Goal: Task Accomplishment & Management: Complete application form

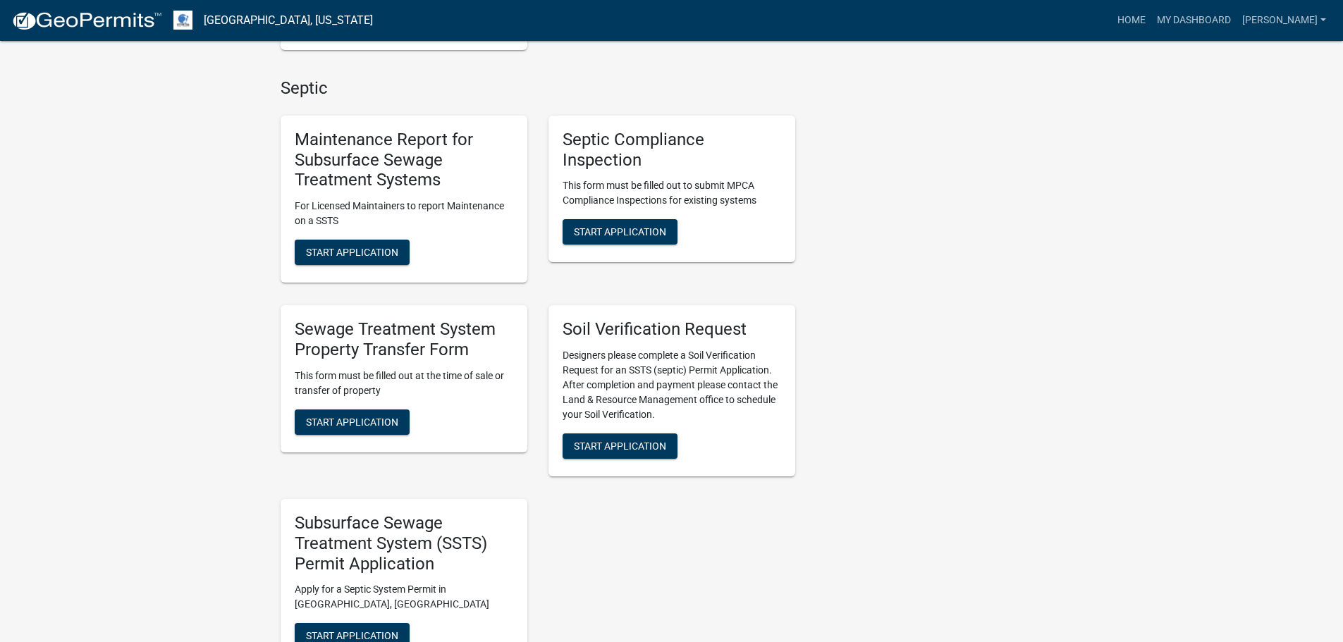
scroll to position [917, 0]
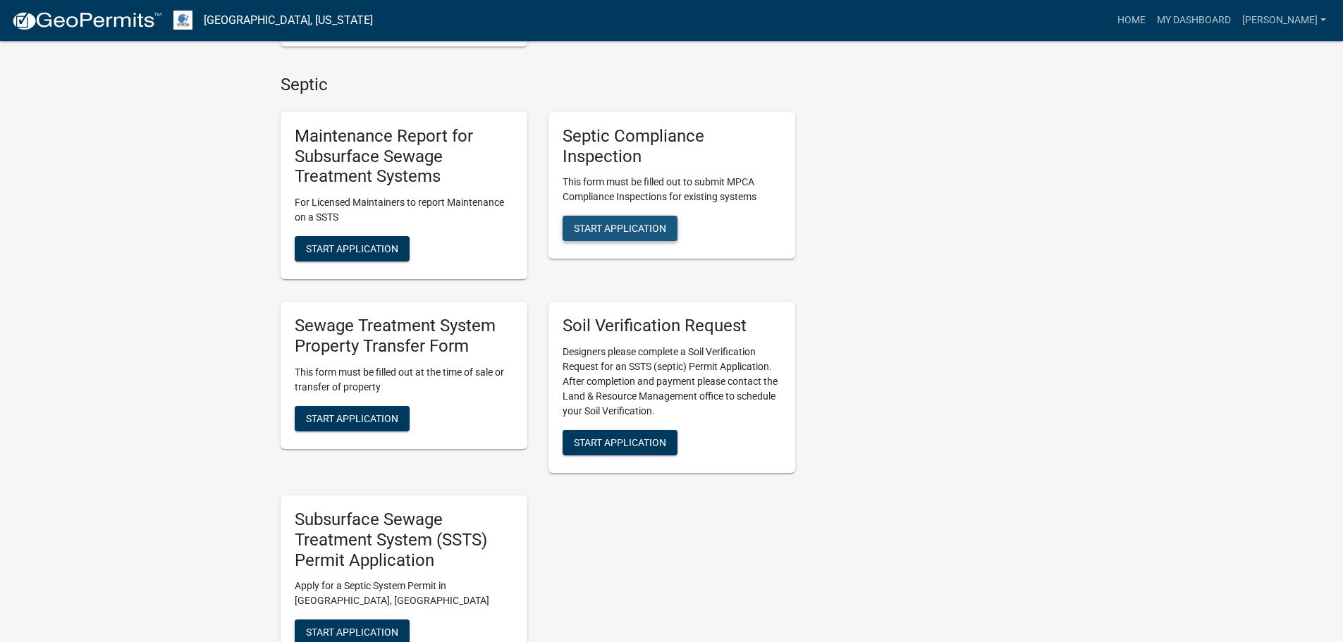
click at [606, 230] on span "Start Application" at bounding box center [620, 228] width 92 height 11
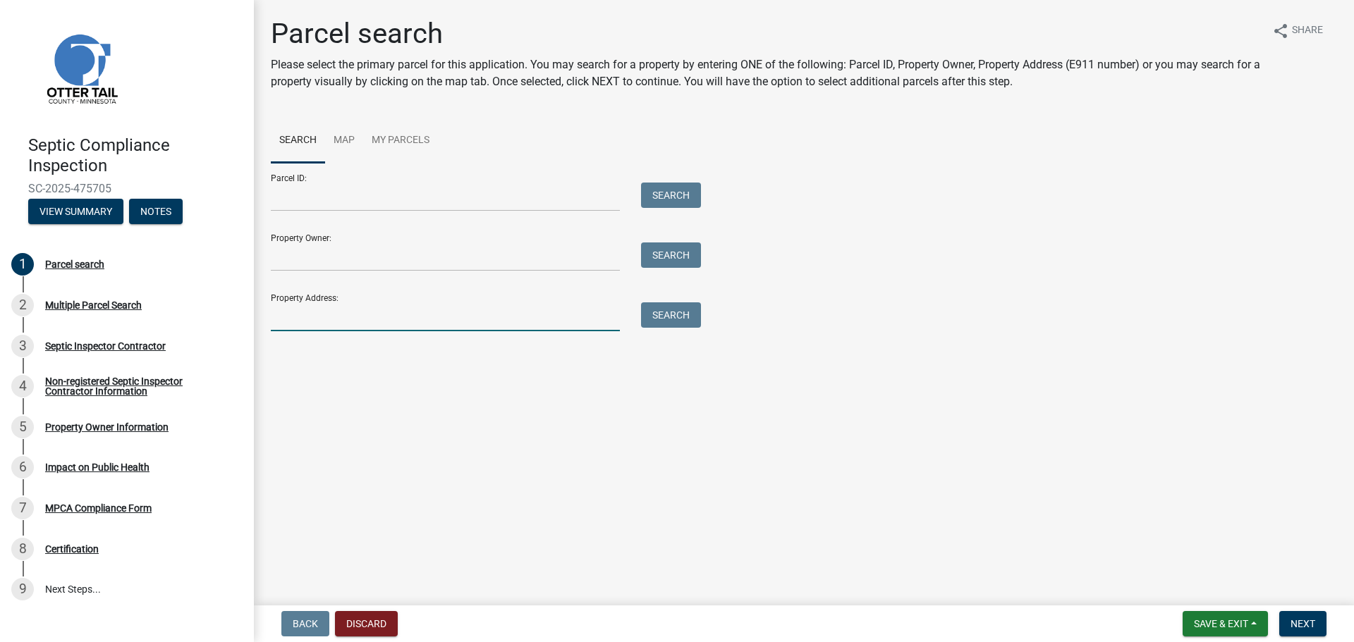
click at [322, 319] on input "Property Address:" at bounding box center [445, 317] width 349 height 29
type input "43315"
click at [670, 319] on button "Search" at bounding box center [671, 315] width 60 height 25
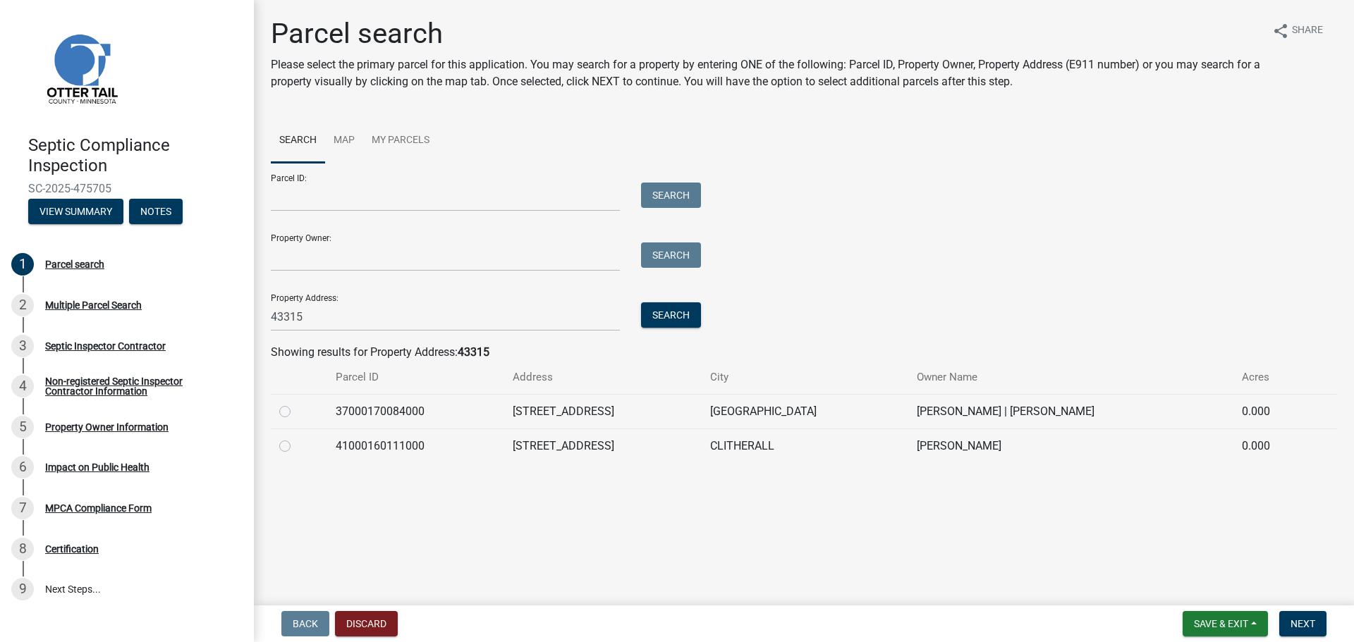
click at [296, 438] on label at bounding box center [296, 438] width 0 height 0
click at [296, 446] on input "radio" at bounding box center [300, 442] width 9 height 9
radio input "true"
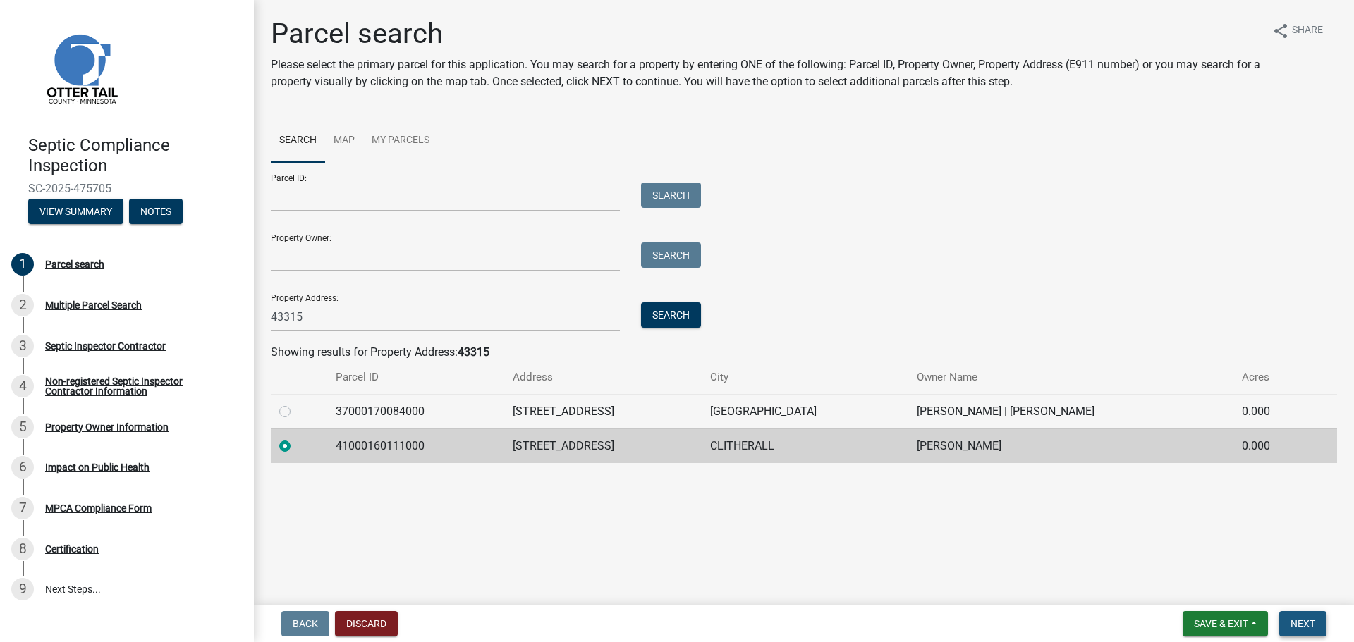
click at [1298, 626] on span "Next" at bounding box center [1302, 623] width 25 height 11
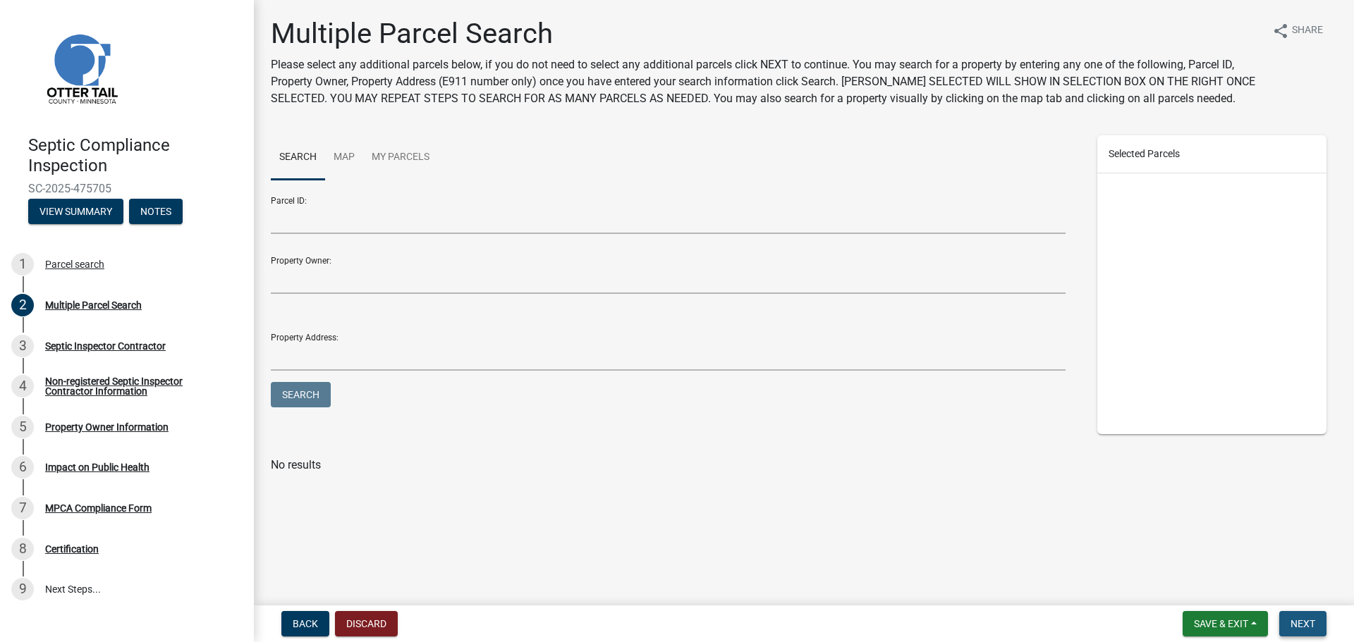
click at [1298, 627] on span "Next" at bounding box center [1302, 623] width 25 height 11
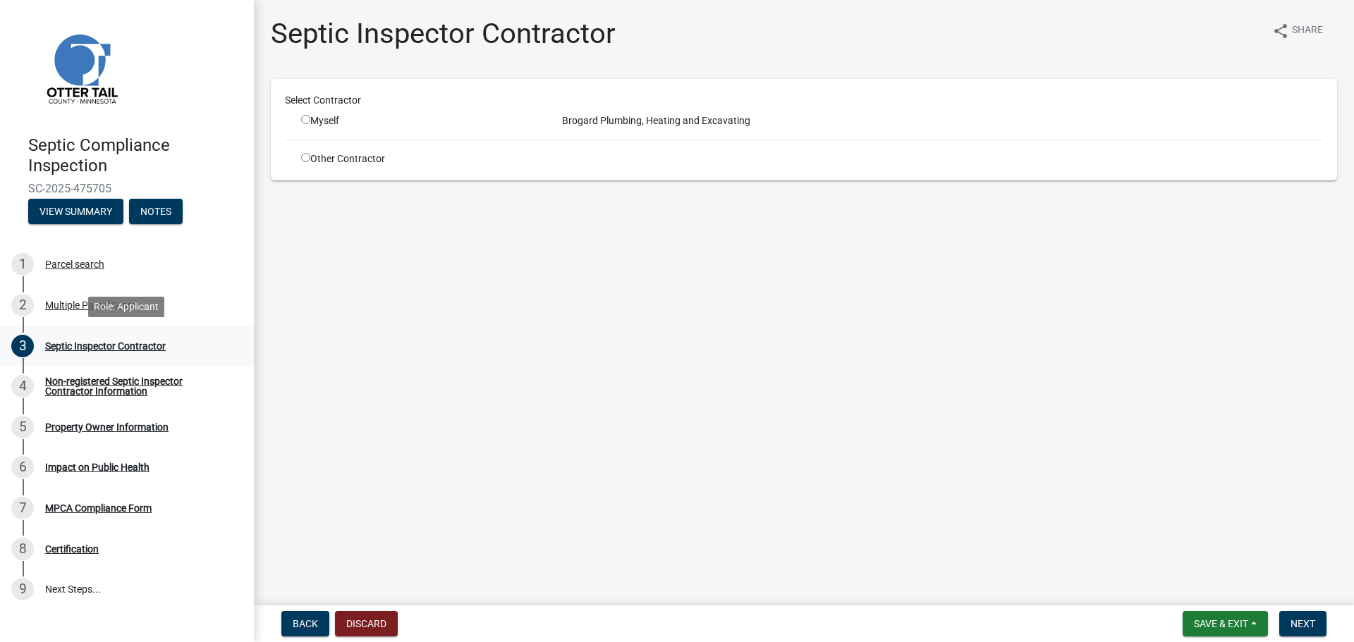
click at [104, 345] on div "Septic Inspector Contractor" at bounding box center [105, 346] width 121 height 10
click at [304, 118] on input "radio" at bounding box center [305, 119] width 9 height 9
radio input "true"
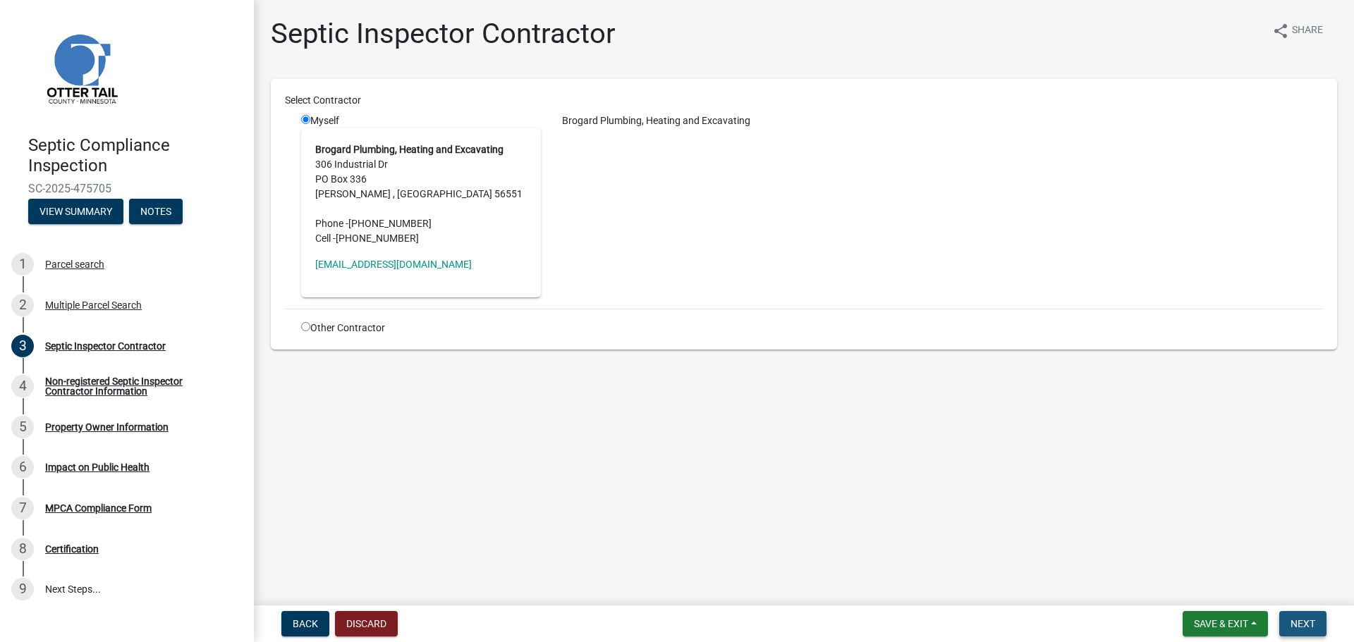
click at [1301, 626] on span "Next" at bounding box center [1302, 623] width 25 height 11
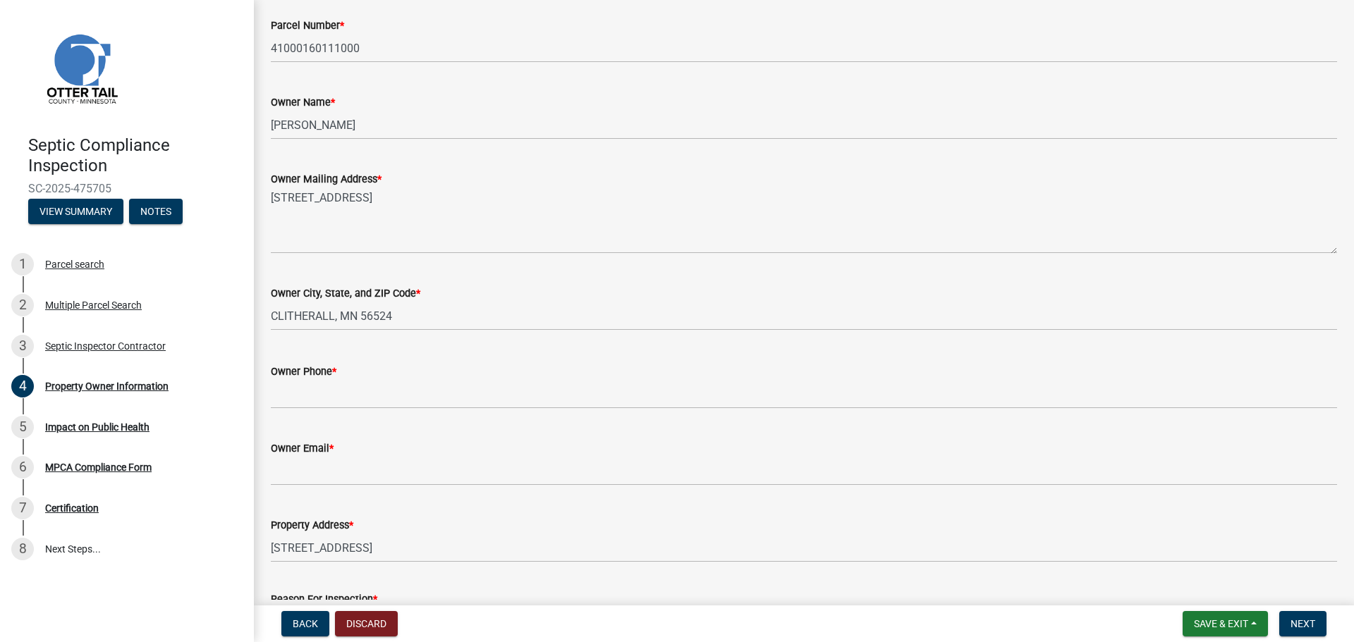
scroll to position [212, 0]
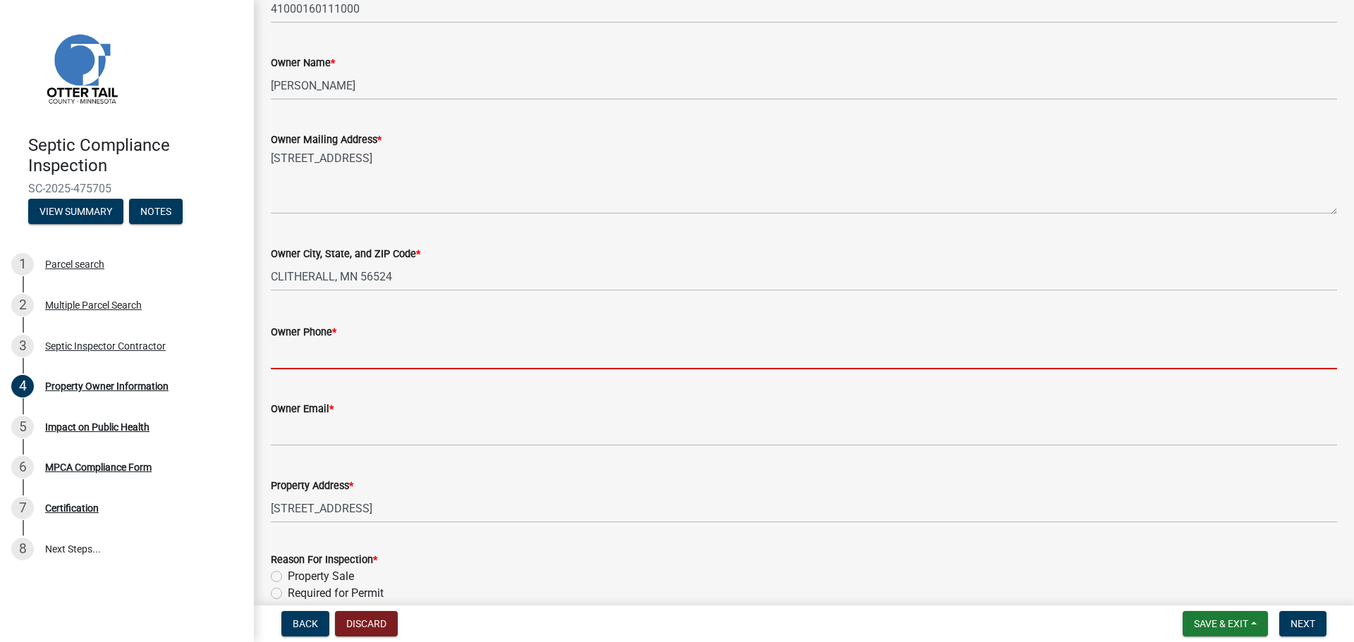
click at [307, 359] on input "Owner Phone *" at bounding box center [804, 355] width 1066 height 29
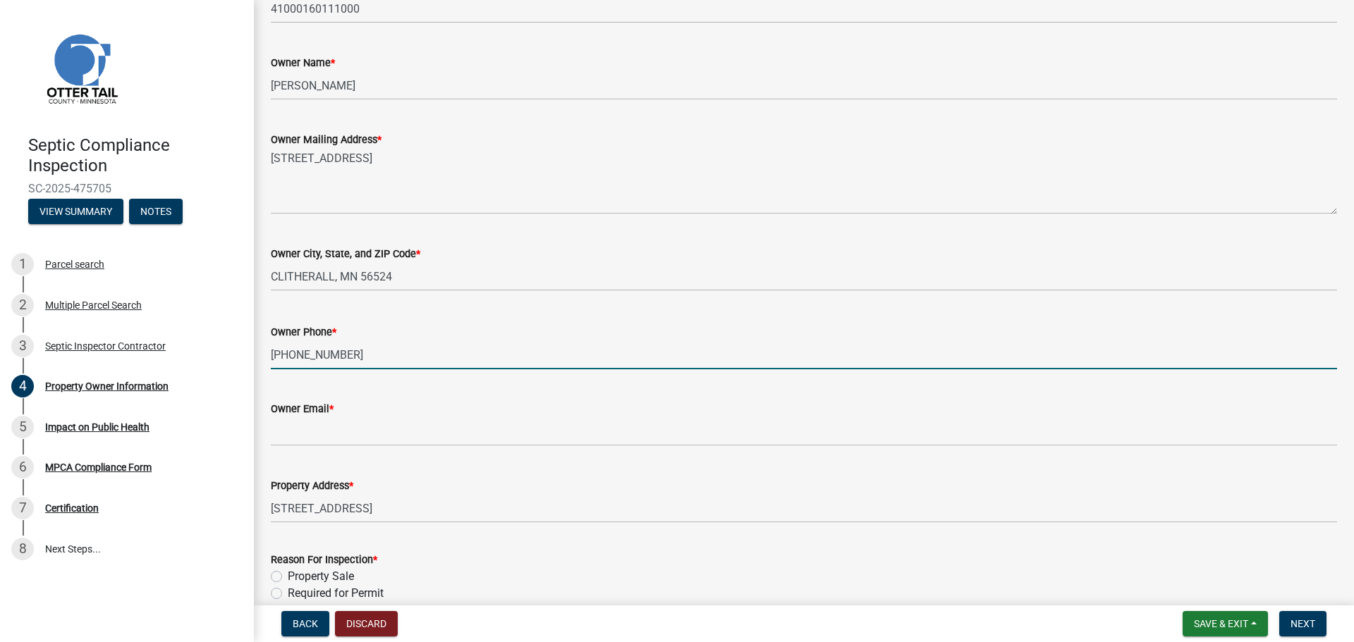
type input "[PHONE_NUMBER]"
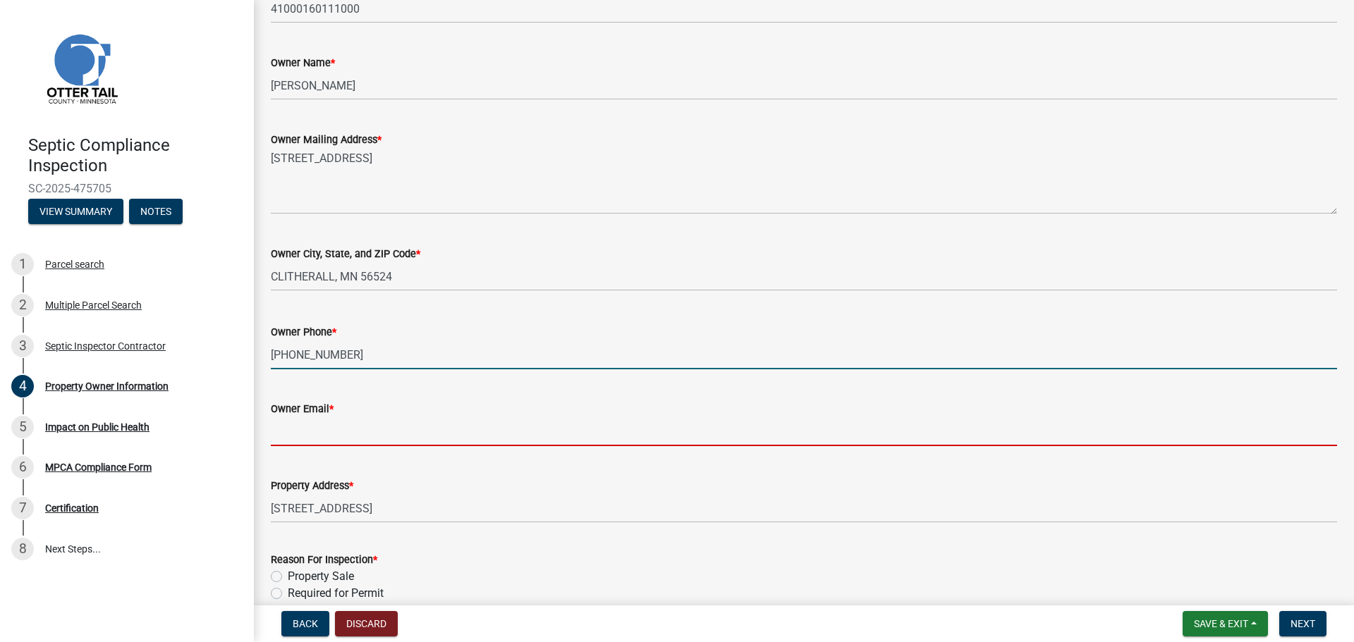
click at [280, 425] on input "Owner Email *" at bounding box center [804, 431] width 1066 height 29
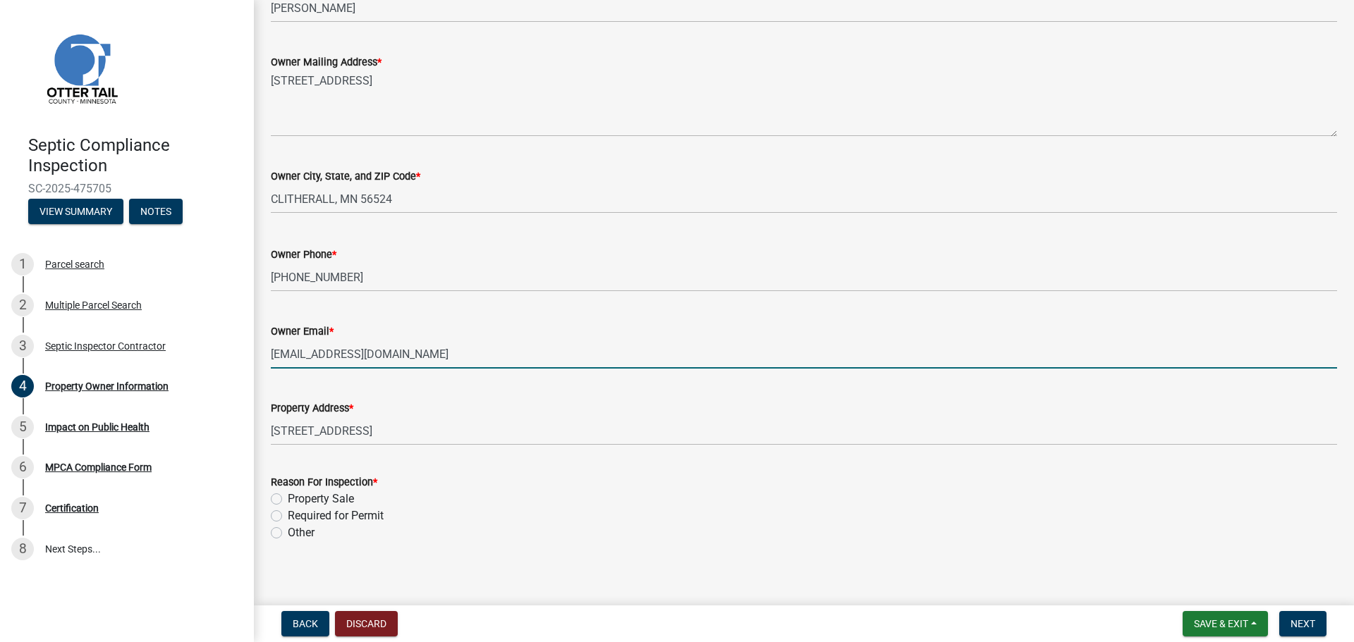
scroll to position [298, 0]
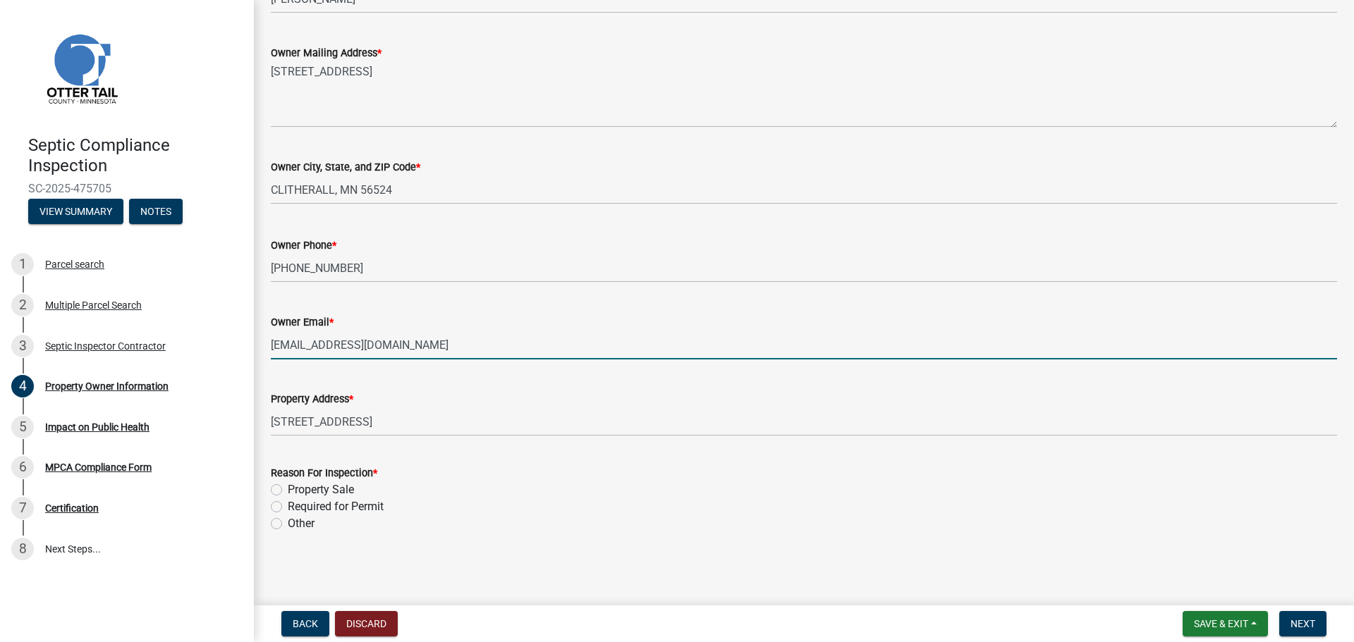
type input "[EMAIL_ADDRESS][DOMAIN_NAME]"
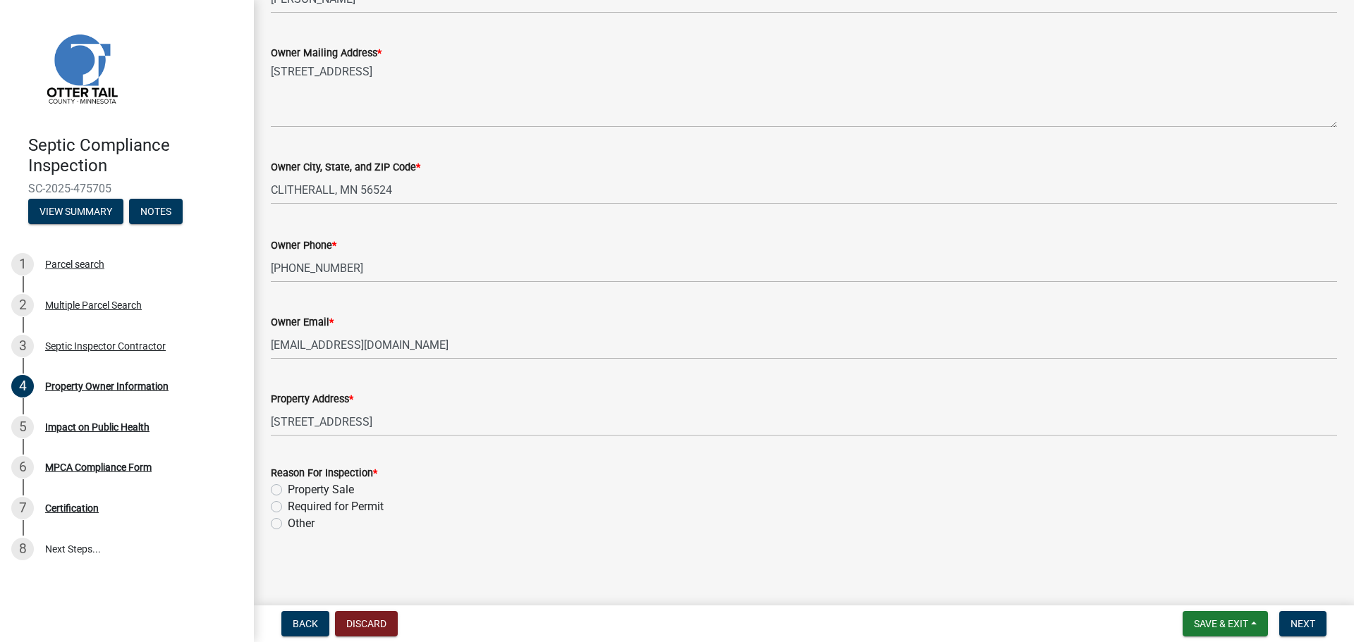
click at [288, 506] on label "Required for Permit" at bounding box center [336, 507] width 96 height 17
click at [288, 506] on input "Required for Permit" at bounding box center [292, 503] width 9 height 9
radio input "true"
click at [1297, 624] on span "Next" at bounding box center [1302, 623] width 25 height 11
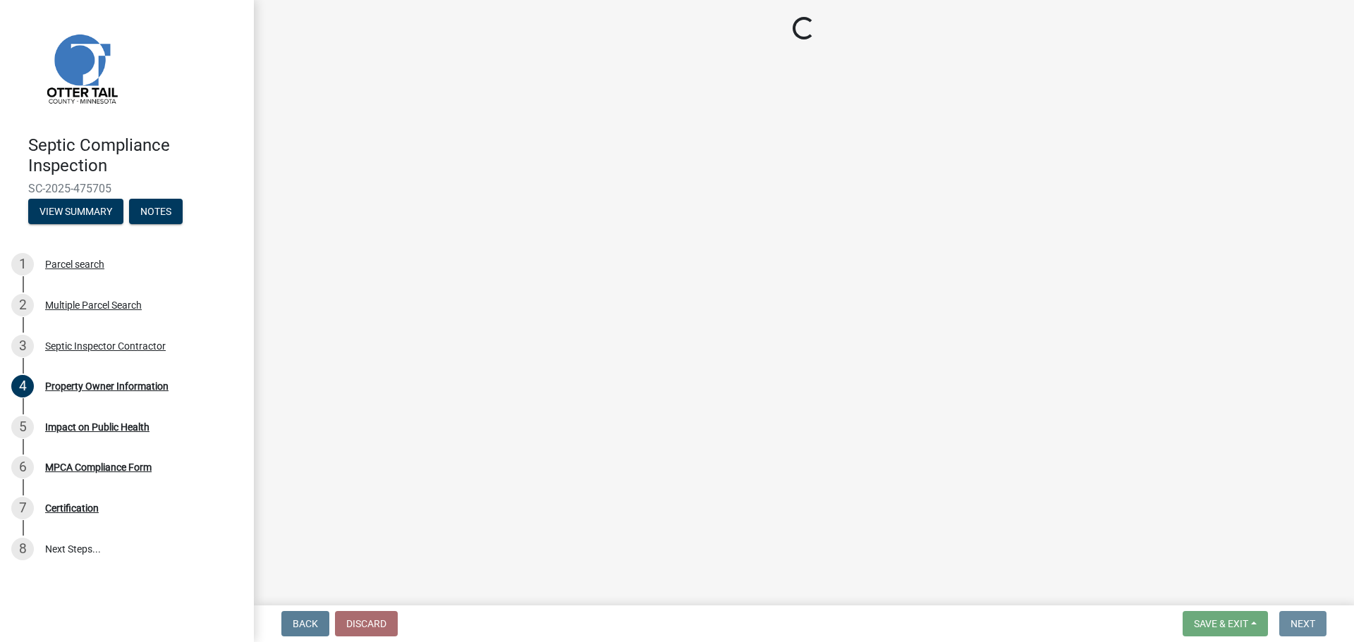
scroll to position [0, 0]
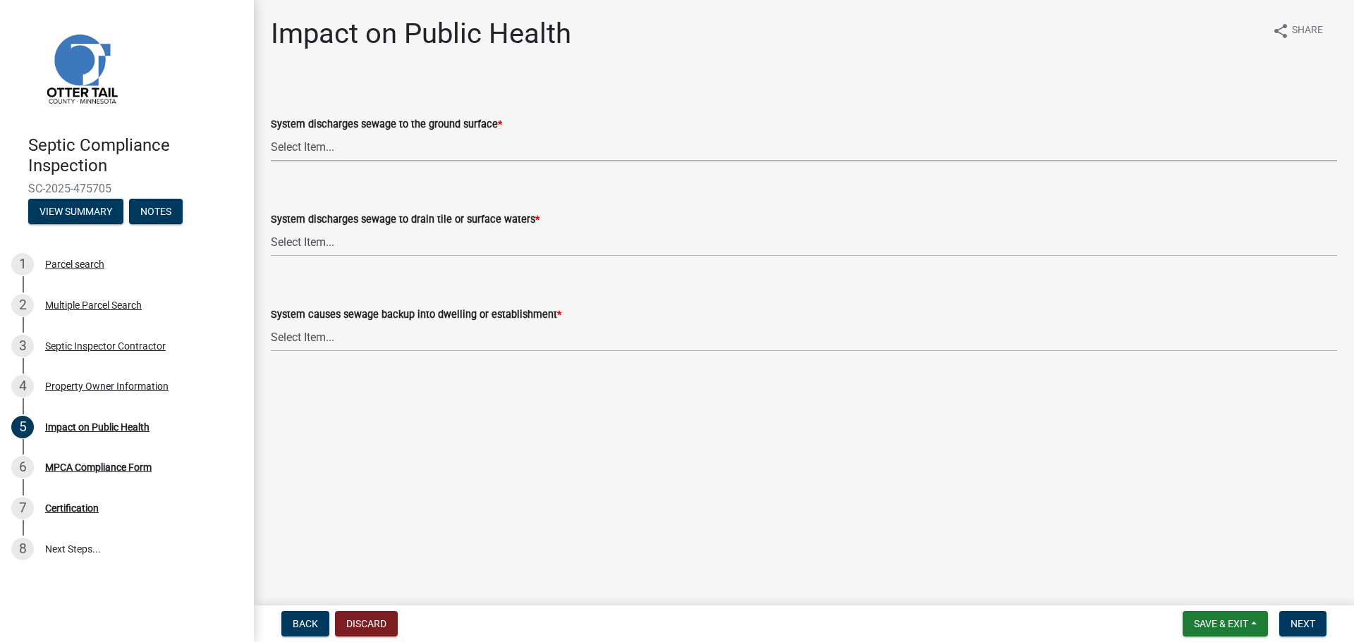
click at [310, 148] on select "Select Item... Yes No" at bounding box center [804, 147] width 1066 height 29
click at [271, 133] on select "Select Item... Yes No" at bounding box center [804, 147] width 1066 height 29
select select "9c5ef684-d0d4-4879-ab12-905ddbd81a72"
click at [292, 240] on select "Select Item... Yes No" at bounding box center [804, 242] width 1066 height 29
click at [271, 228] on select "Select Item... Yes No" at bounding box center [804, 242] width 1066 height 29
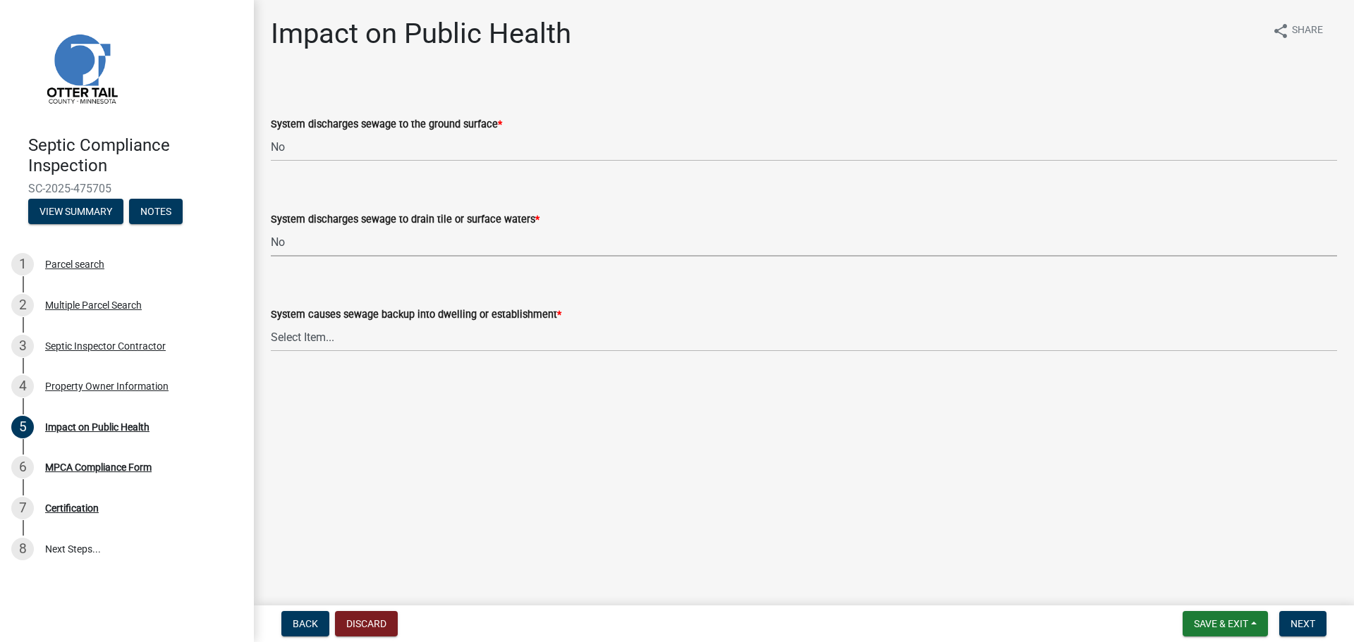
select select "7d491a2b-e9f0-4952-b474-53ca749b22af"
drag, startPoint x: 306, startPoint y: 338, endPoint x: 304, endPoint y: 350, distance: 12.2
click at [305, 338] on select "Select Item... Yes No" at bounding box center [804, 337] width 1066 height 29
click at [271, 323] on select "Select Item... Yes No" at bounding box center [804, 337] width 1066 height 29
select select "6e07b46b-a403-4f3e-b4fc-218acc732c01"
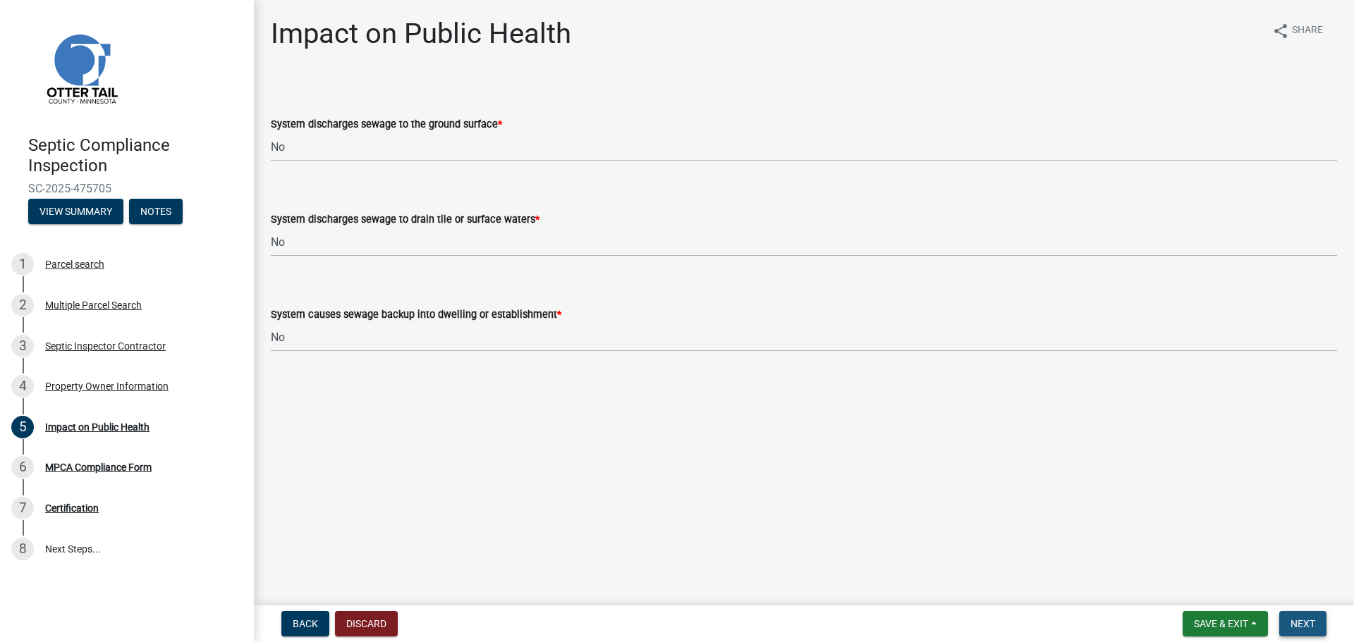
click at [1296, 621] on span "Next" at bounding box center [1302, 623] width 25 height 11
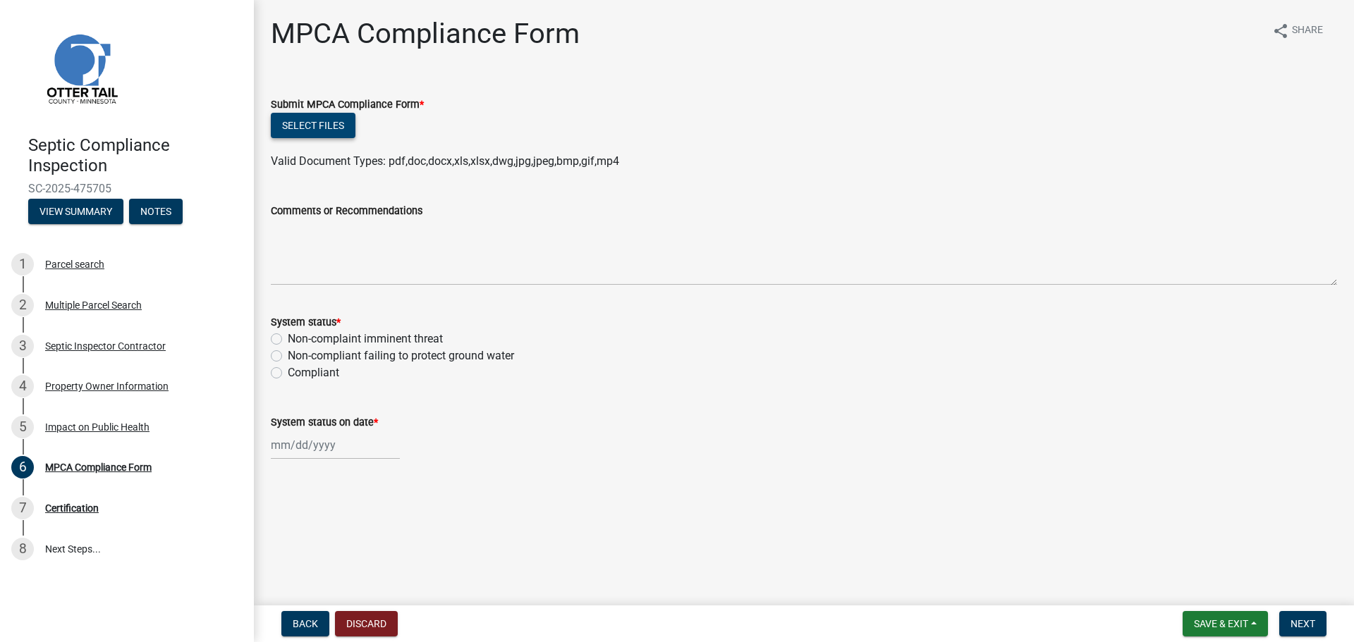
click at [313, 127] on button "Select files" at bounding box center [313, 125] width 85 height 25
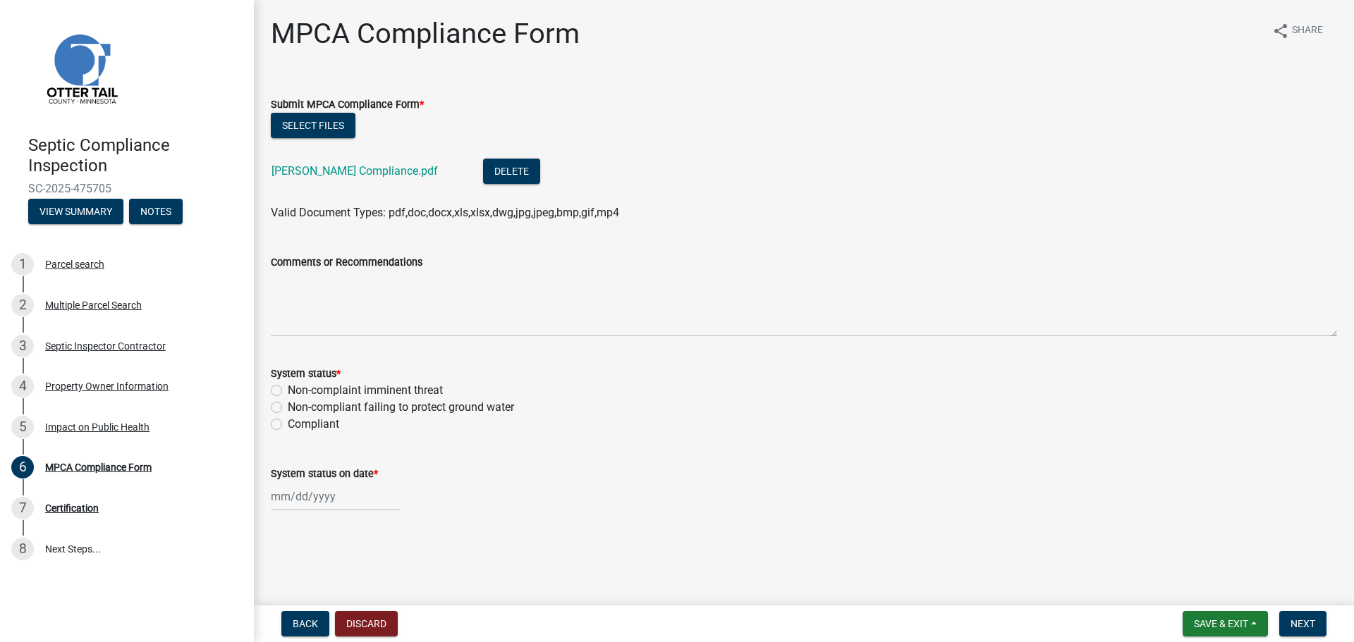
click at [288, 422] on label "Compliant" at bounding box center [313, 424] width 51 height 17
click at [288, 422] on input "Compliant" at bounding box center [292, 420] width 9 height 9
radio input "true"
select select "9"
select select "2025"
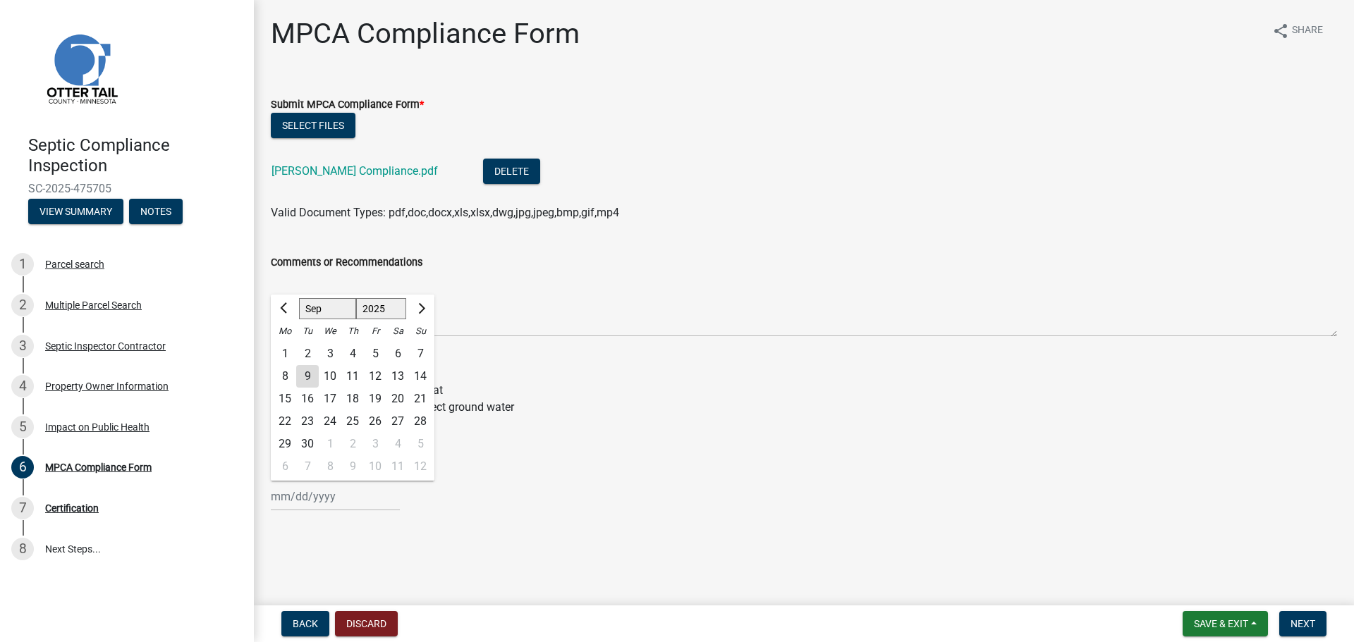
click at [304, 500] on input "System status on date *" at bounding box center [335, 496] width 129 height 29
click at [307, 377] on div "9" at bounding box center [307, 376] width 23 height 23
type input "[DATE]"
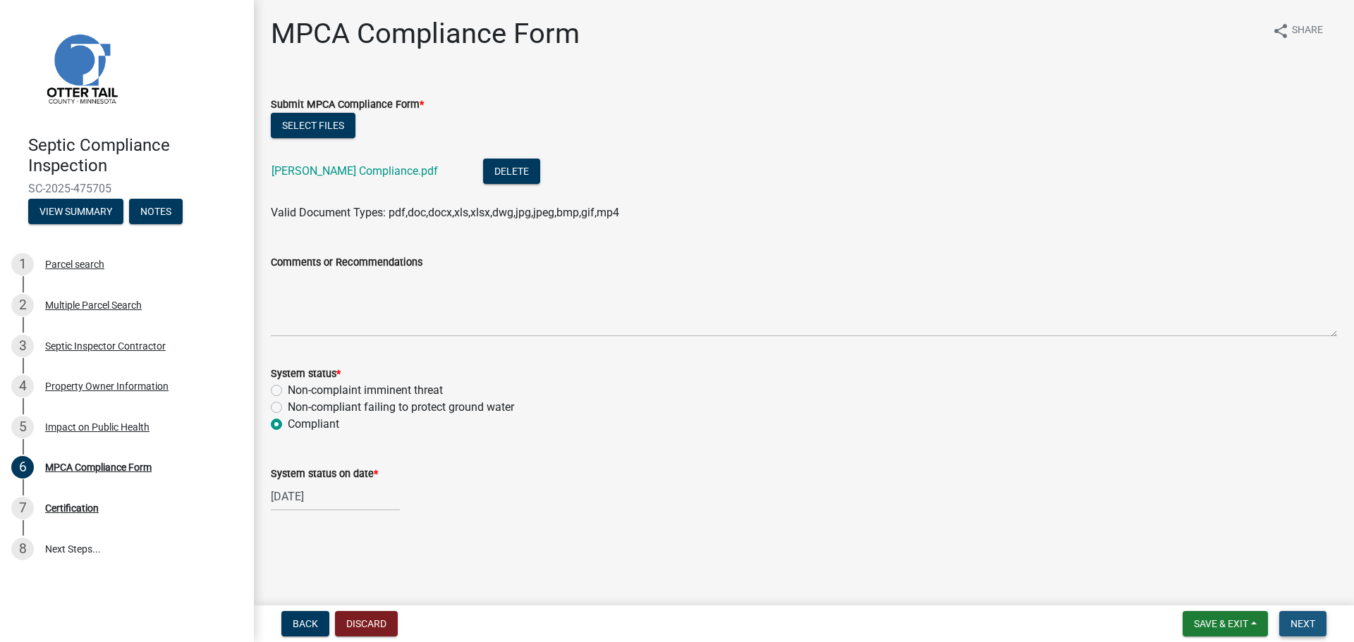
click at [1302, 622] on span "Next" at bounding box center [1302, 623] width 25 height 11
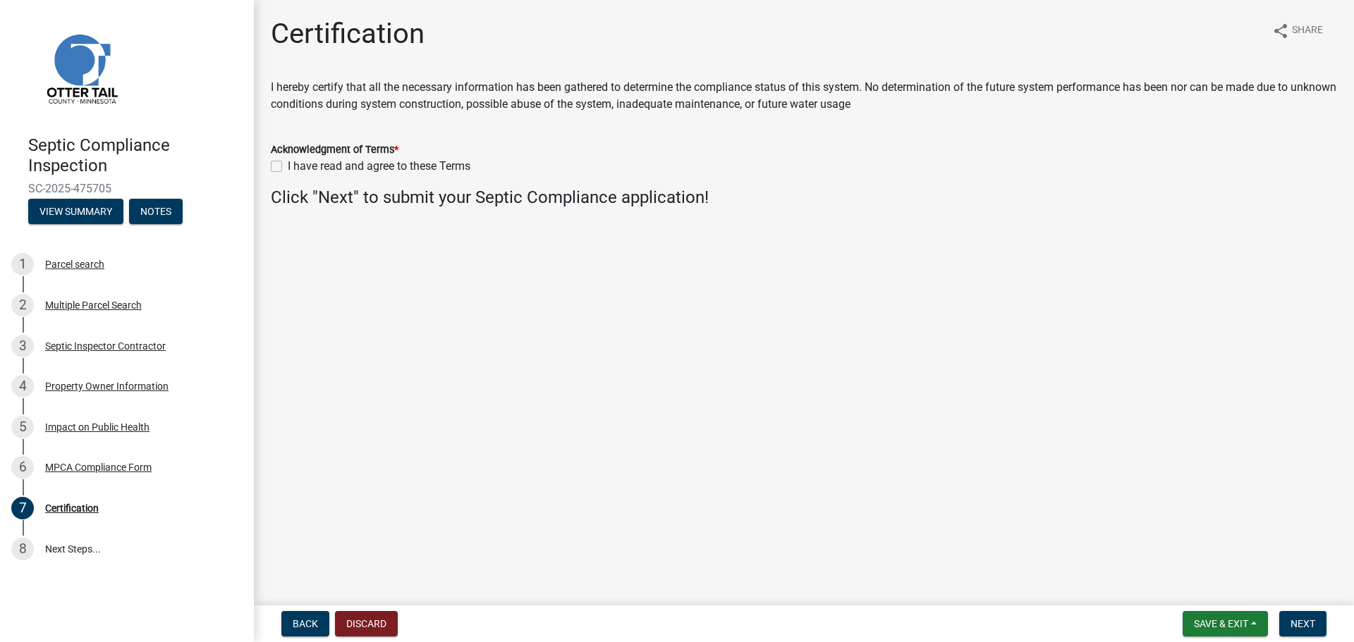
click at [288, 168] on label "I have read and agree to these Terms" at bounding box center [379, 166] width 183 height 17
click at [288, 167] on input "I have read and agree to these Terms" at bounding box center [292, 162] width 9 height 9
checkbox input "true"
click at [1297, 625] on span "Next" at bounding box center [1302, 623] width 25 height 11
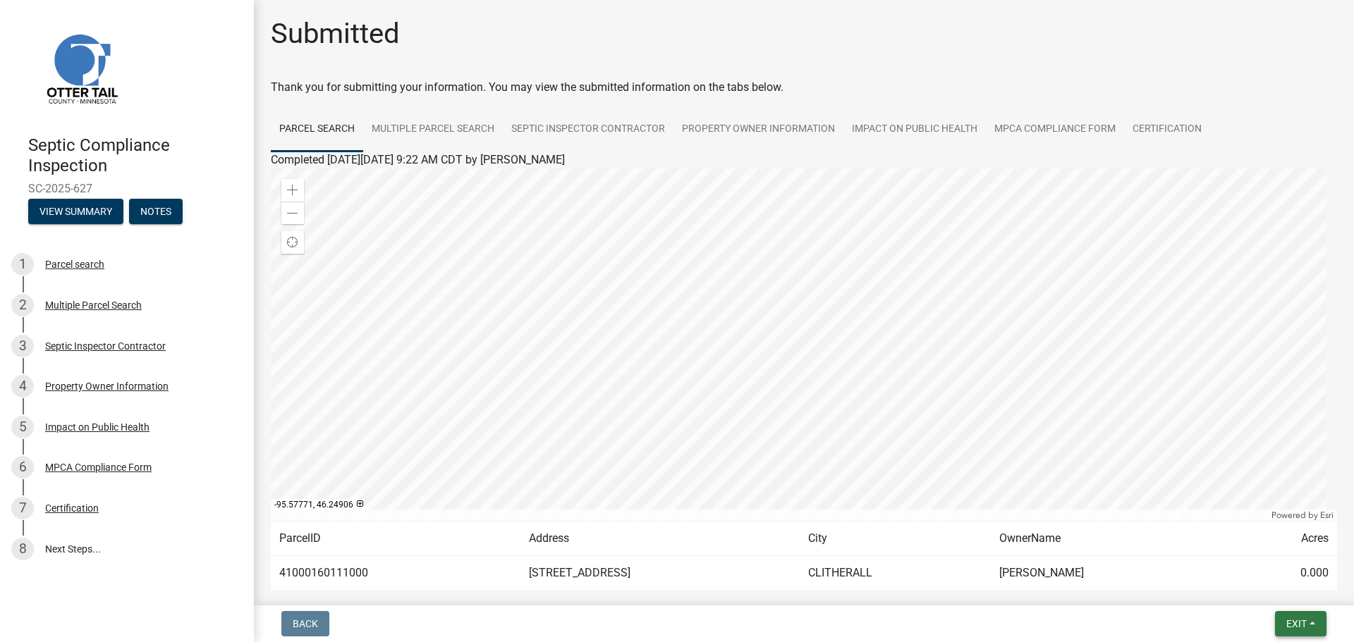
click at [1295, 628] on span "Exit" at bounding box center [1296, 623] width 20 height 11
click at [1270, 585] on button "Save & Exit" at bounding box center [1270, 587] width 113 height 34
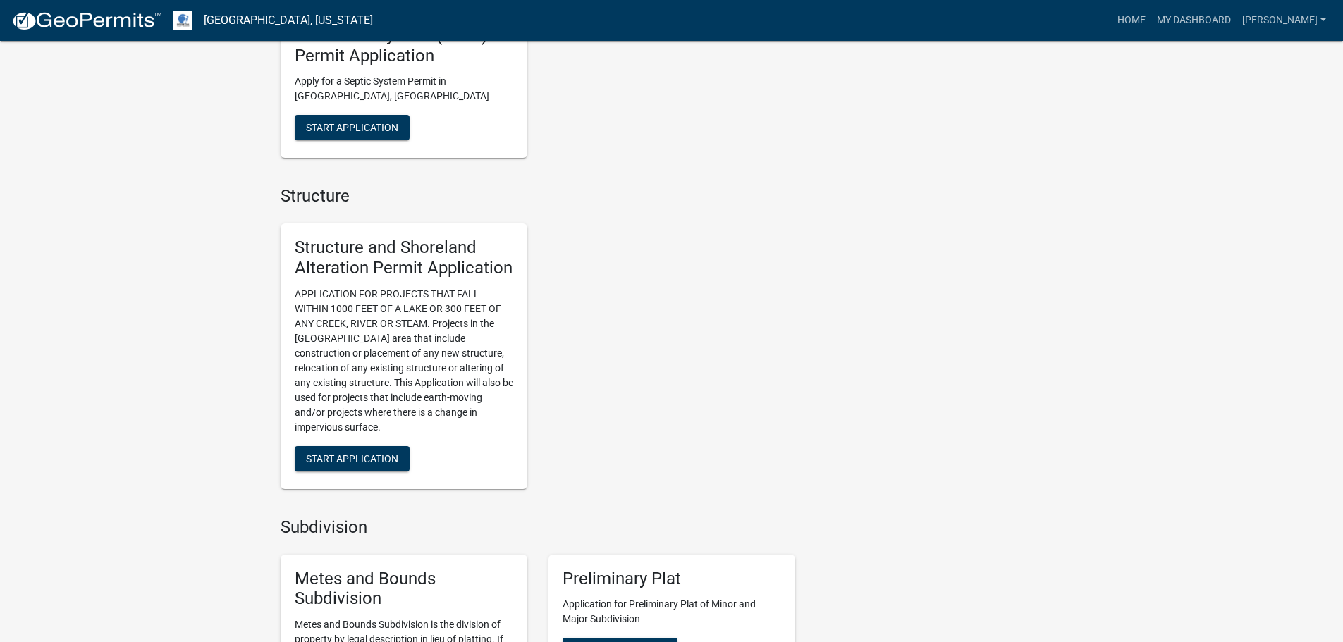
scroll to position [1389, 0]
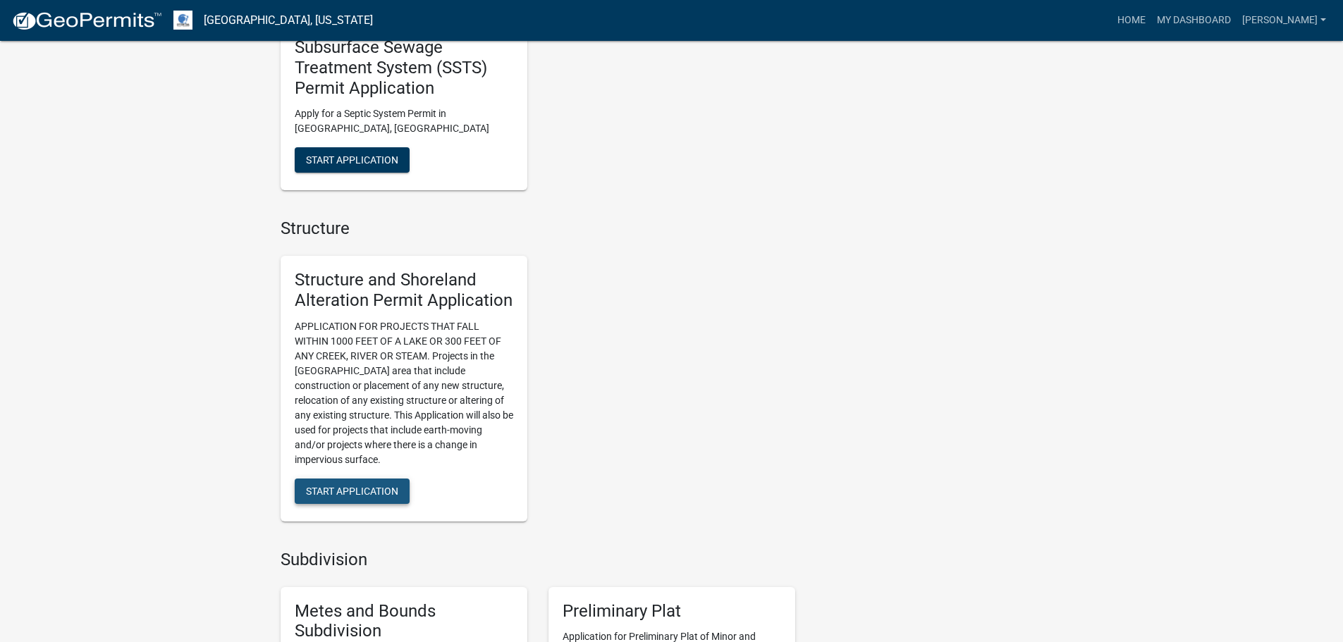
click at [363, 489] on span "Start Application" at bounding box center [352, 490] width 92 height 11
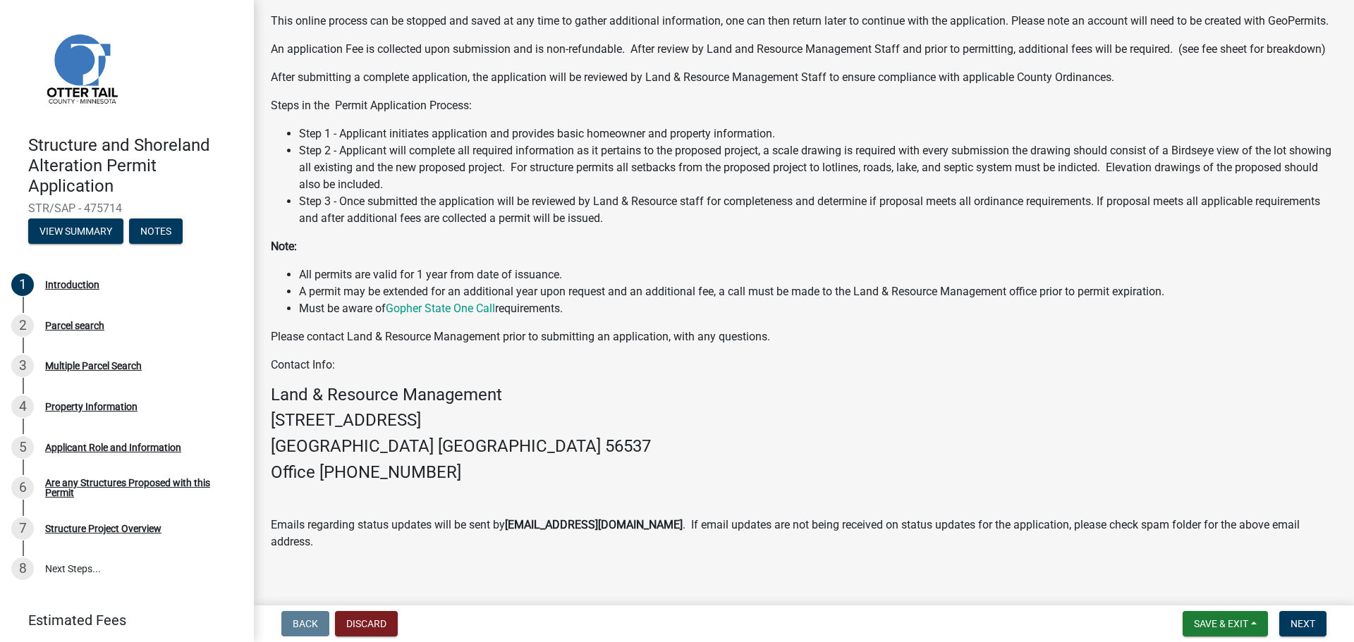
scroll to position [203, 0]
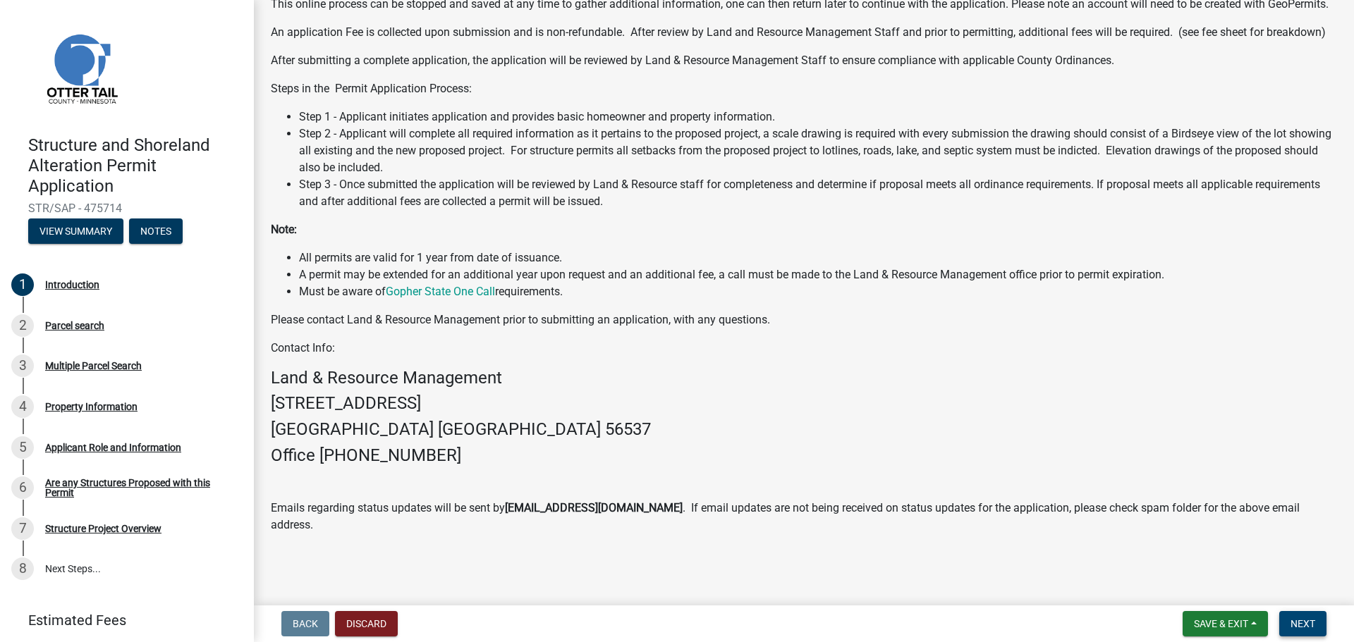
click at [1297, 622] on span "Next" at bounding box center [1302, 623] width 25 height 11
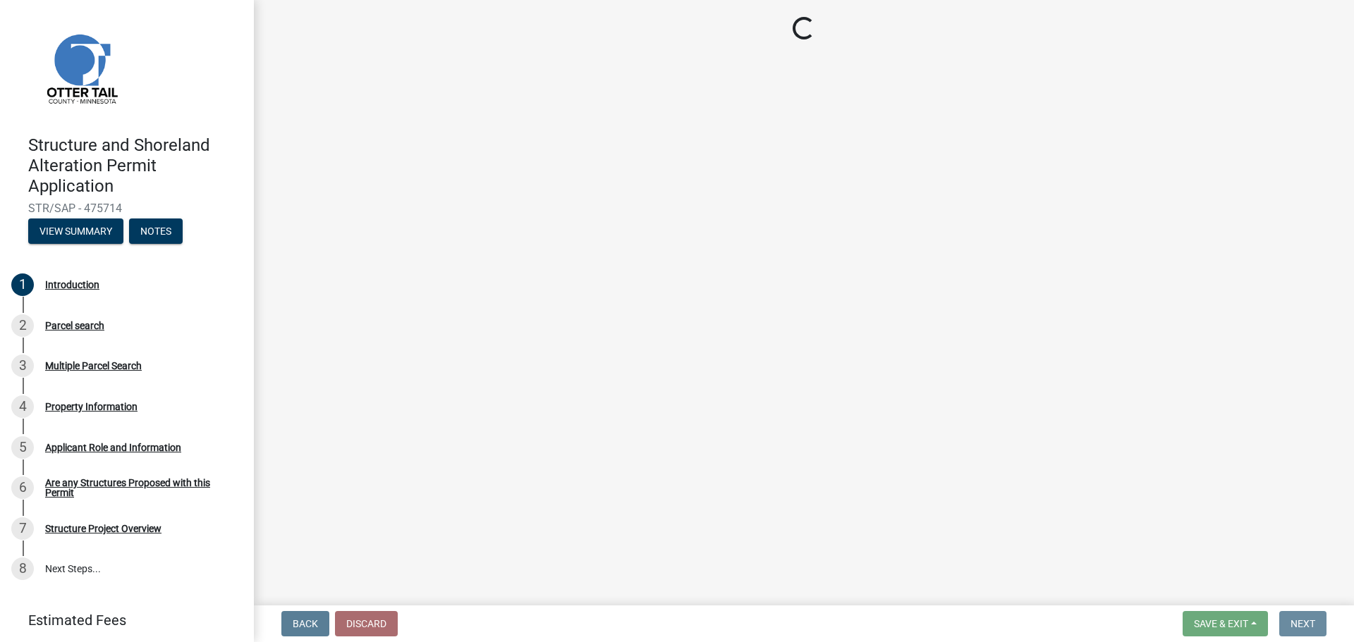
scroll to position [0, 0]
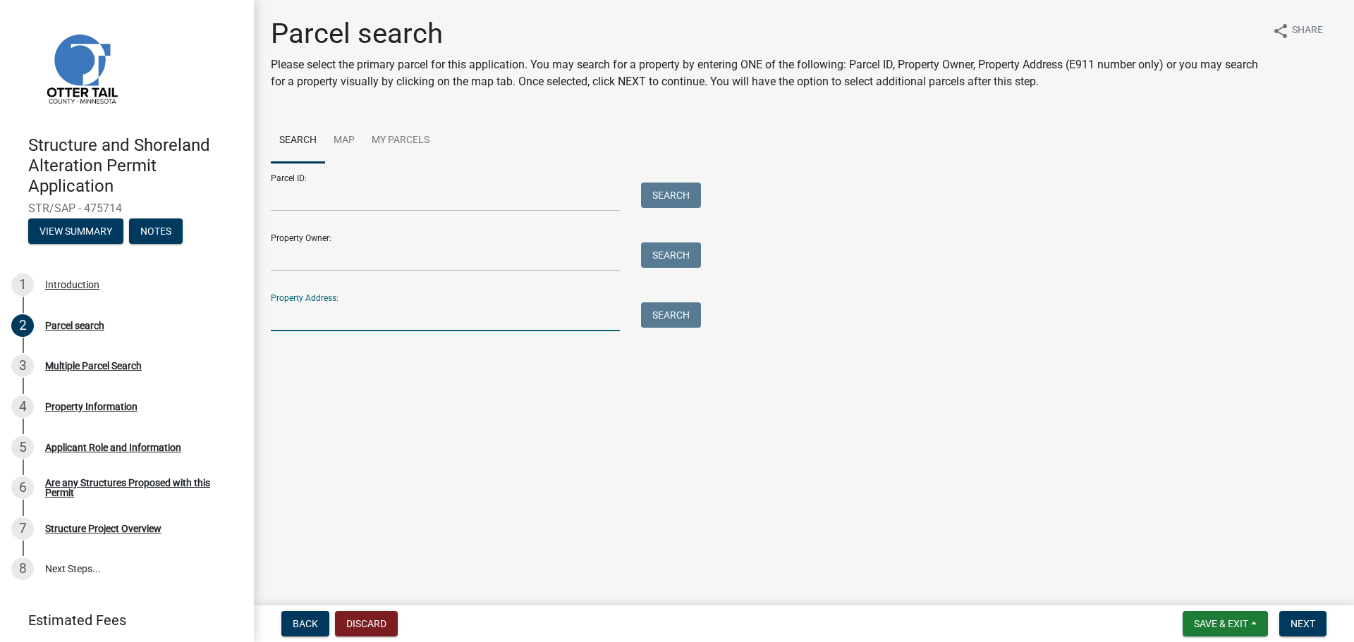
click at [296, 309] on input "Property Address:" at bounding box center [445, 317] width 349 height 29
type input "43315"
click at [673, 313] on button "Search" at bounding box center [671, 315] width 60 height 25
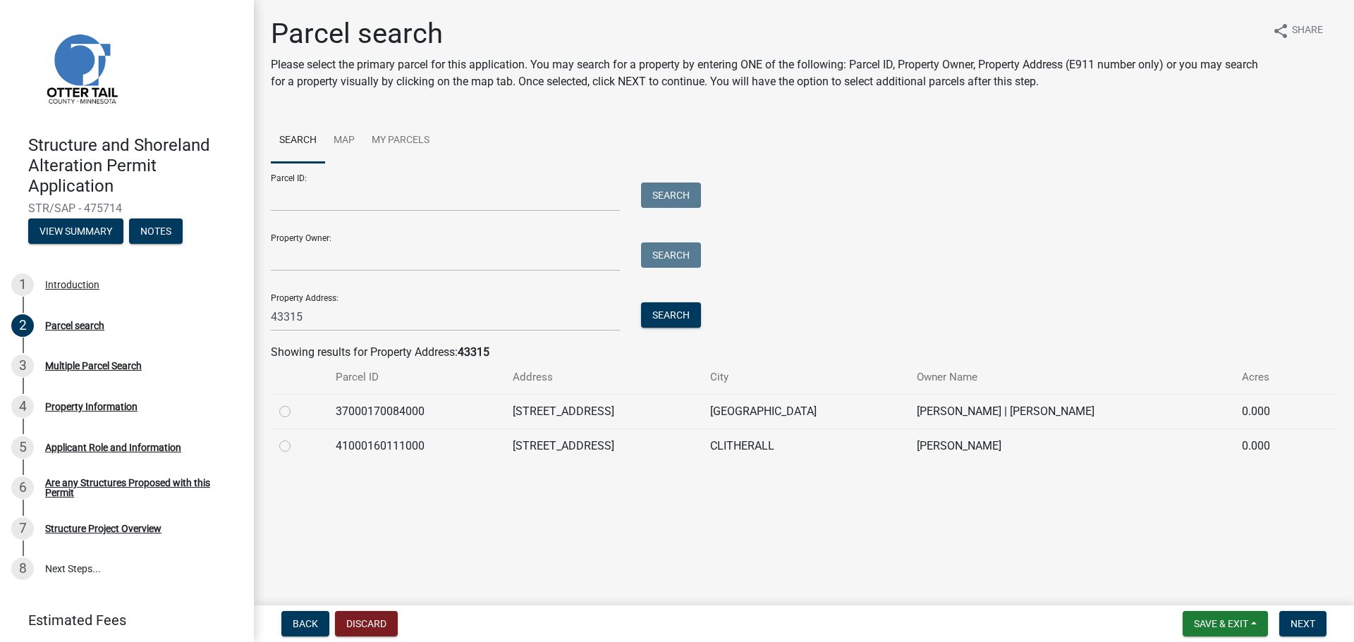
click at [296, 438] on label at bounding box center [296, 438] width 0 height 0
click at [296, 444] on input "radio" at bounding box center [300, 442] width 9 height 9
radio input "true"
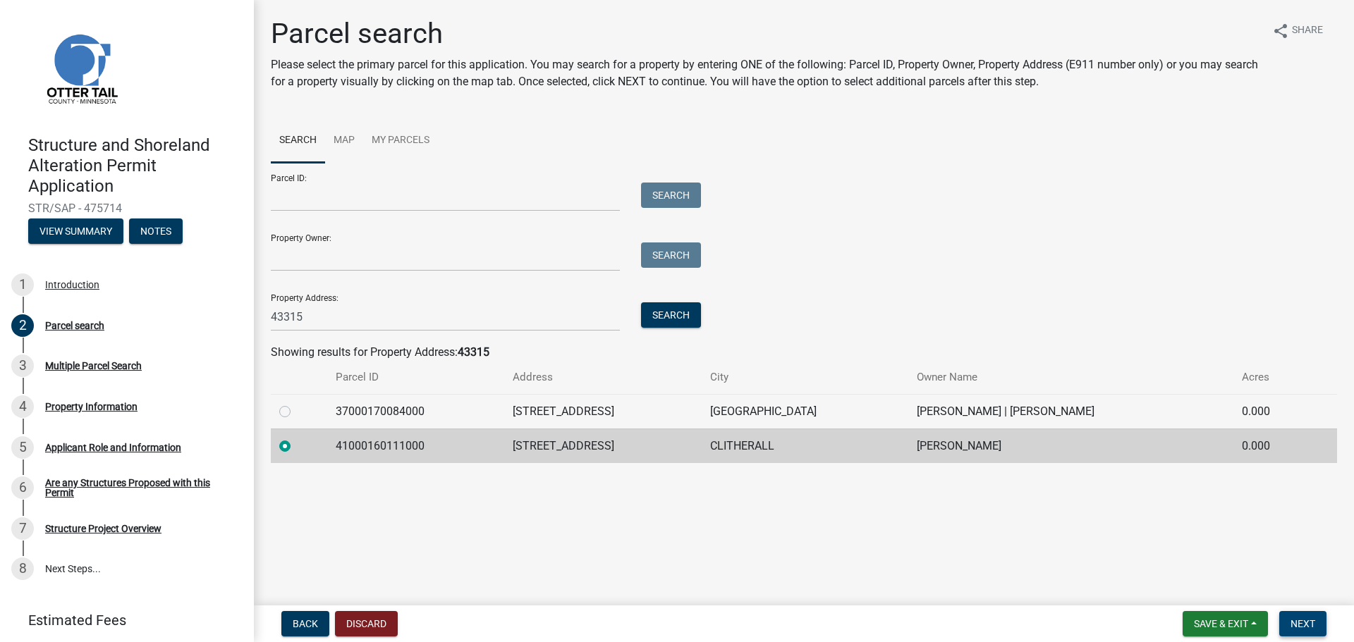
click at [1300, 626] on span "Next" at bounding box center [1302, 623] width 25 height 11
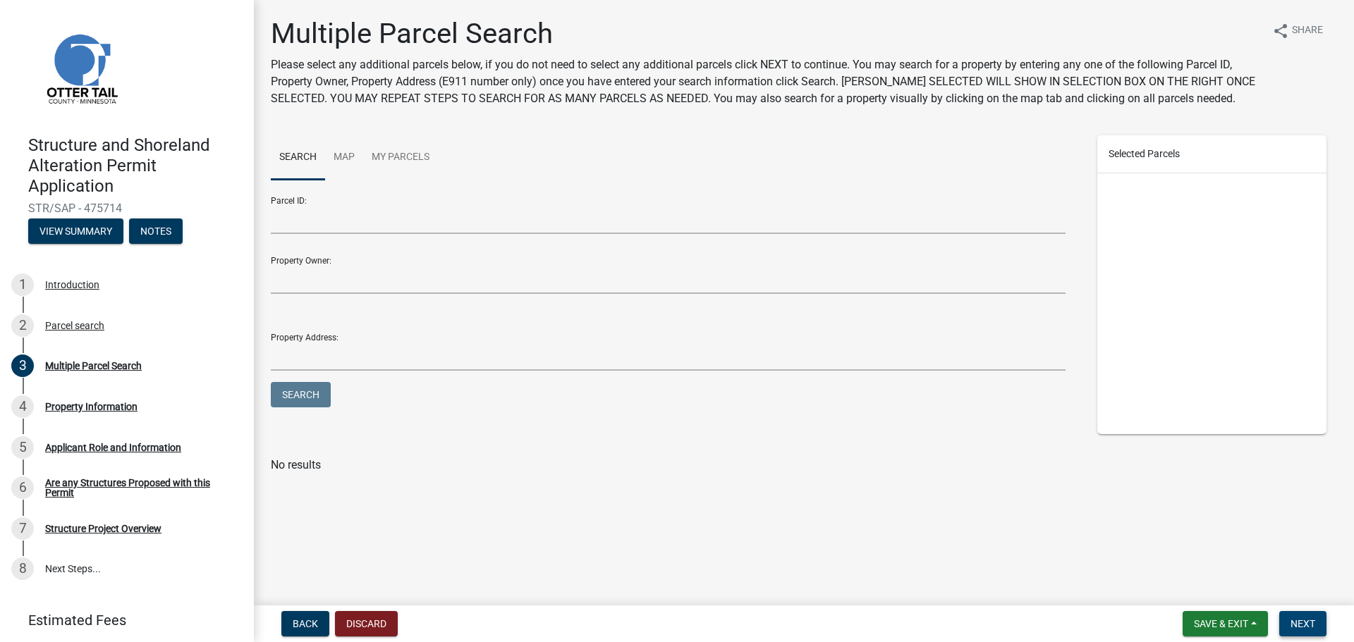
click at [1302, 624] on span "Next" at bounding box center [1302, 623] width 25 height 11
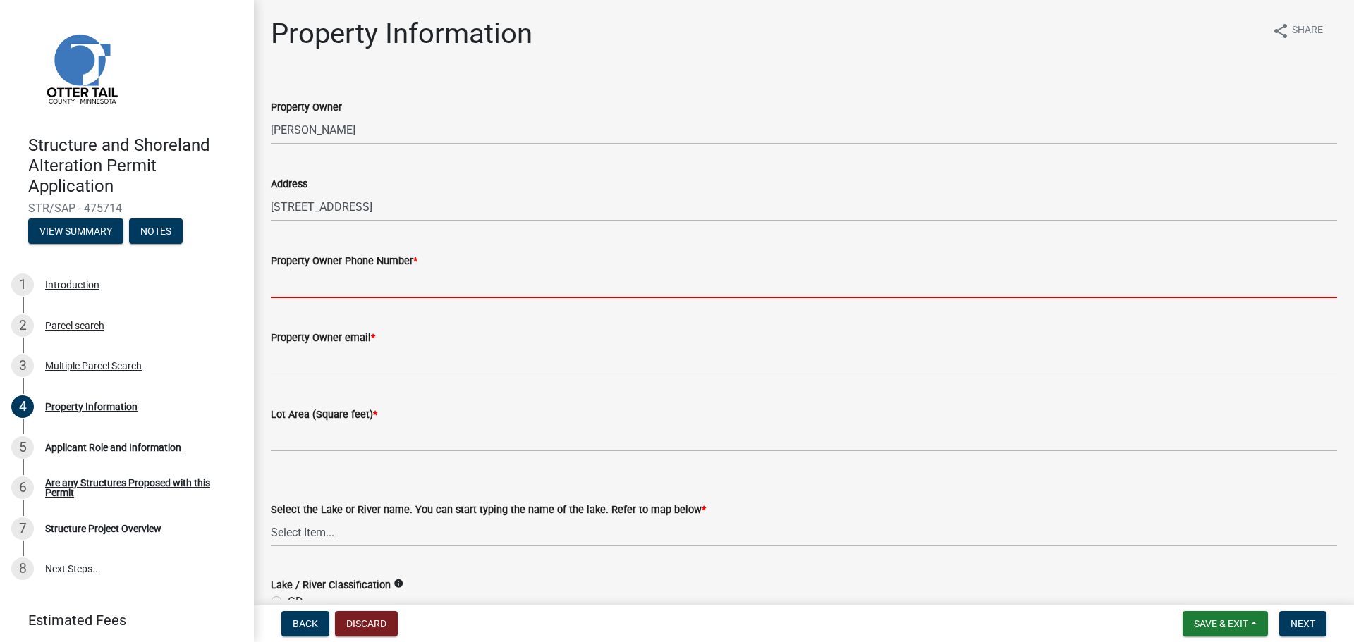
click at [307, 284] on input "Property Owner Phone Number *" at bounding box center [804, 283] width 1066 height 29
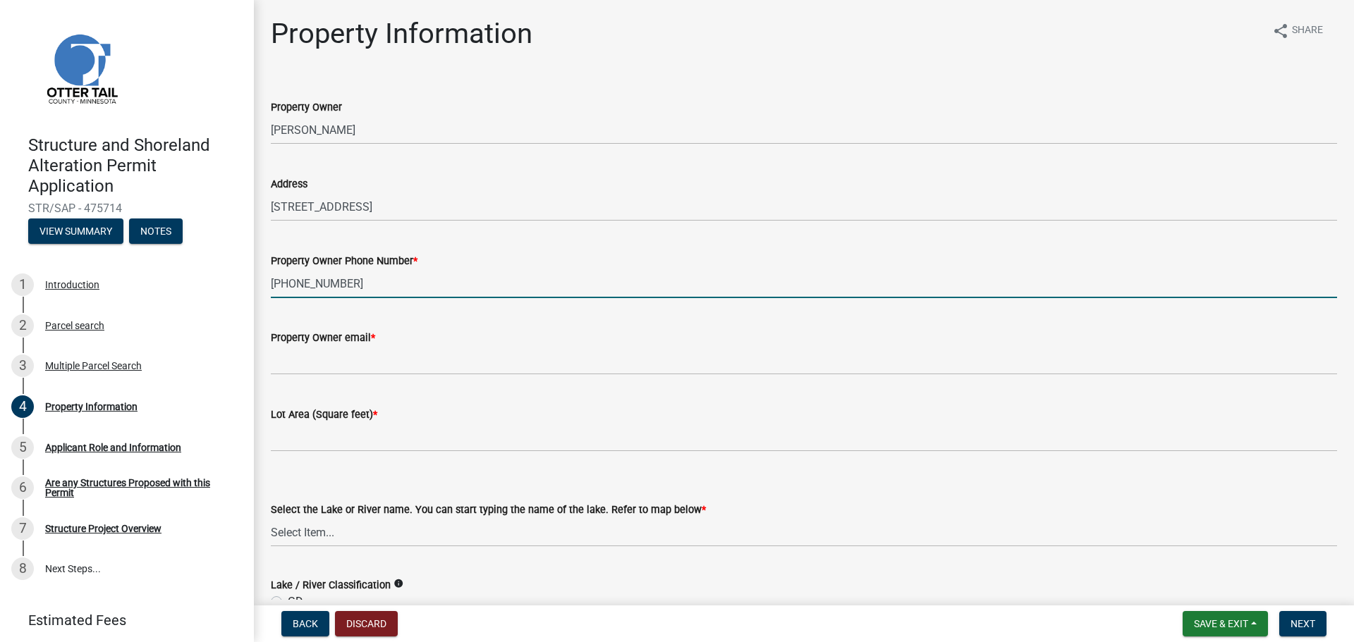
type input "[PHONE_NUMBER]"
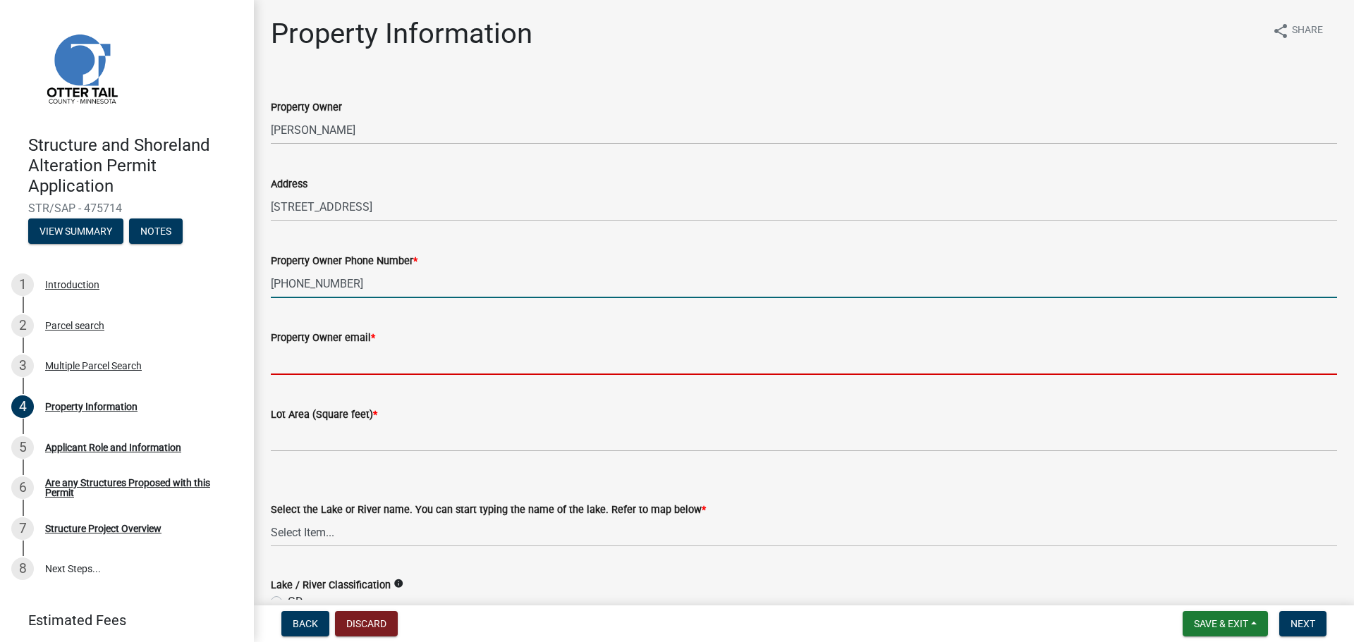
click at [322, 362] on input "Property Owner email *" at bounding box center [804, 360] width 1066 height 29
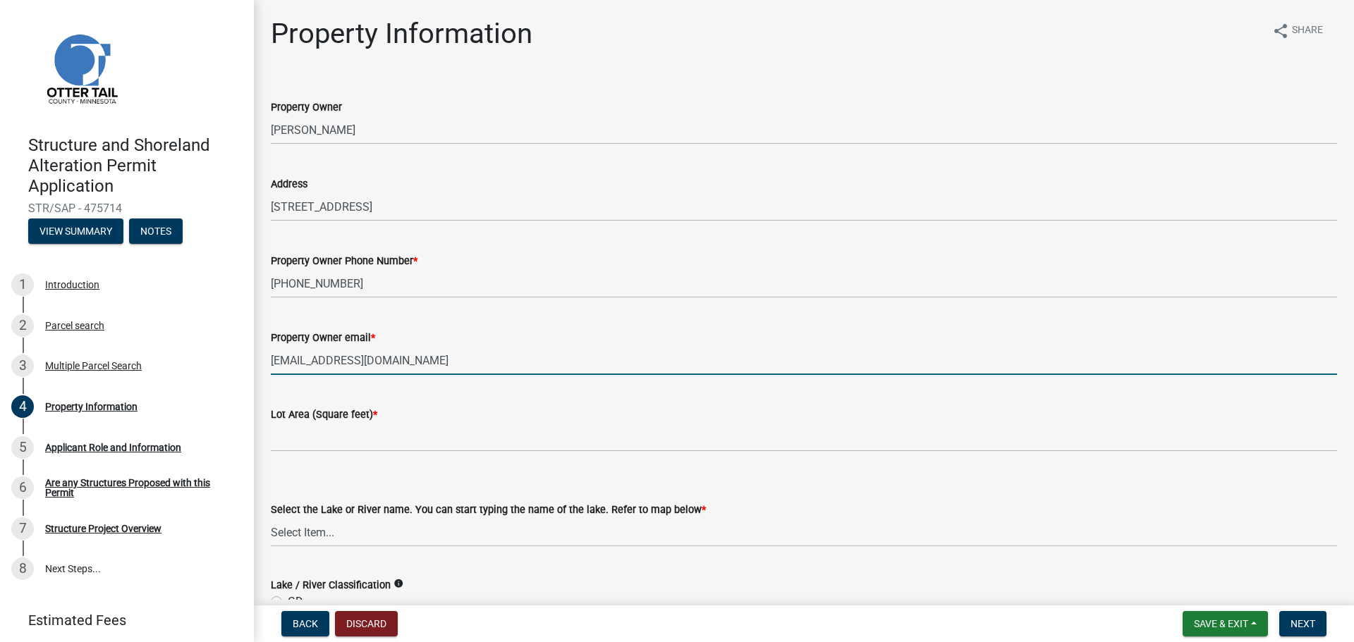
type input "[EMAIL_ADDRESS][DOMAIN_NAME]"
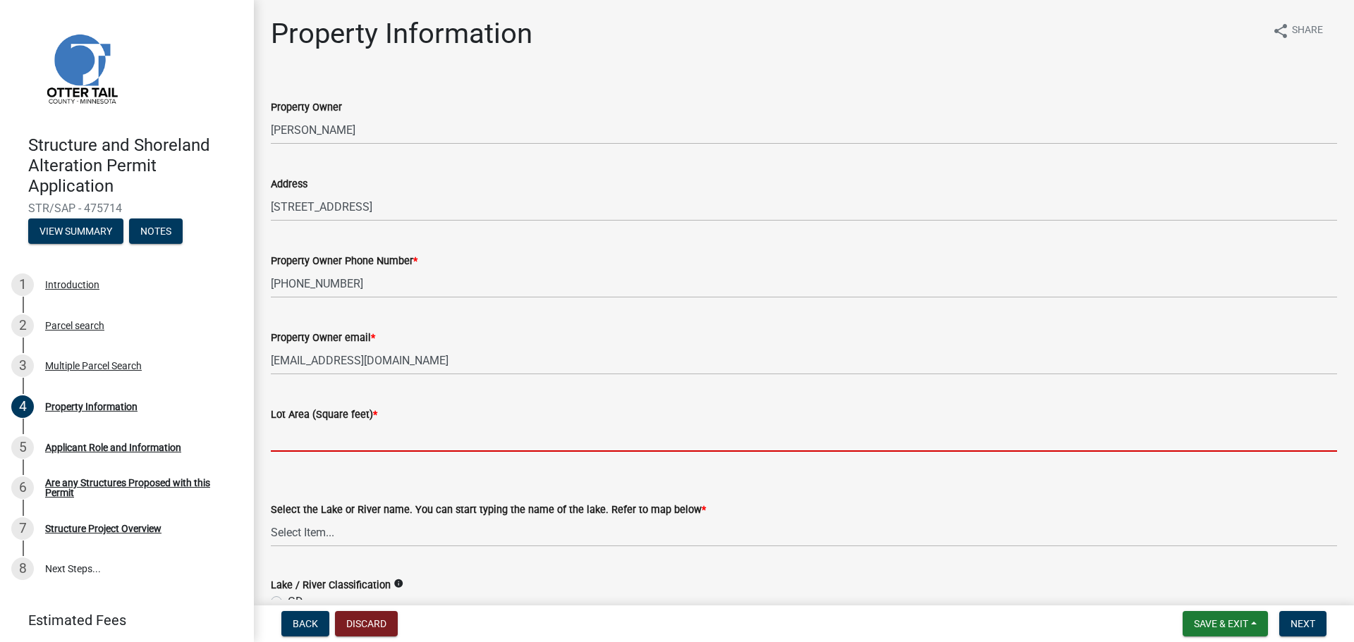
click at [313, 445] on input "text" at bounding box center [804, 437] width 1066 height 29
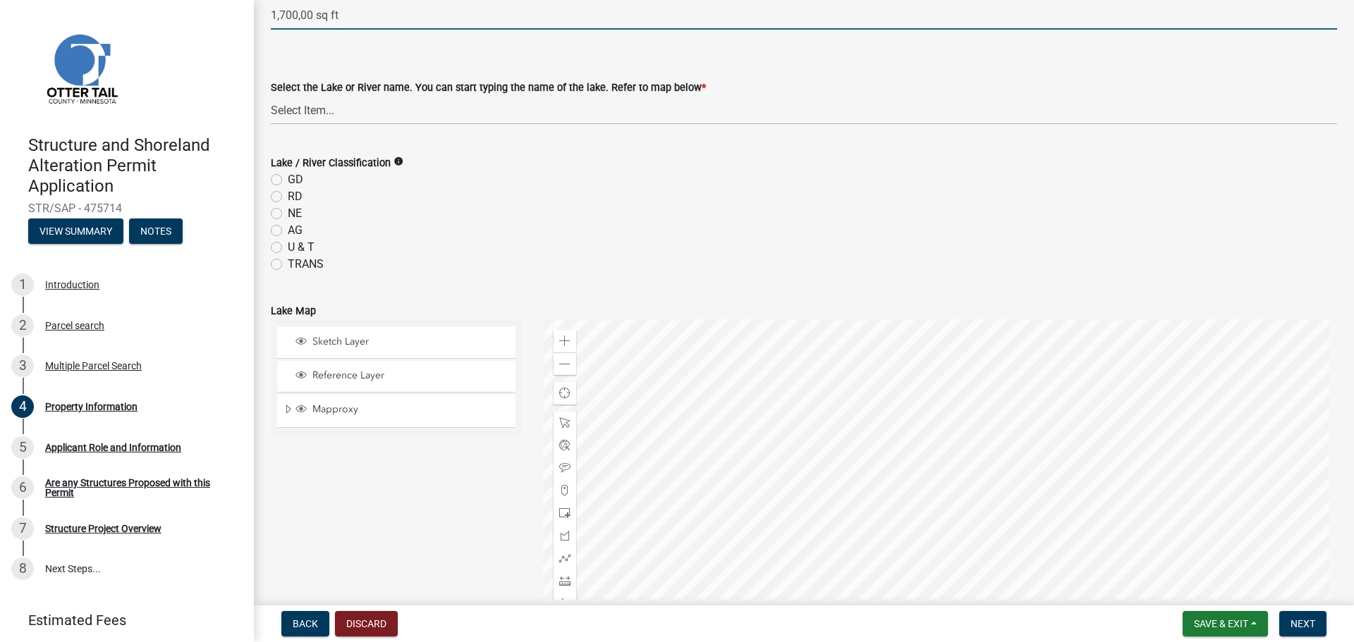
scroll to position [423, 0]
type input "170000"
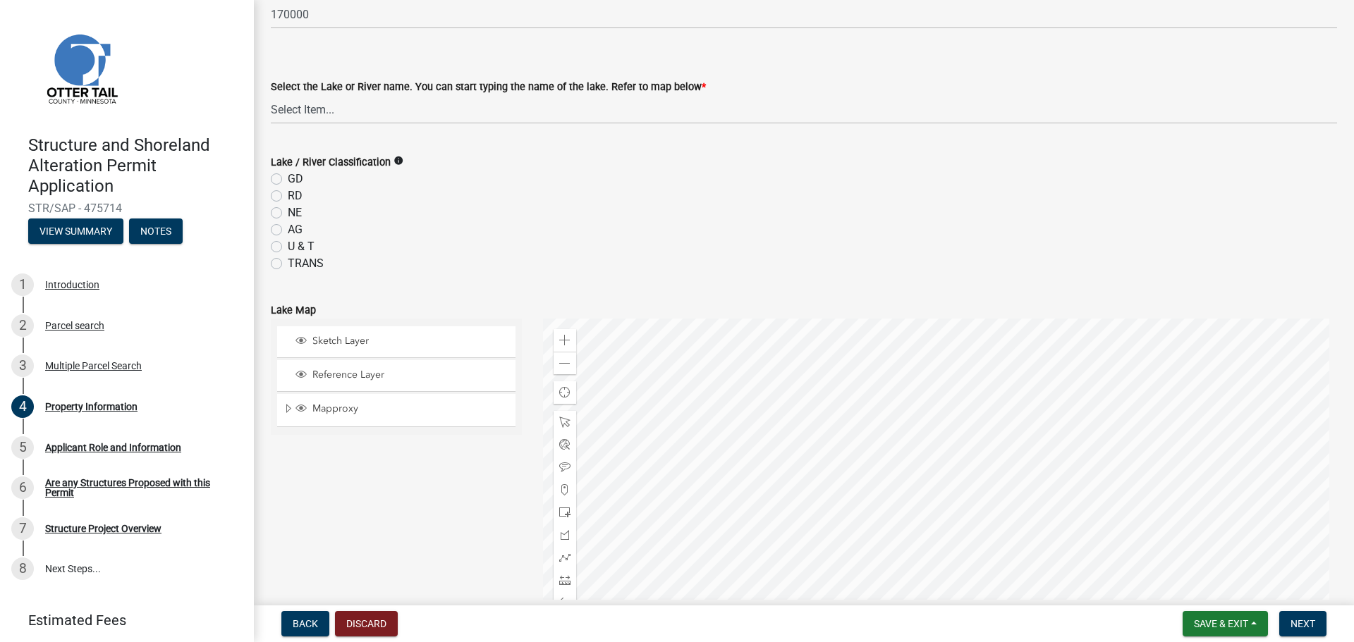
click at [288, 214] on label "NE" at bounding box center [295, 213] width 14 height 17
click at [288, 214] on input "NE" at bounding box center [292, 209] width 9 height 9
radio input "true"
click at [990, 553] on div at bounding box center [940, 495] width 795 height 353
click at [301, 107] on select "Select Item... None Adley 56-031 Albert 56-118 Alfred 56-600 Alice 56-244 Alice…" at bounding box center [804, 109] width 1066 height 29
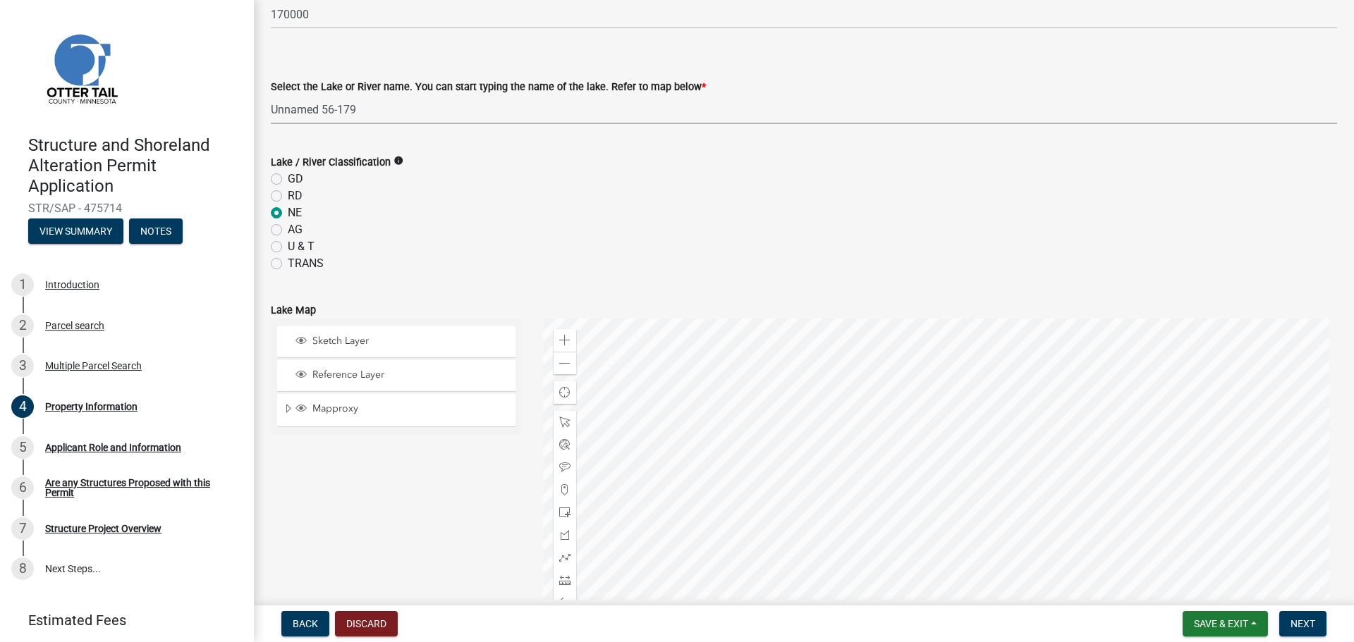
click at [271, 95] on select "Select Item... None Adley 56-031 Albert 56-118 Alfred 56-600 Alice 56-244 Alice…" at bounding box center [804, 109] width 1066 height 29
select select "4aa0dccd-8ad5-46a5-93b5-e2aefbb512ec"
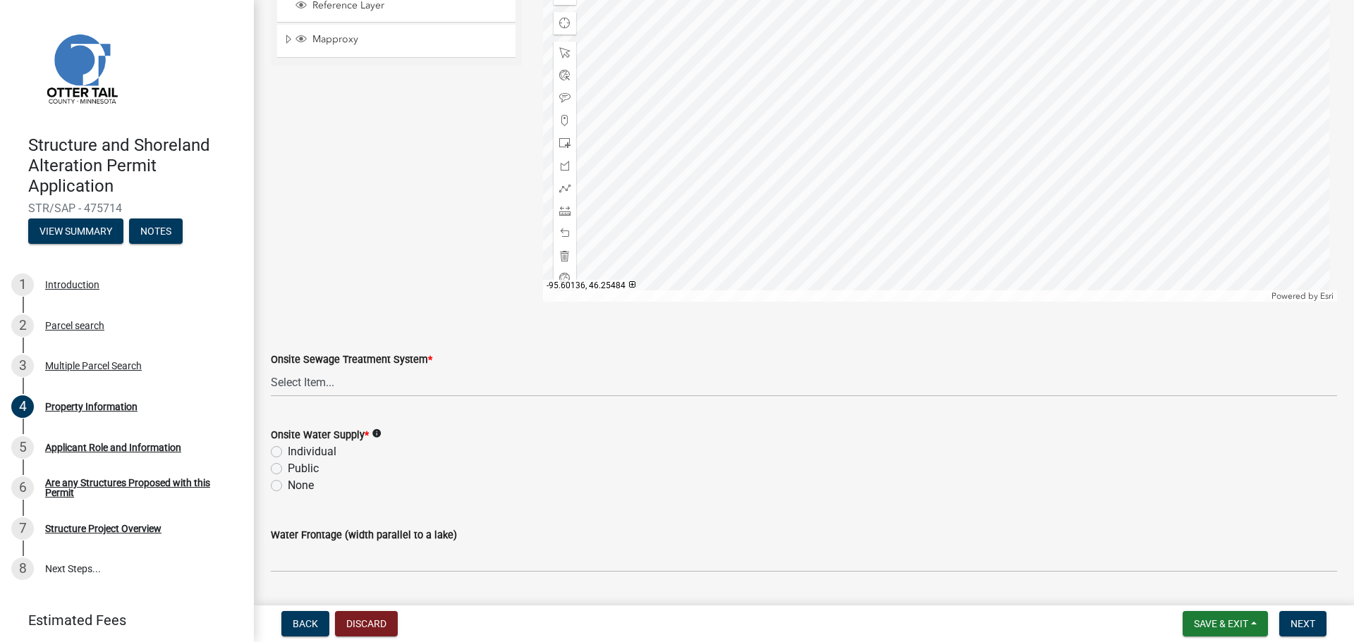
scroll to position [831, 0]
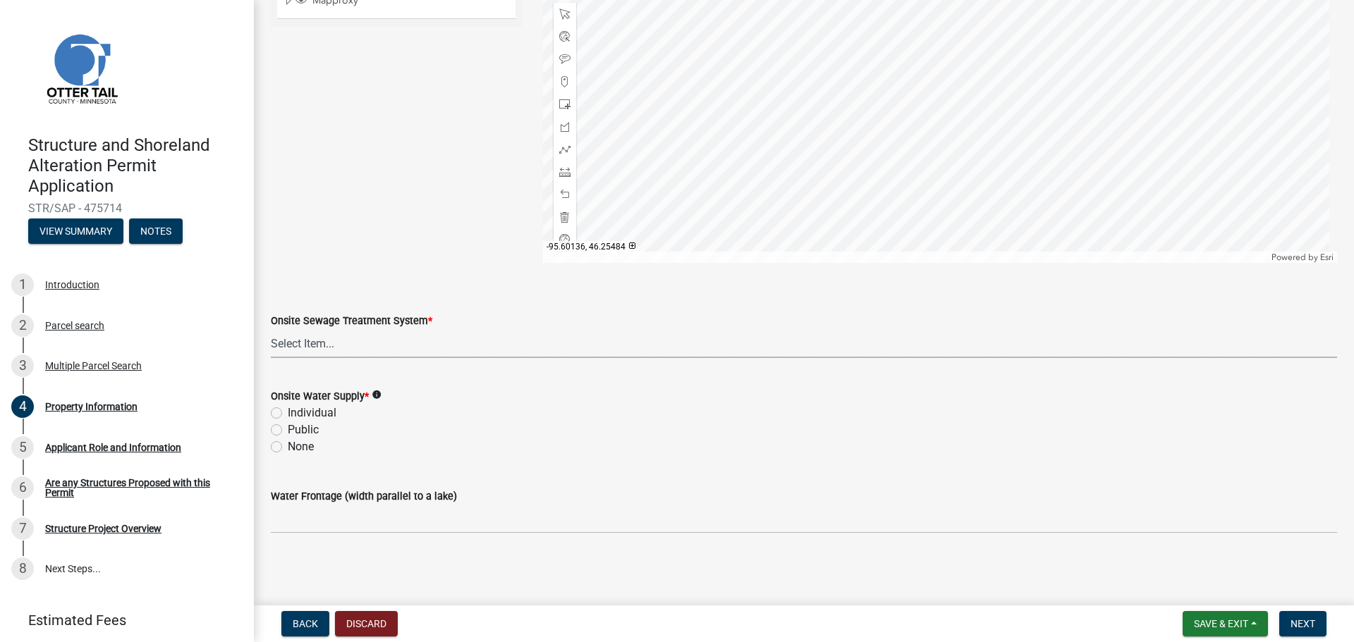
click at [309, 341] on select "Select Item... L&R Certificate of Compliance within 5yrs Compliance Inspection …" at bounding box center [804, 343] width 1066 height 29
click at [271, 329] on select "Select Item... L&R Certificate of Compliance within 5yrs Compliance Inspection …" at bounding box center [804, 343] width 1066 height 29
select select "9f52d7c9-96dd-4370-b810-ce091165f7c2"
click at [288, 414] on label "Individual" at bounding box center [312, 413] width 49 height 17
click at [288, 414] on input "Individual" at bounding box center [292, 409] width 9 height 9
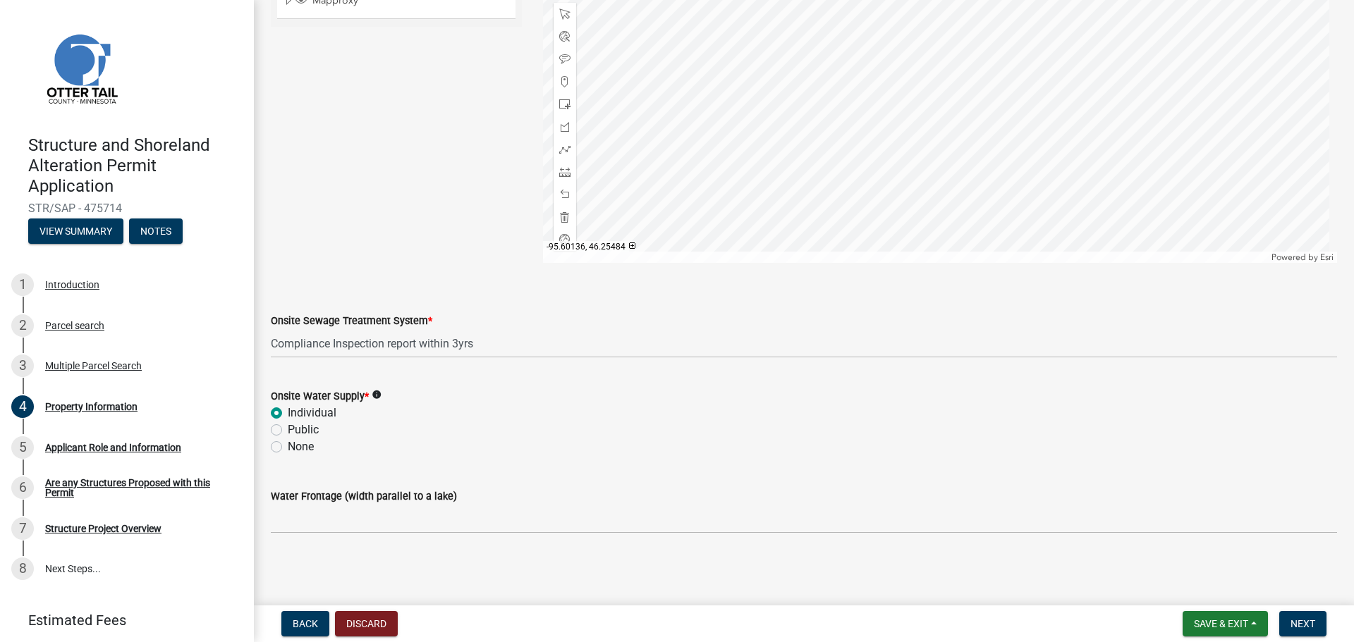
radio input "true"
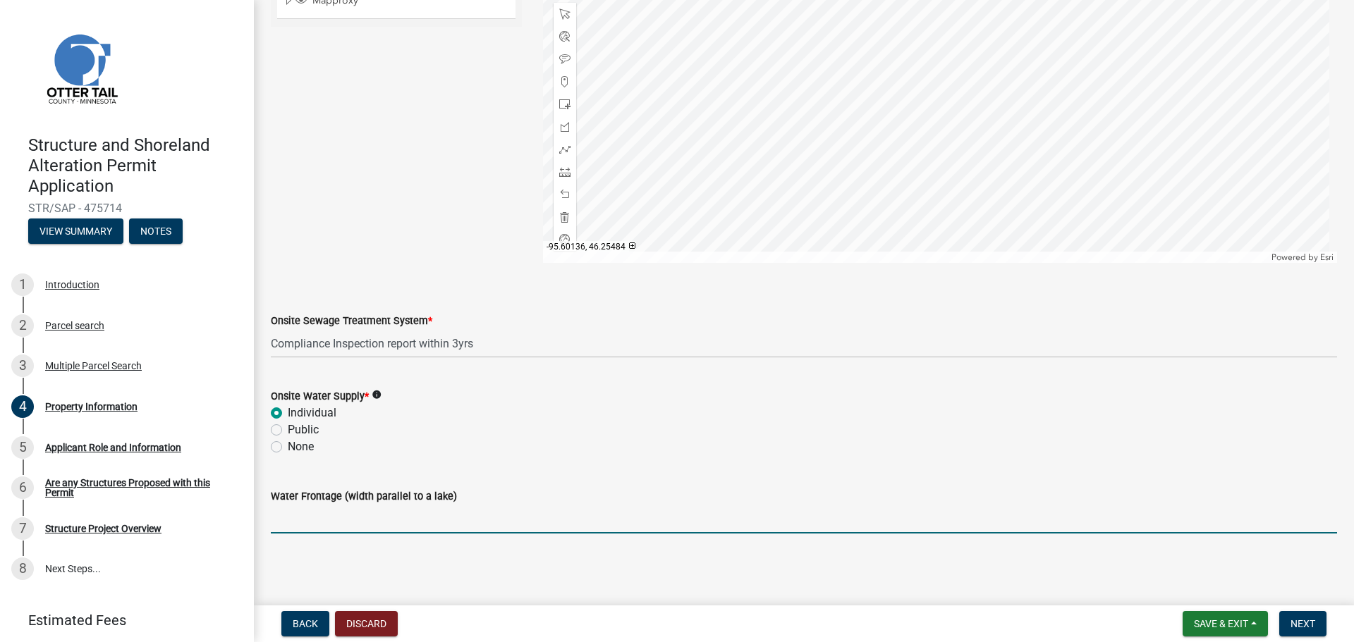
click at [326, 524] on input "Water Frontage (width parallel to a lake)" at bounding box center [804, 519] width 1066 height 29
type input "2000"
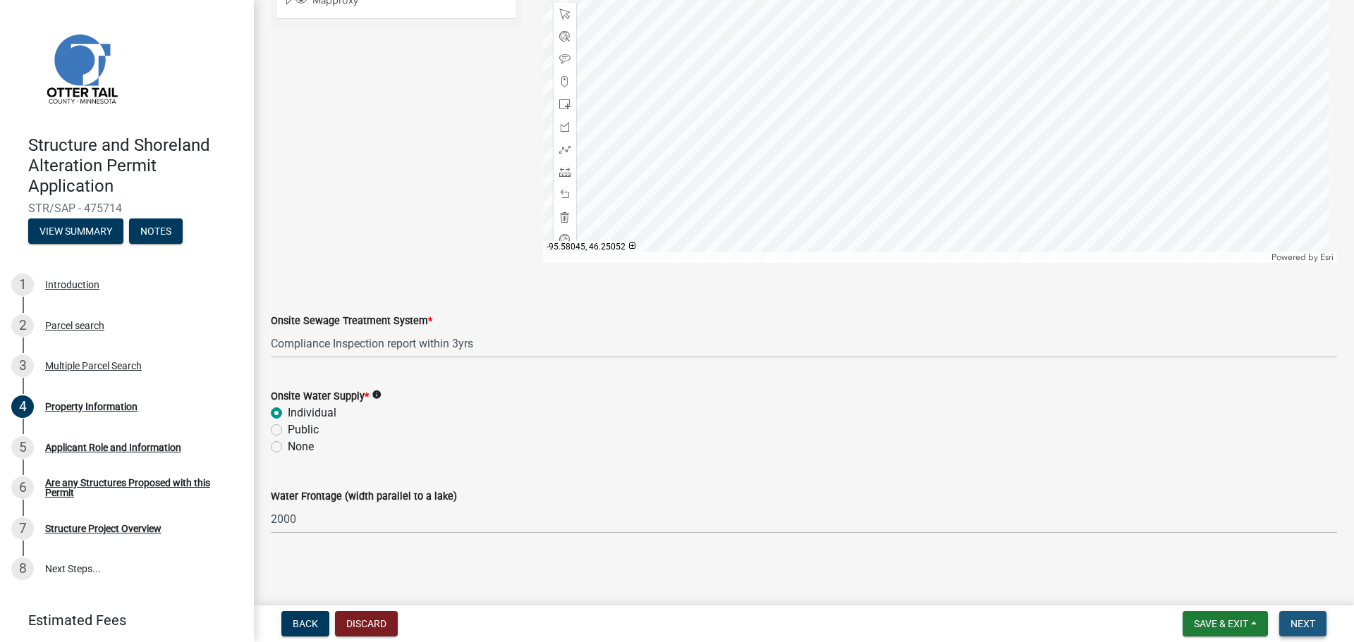
click at [1302, 626] on span "Next" at bounding box center [1302, 623] width 25 height 11
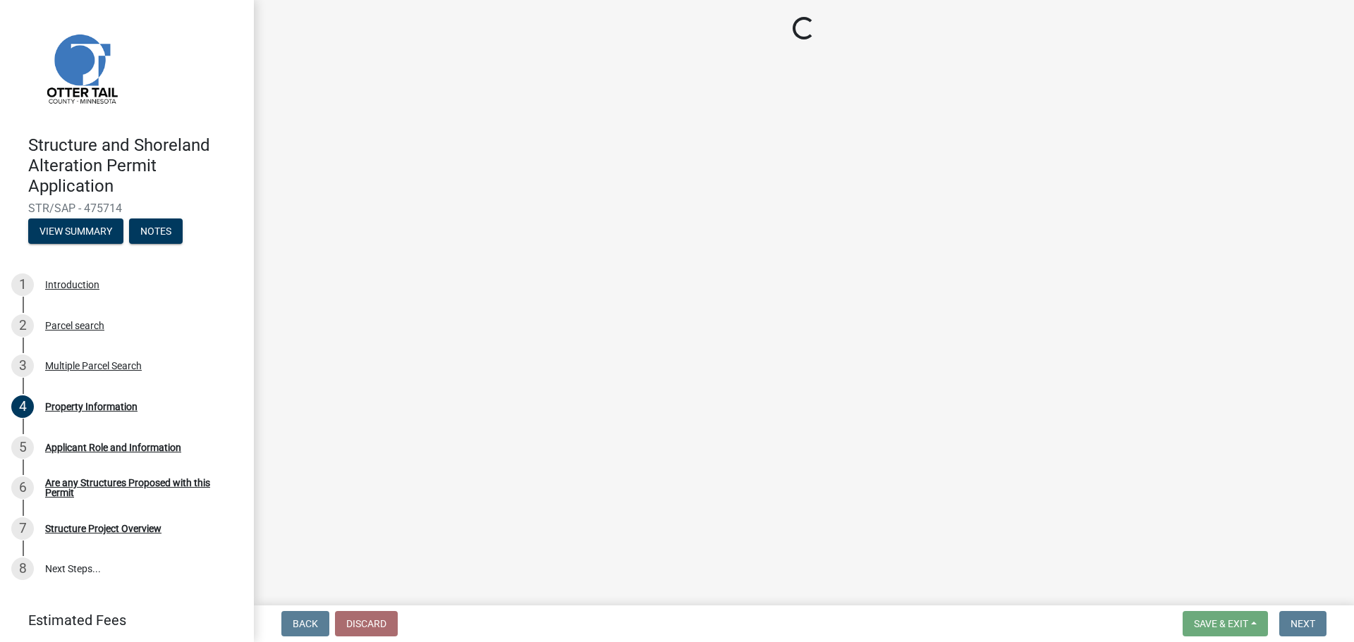
scroll to position [0, 0]
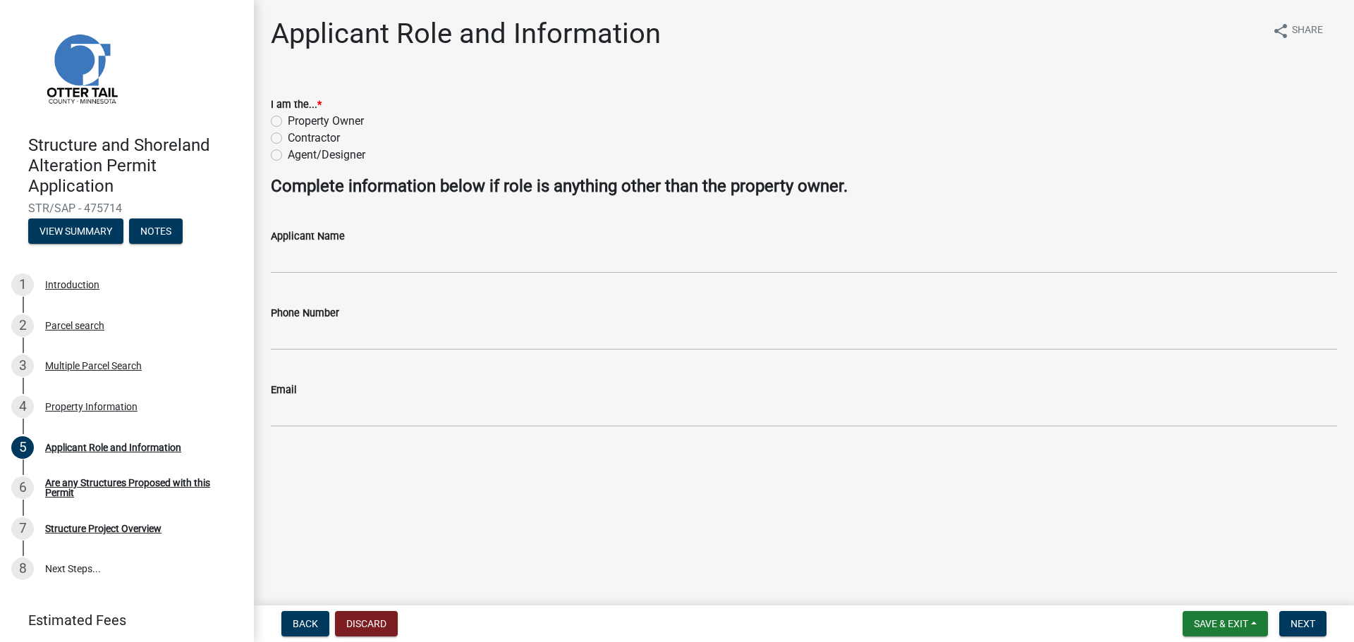
click at [288, 138] on label "Contractor" at bounding box center [314, 138] width 52 height 17
click at [288, 138] on input "Contractor" at bounding box center [292, 134] width 9 height 9
radio input "true"
click at [288, 156] on label "Agent/Designer" at bounding box center [327, 155] width 78 height 17
click at [288, 156] on input "Agent/Designer" at bounding box center [292, 151] width 9 height 9
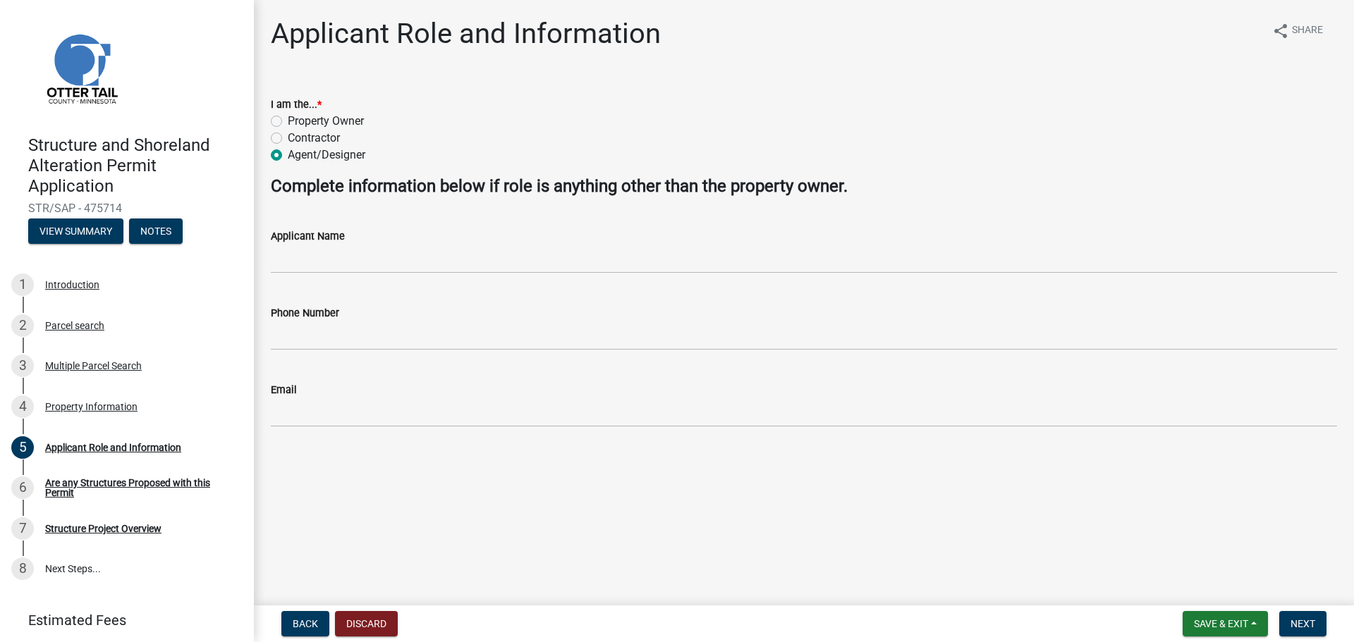
radio input "true"
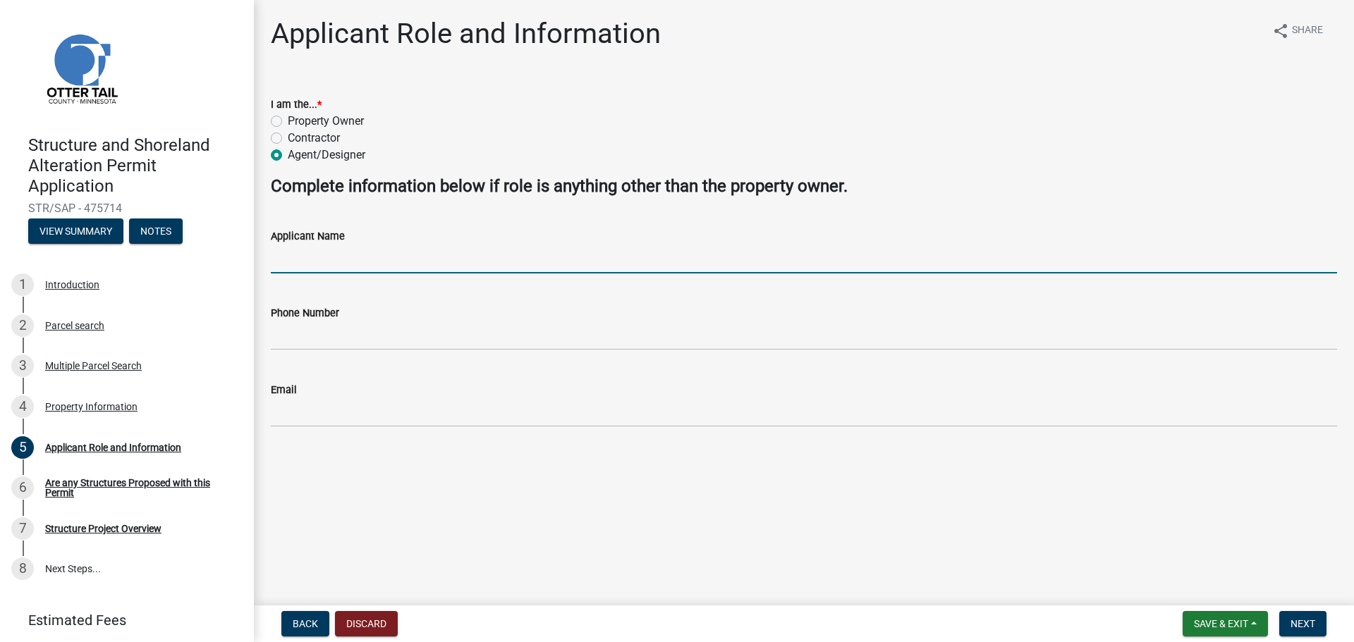
click at [326, 263] on input "Applicant Name" at bounding box center [804, 259] width 1066 height 29
type input "BRIAN BROGARD"
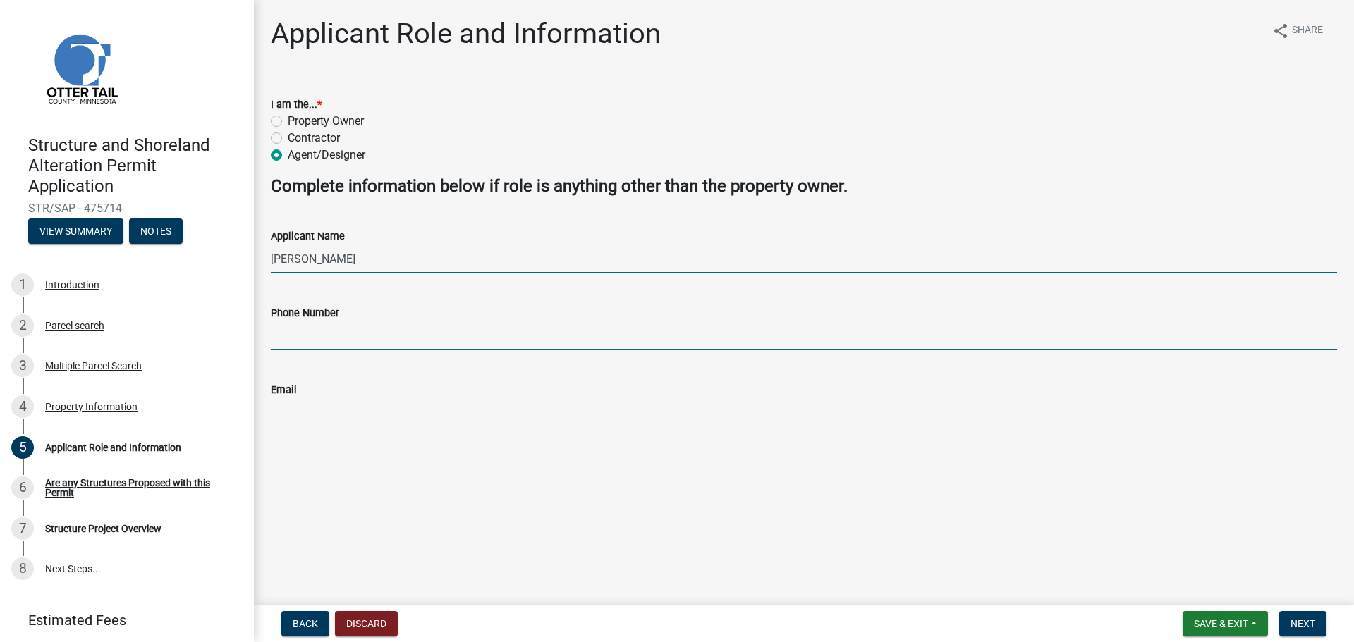
type input "2185832041"
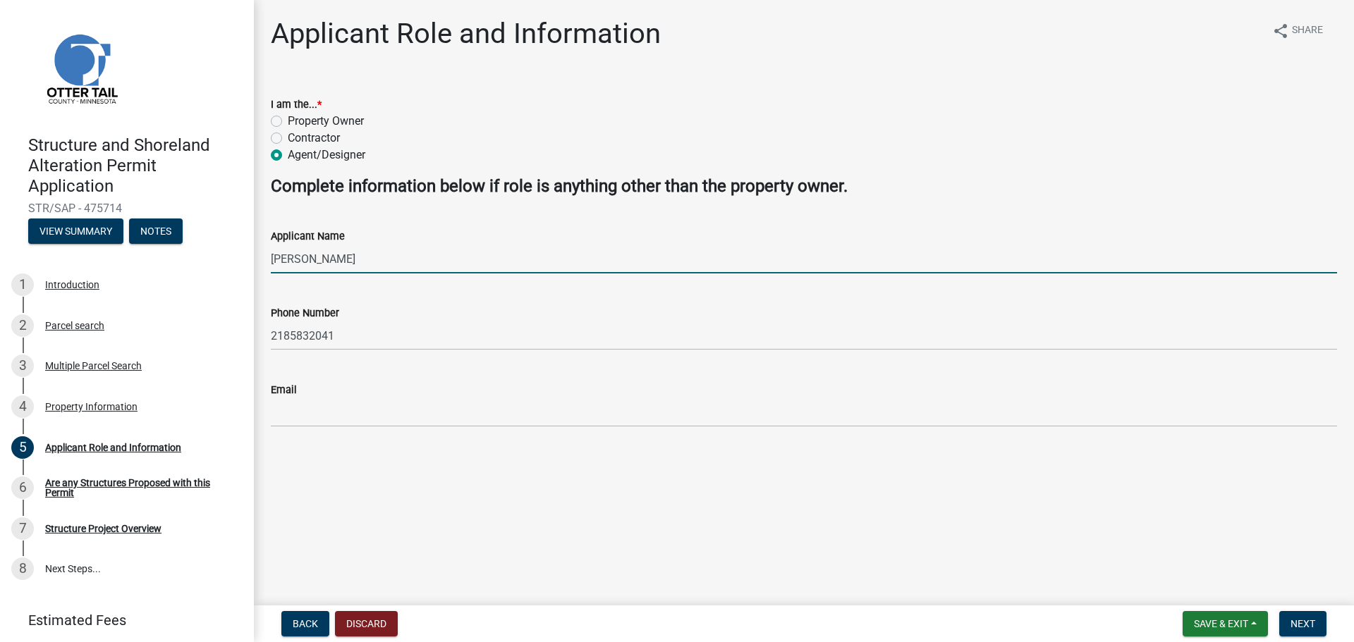
type input "[EMAIL_ADDRESS][DOMAIN_NAME]"
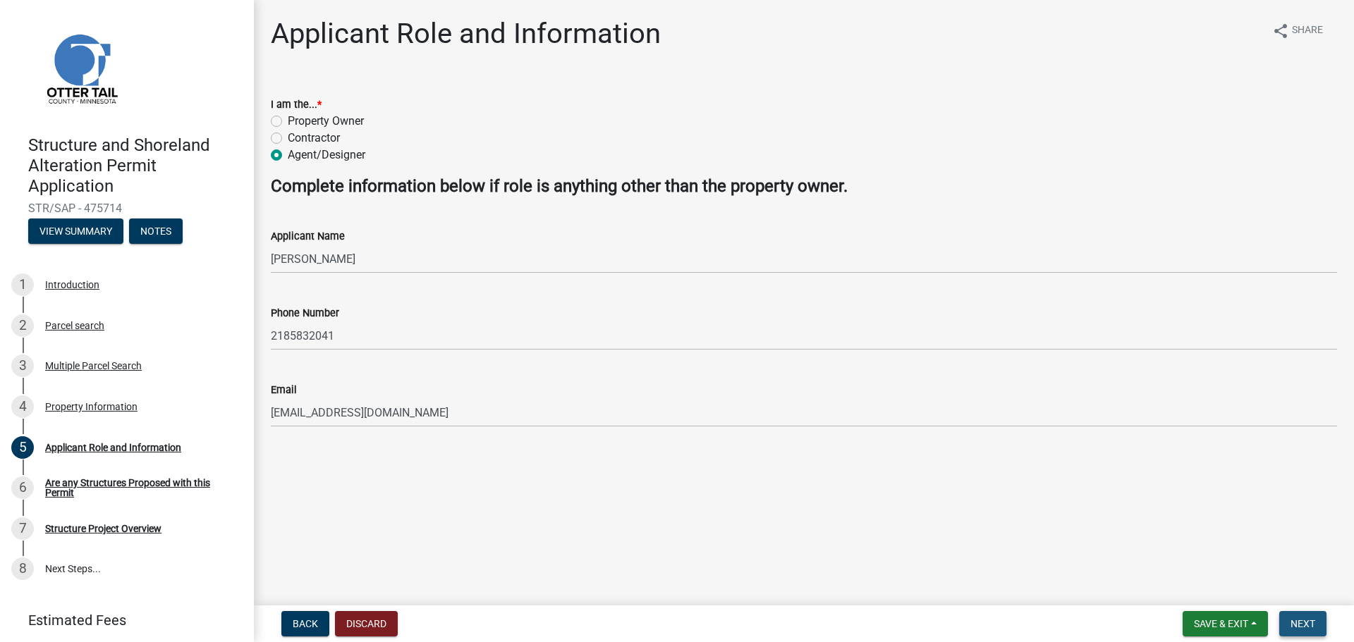
drag, startPoint x: 1300, startPoint y: 624, endPoint x: 1295, endPoint y: 617, distance: 9.0
click at [1295, 618] on span "Next" at bounding box center [1302, 623] width 25 height 11
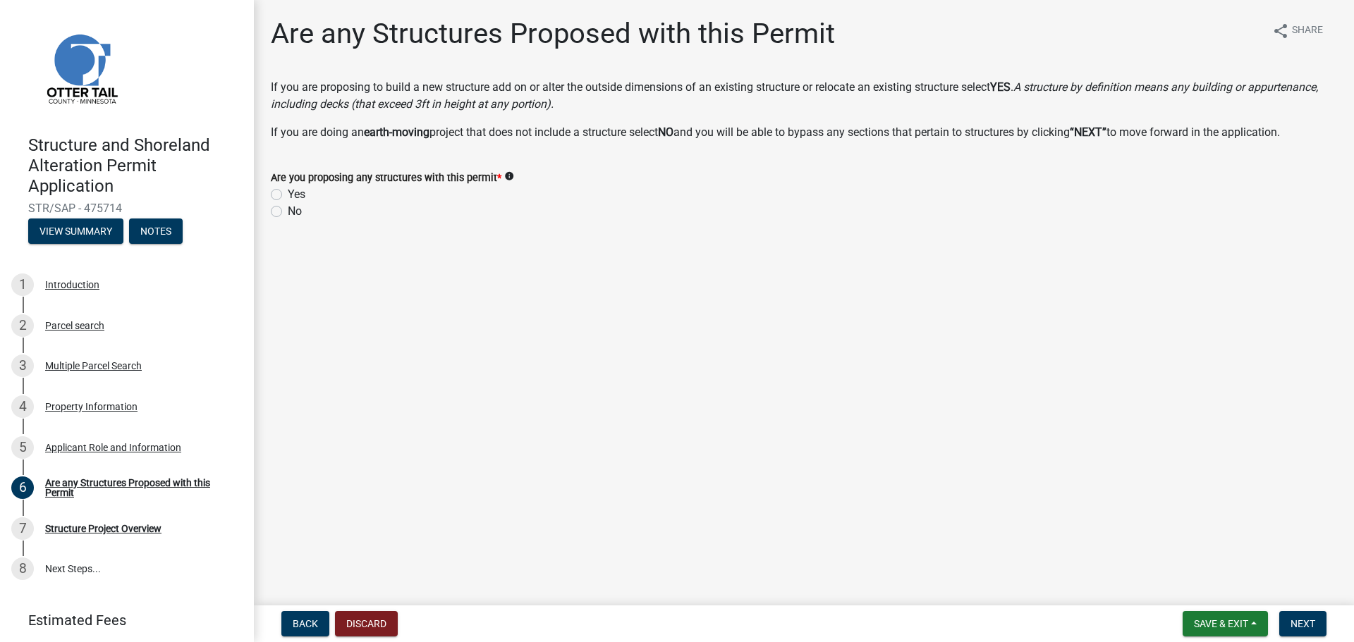
click at [288, 195] on label "Yes" at bounding box center [297, 194] width 18 height 17
click at [288, 195] on input "Yes" at bounding box center [292, 190] width 9 height 9
radio input "true"
click at [1305, 626] on span "Next" at bounding box center [1302, 623] width 25 height 11
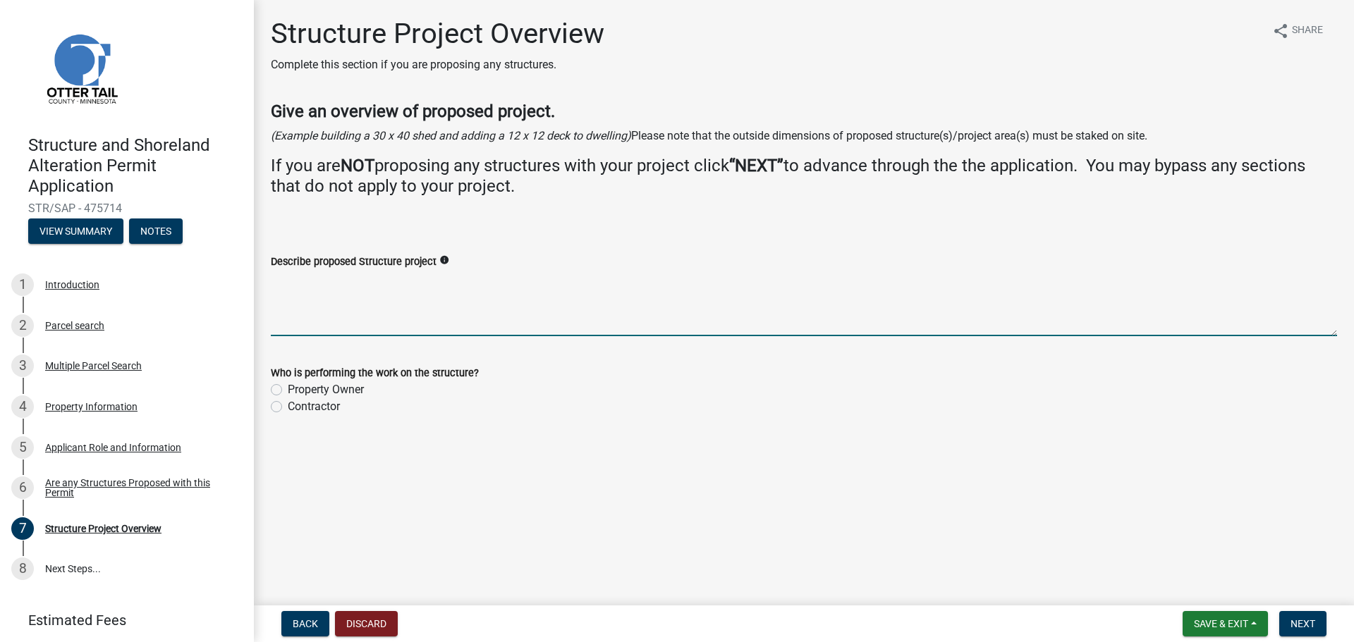
click at [286, 283] on textarea "Describe proposed Structure project" at bounding box center [804, 303] width 1066 height 66
click at [606, 300] on textarea "take old bedroom and convert to bathroom and add new masterbedroom on main floor" at bounding box center [804, 303] width 1066 height 66
click at [596, 287] on textarea "take old bedroom and convert to bathroom and add new masterbedroom on main floor" at bounding box center [804, 303] width 1066 height 66
click at [595, 286] on textarea "take old bedroom and convert to bathroom and add new masterbedroom on main floor" at bounding box center [804, 303] width 1066 height 66
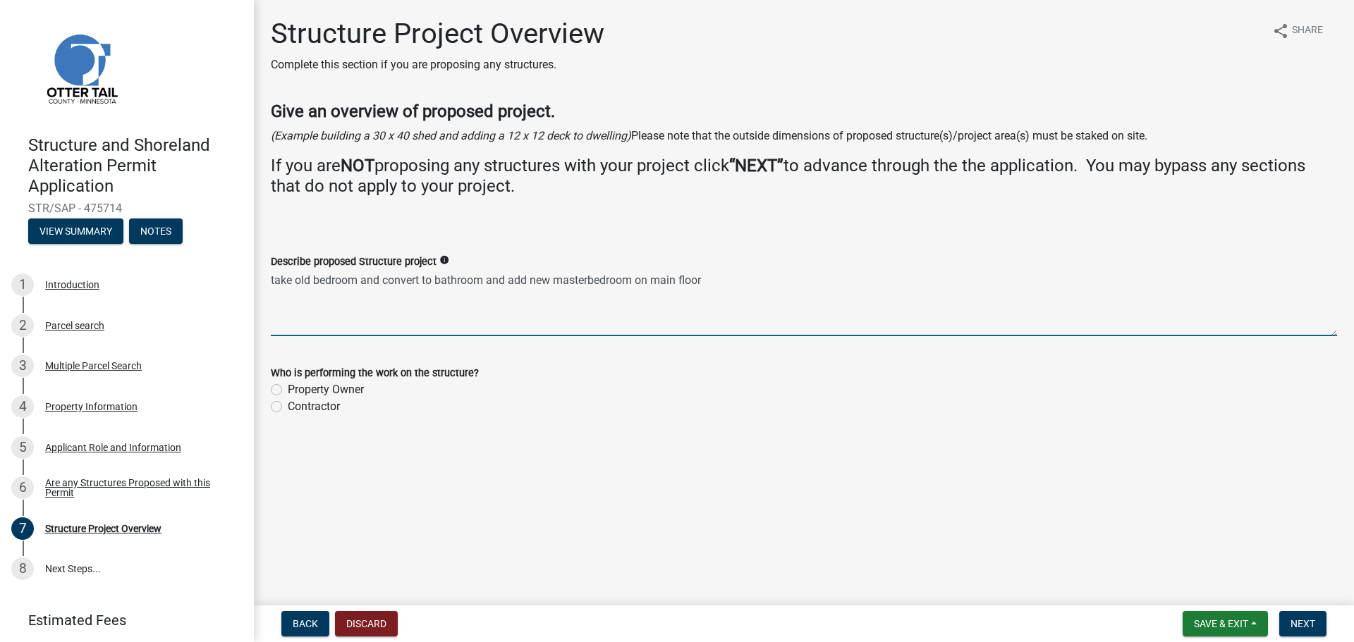
click at [595, 286] on textarea "take old bedroom and convert to bathroom and add new masterbedroom on main floor" at bounding box center [804, 303] width 1066 height 66
click at [588, 279] on textarea "take old bedroom and convert to bathroom and add new masterbedroom on main floor" at bounding box center [804, 303] width 1066 height 66
click at [706, 279] on textarea "take old bedroom and convert to bathroom and add new master bedroom on main flo…" at bounding box center [804, 303] width 1066 height 66
type textarea "take old bedroom and convert to bathroom and add new master bedroom on main flo…"
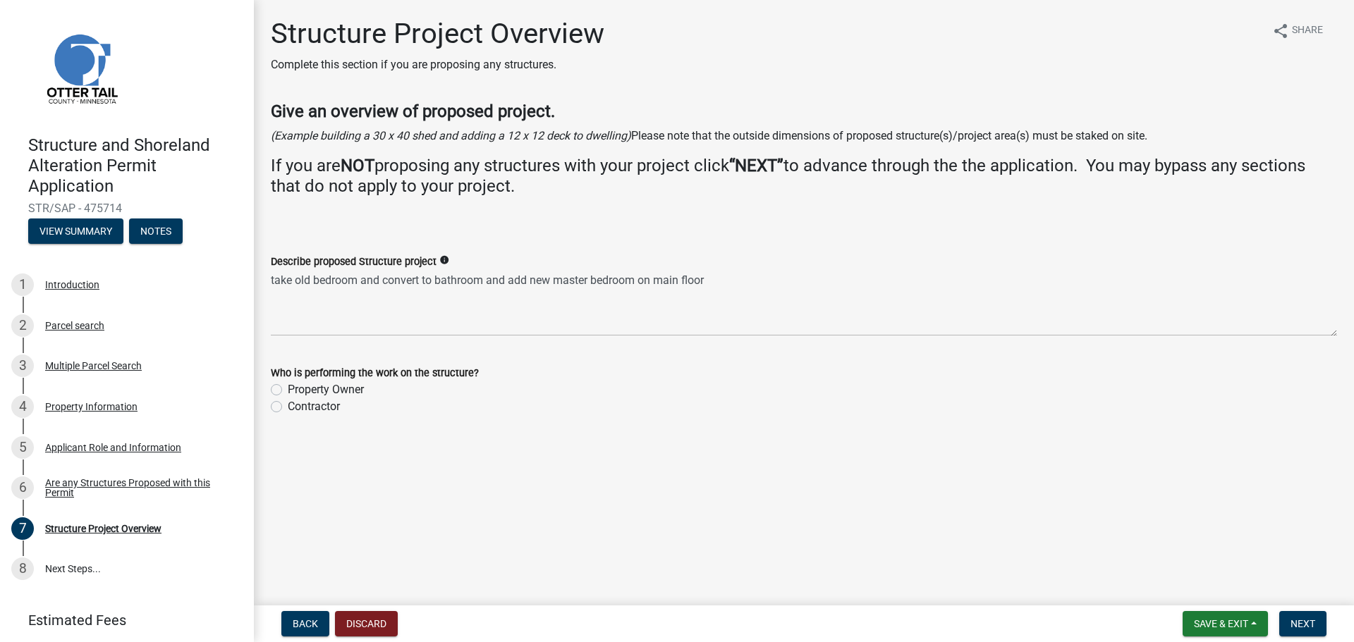
click at [288, 390] on label "Property Owner" at bounding box center [326, 390] width 76 height 17
click at [288, 390] on input "Property Owner" at bounding box center [292, 386] width 9 height 9
radio input "true"
click at [1302, 624] on span "Next" at bounding box center [1302, 623] width 25 height 11
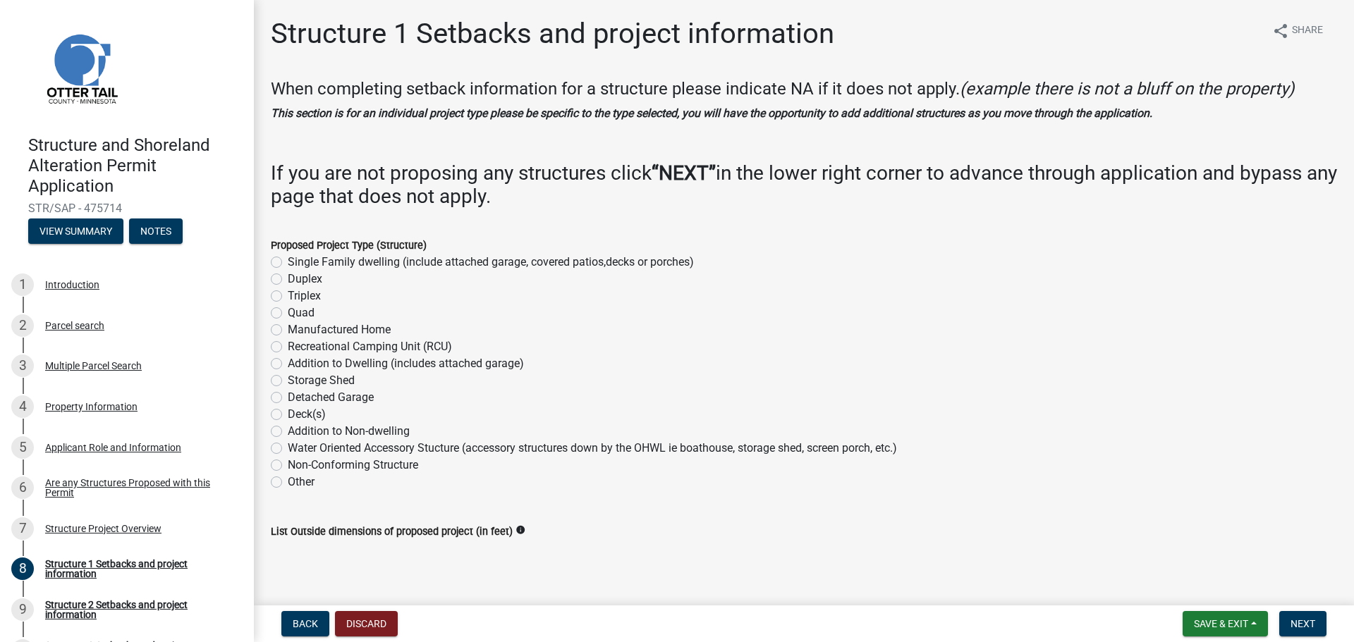
click at [288, 364] on label "Addition to Dwelling (includes attached garage)" at bounding box center [406, 363] width 236 height 17
click at [288, 364] on input "Addition to Dwelling (includes attached garage)" at bounding box center [292, 359] width 9 height 9
radio input "true"
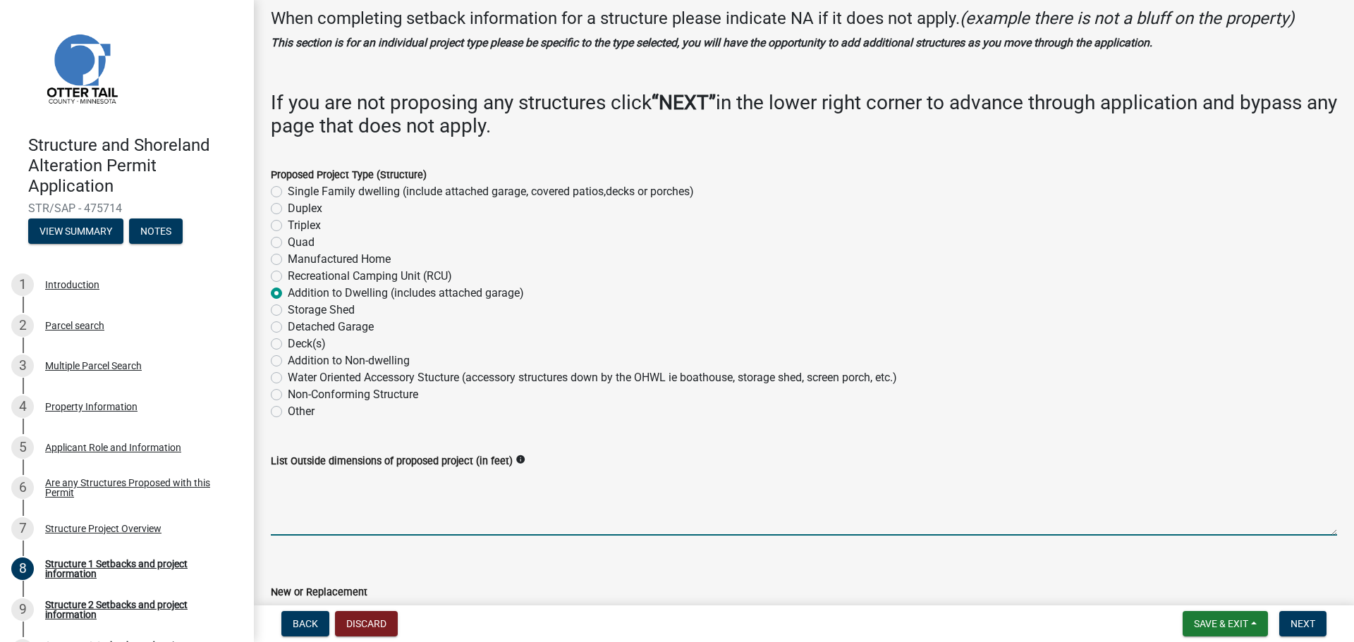
click at [315, 500] on textarea "List Outside dimensions of proposed project (in feet)" at bounding box center [804, 503] width 1066 height 66
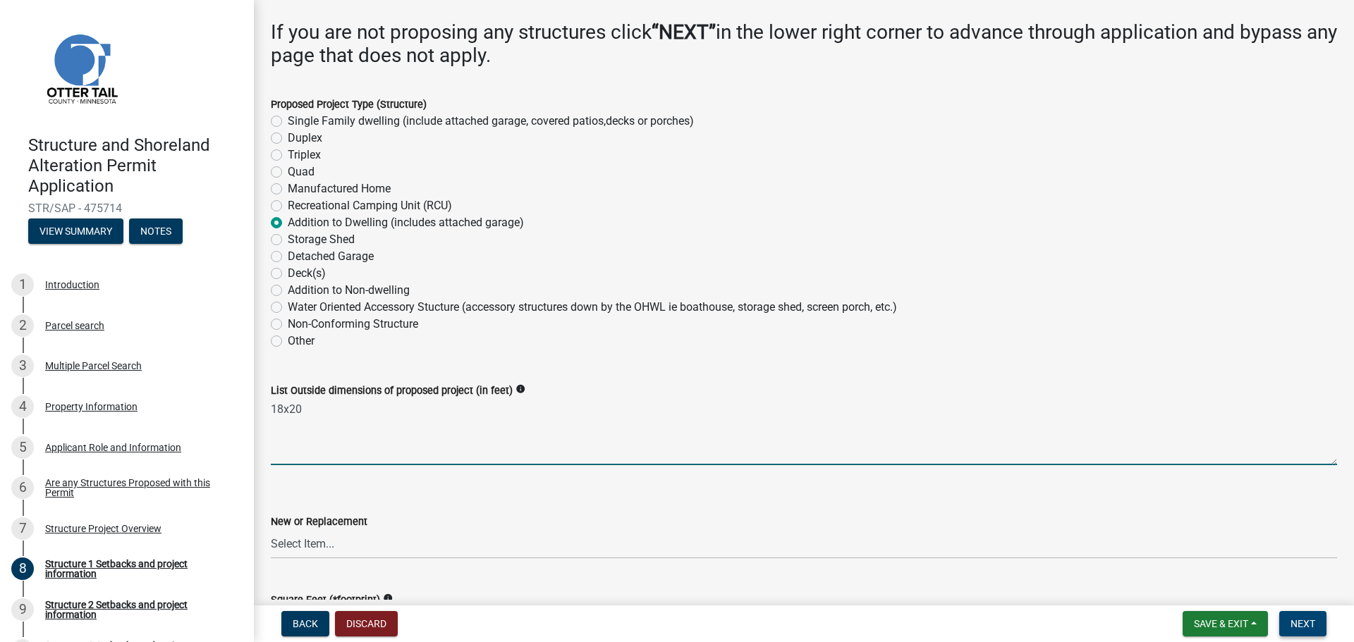
type textarea "18x20"
click at [1298, 626] on span "Next" at bounding box center [1302, 623] width 25 height 11
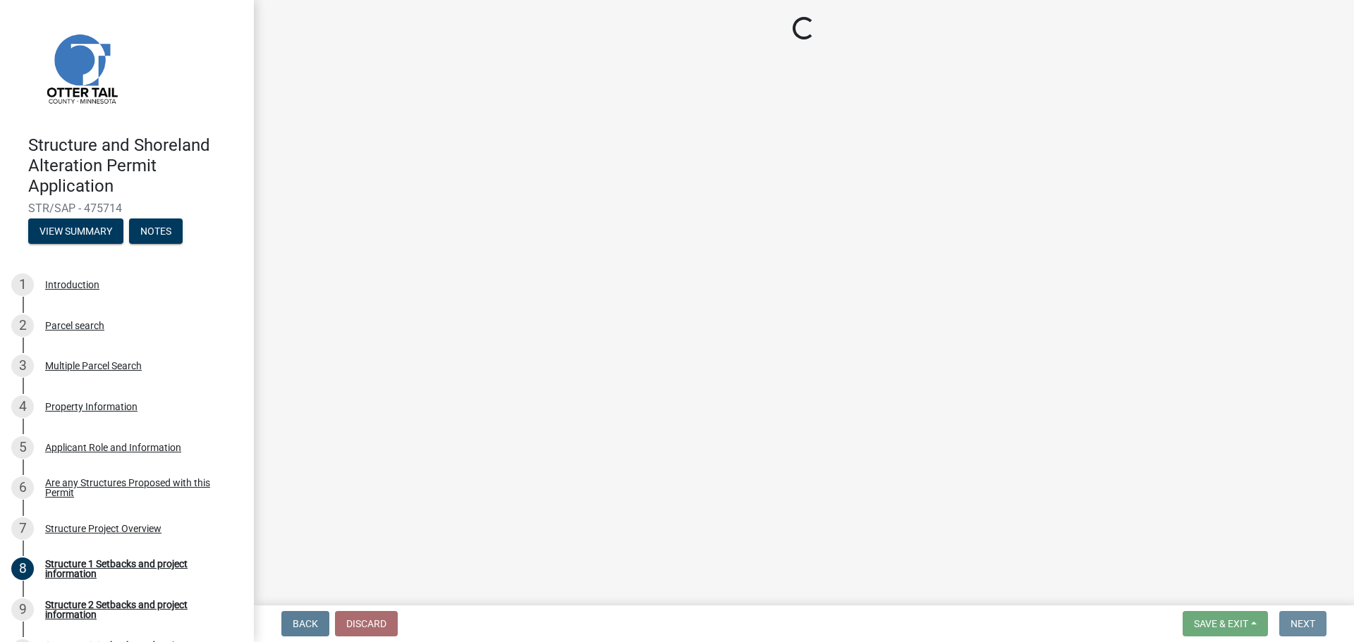
scroll to position [0, 0]
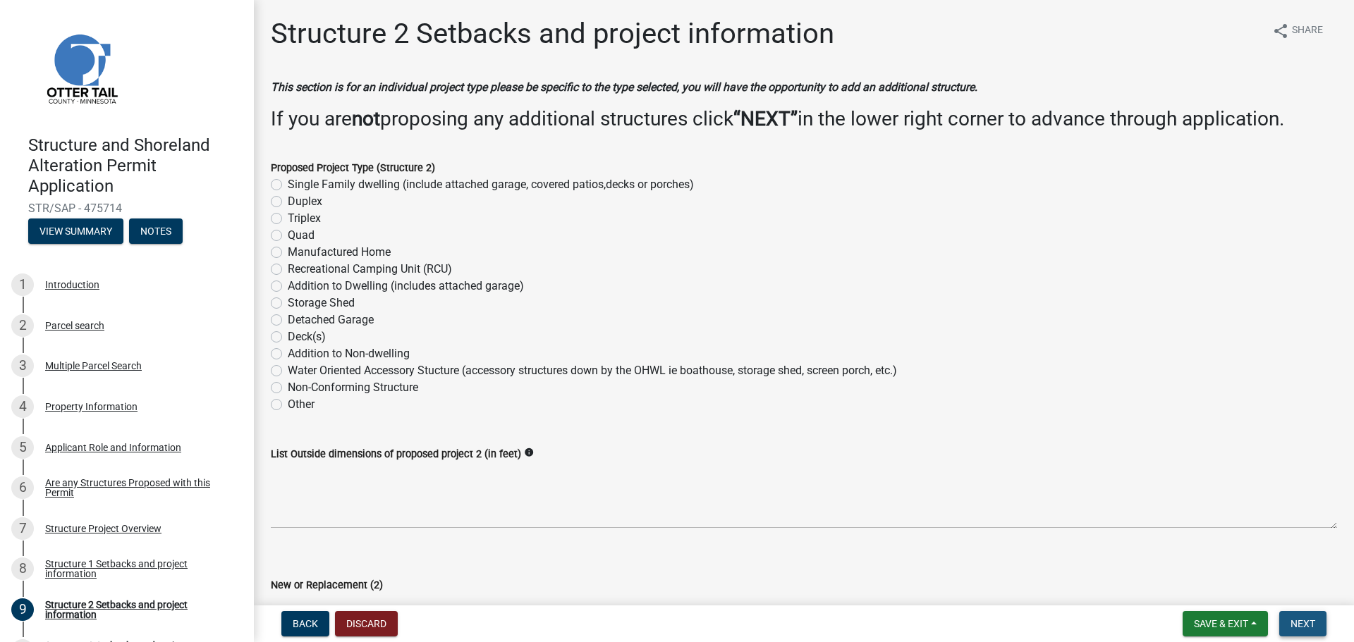
click at [1305, 623] on span "Next" at bounding box center [1302, 623] width 25 height 11
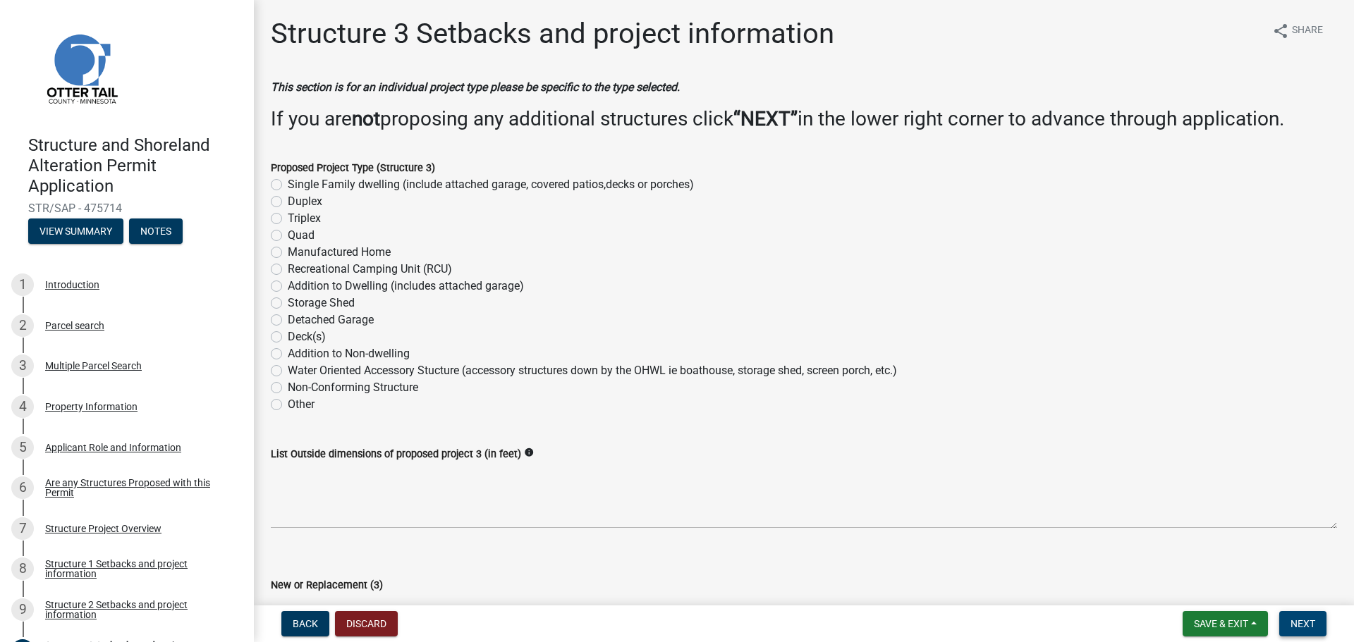
click at [1302, 623] on span "Next" at bounding box center [1302, 623] width 25 height 11
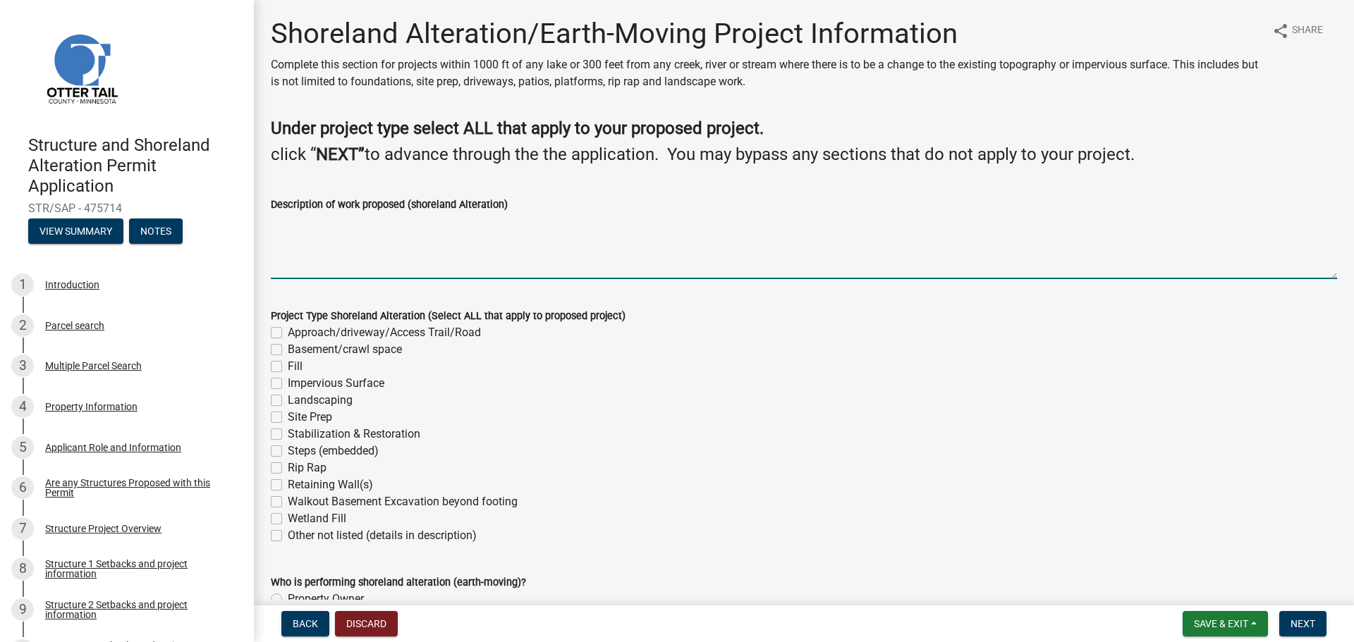
drag, startPoint x: 290, startPoint y: 234, endPoint x: 333, endPoint y: 249, distance: 45.5
click at [291, 235] on textarea "Description of work proposed (shoreland Alteration)" at bounding box center [804, 246] width 1066 height 66
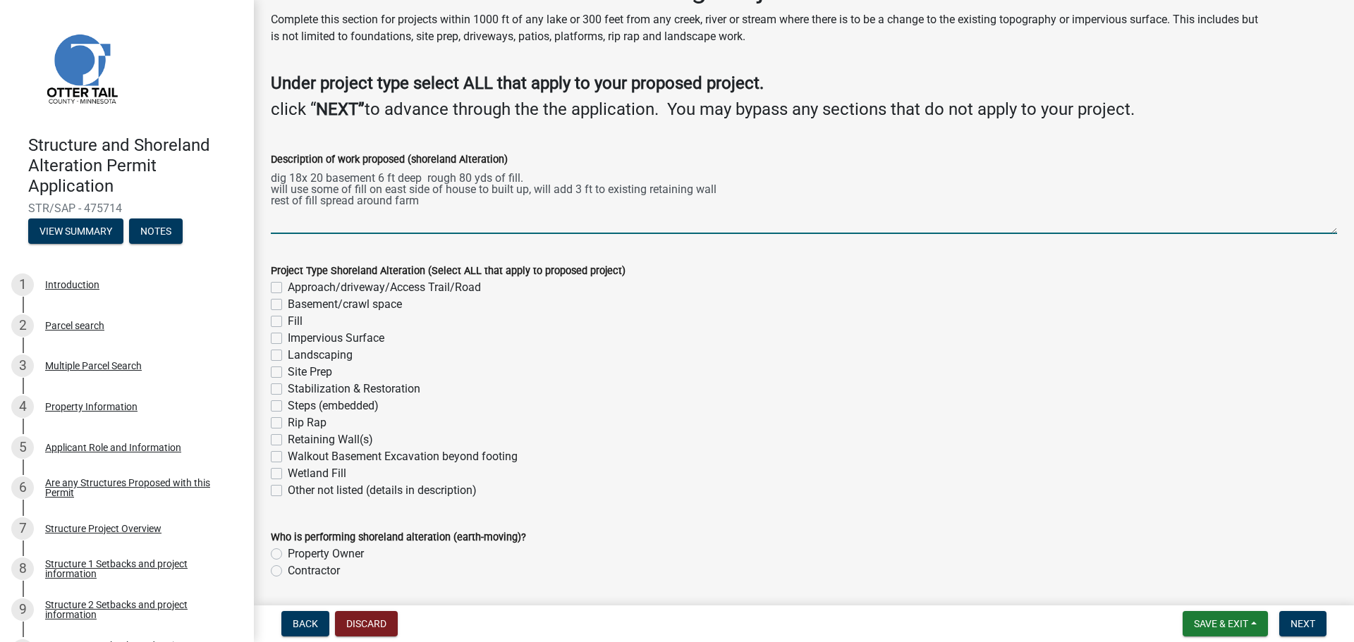
scroll to position [92, 0]
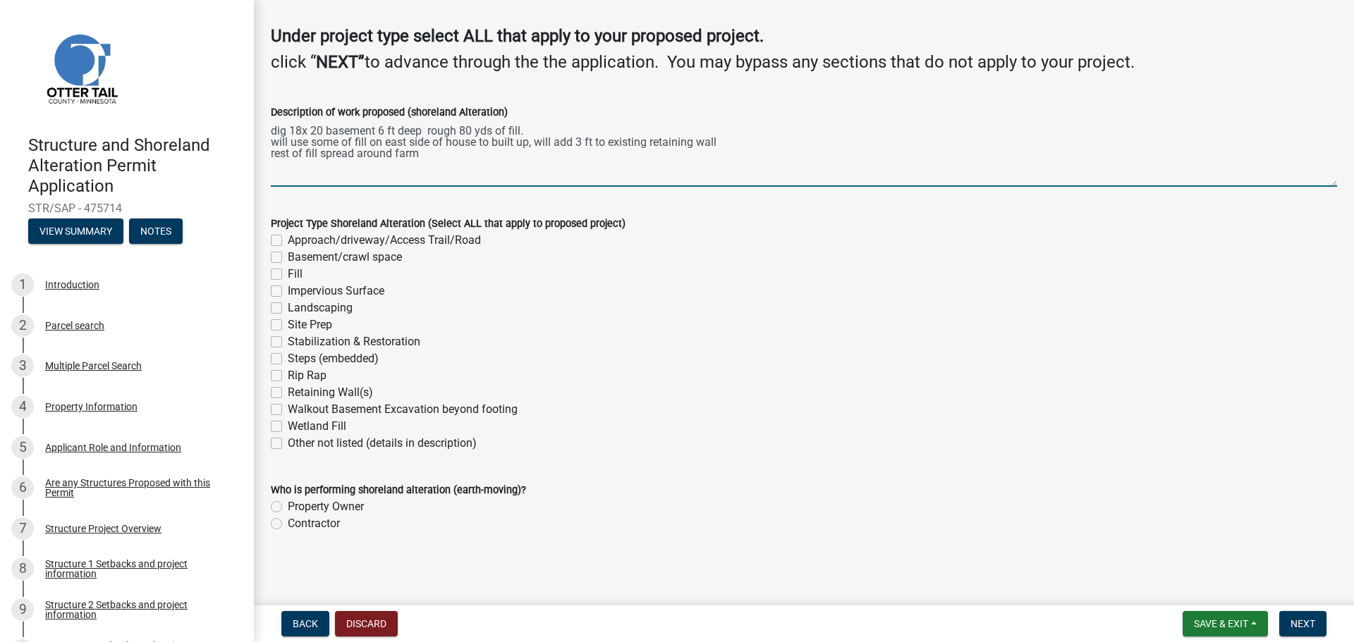
type textarea "dig 18x 20 basement 6 ft deep rough 80 yds of fill. will use some of fill on ea…"
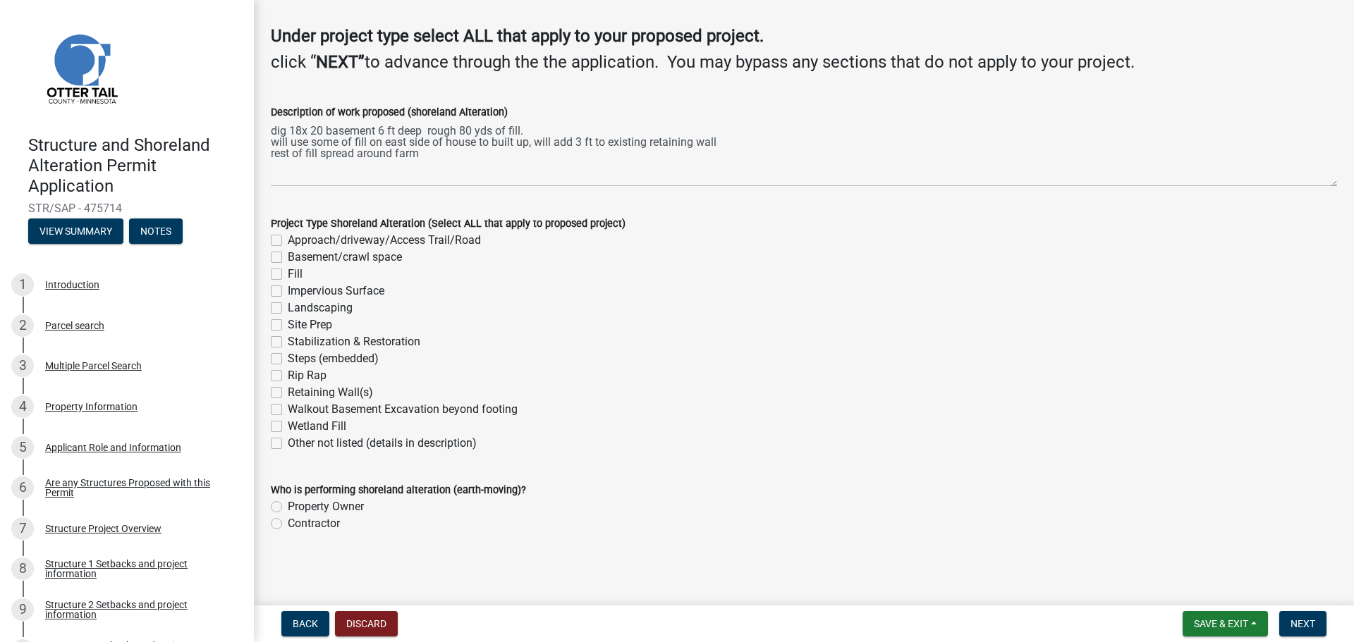
click at [288, 257] on label "Basement/crawl space" at bounding box center [345, 257] width 114 height 17
click at [288, 257] on input "Basement/crawl space" at bounding box center [292, 253] width 9 height 9
checkbox input "true"
checkbox input "false"
checkbox input "true"
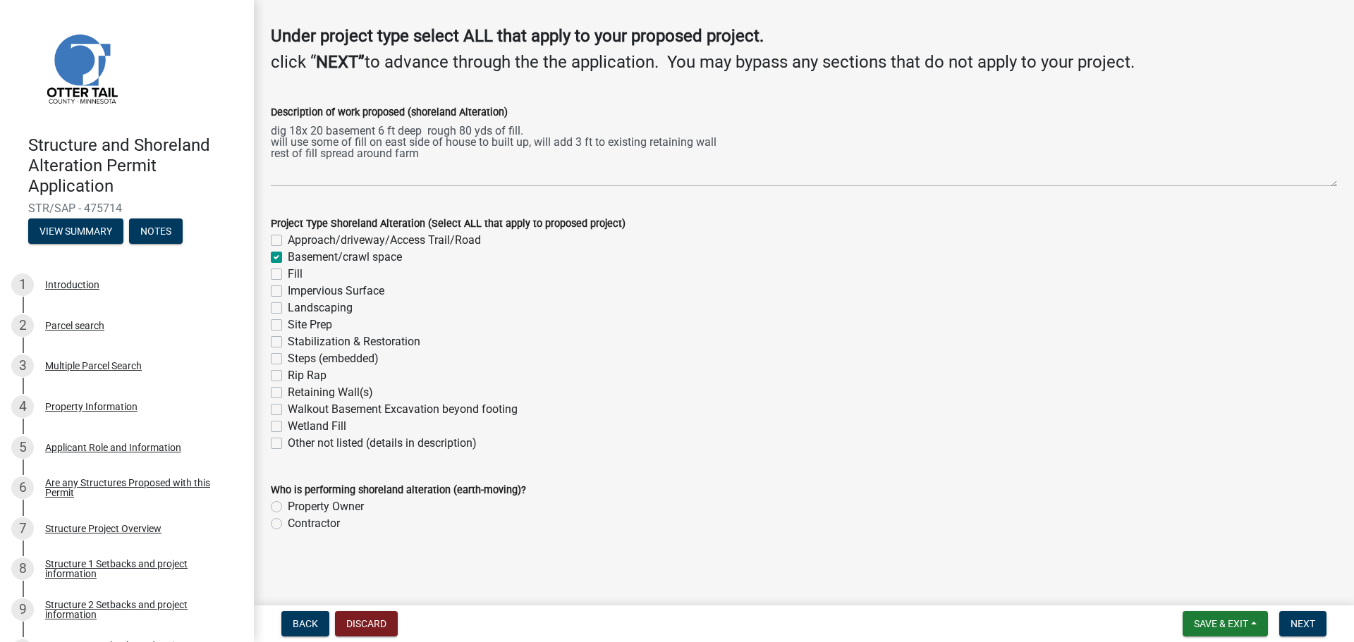
checkbox input "false"
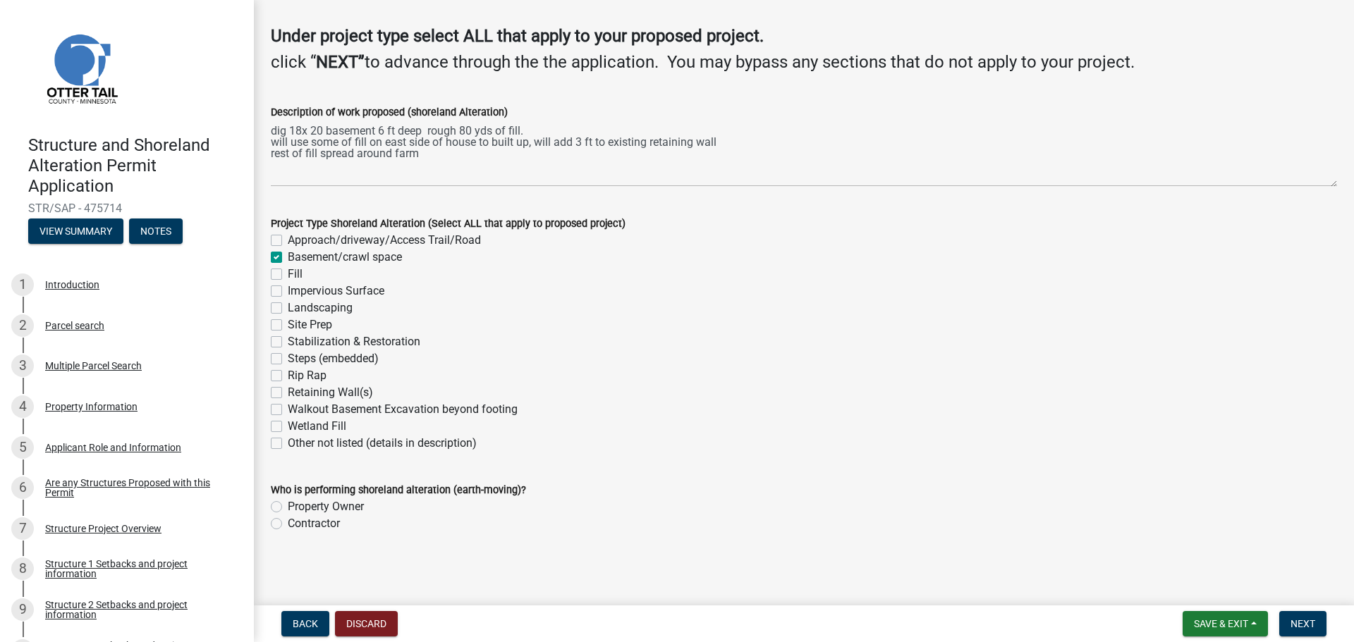
checkbox input "false"
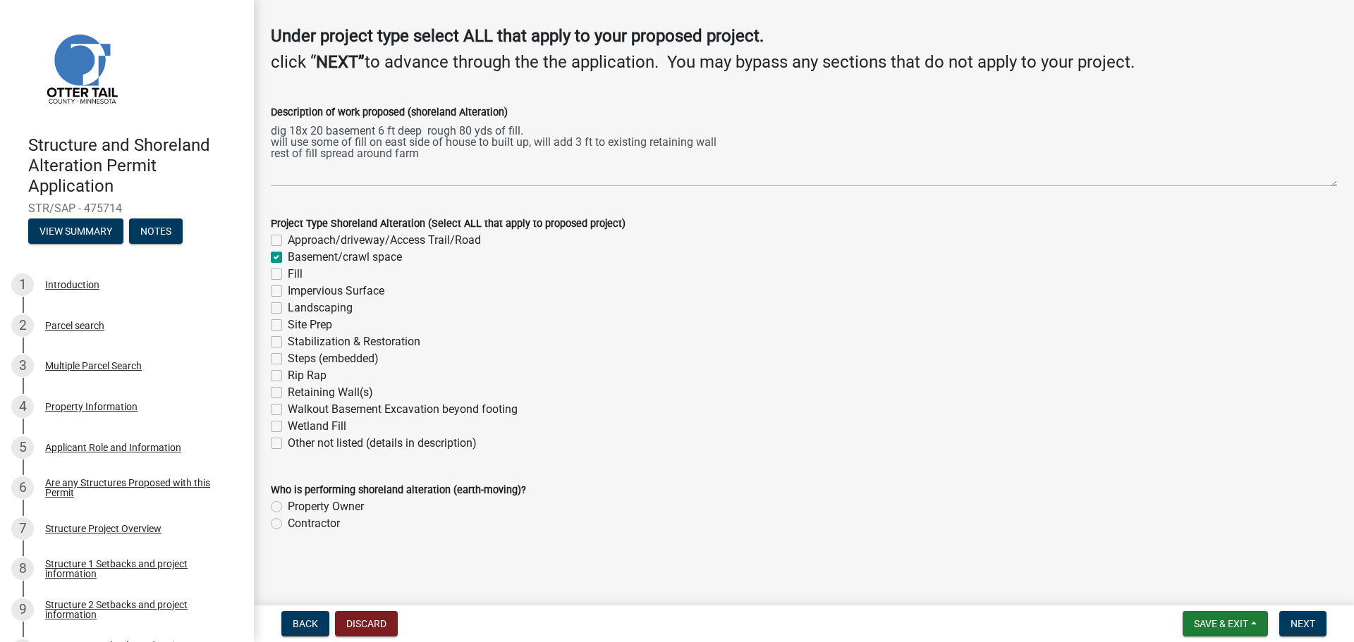
checkbox input "false"
click at [288, 273] on label "Fill" at bounding box center [295, 274] width 15 height 17
click at [288, 273] on input "Fill" at bounding box center [292, 270] width 9 height 9
checkbox input "true"
checkbox input "false"
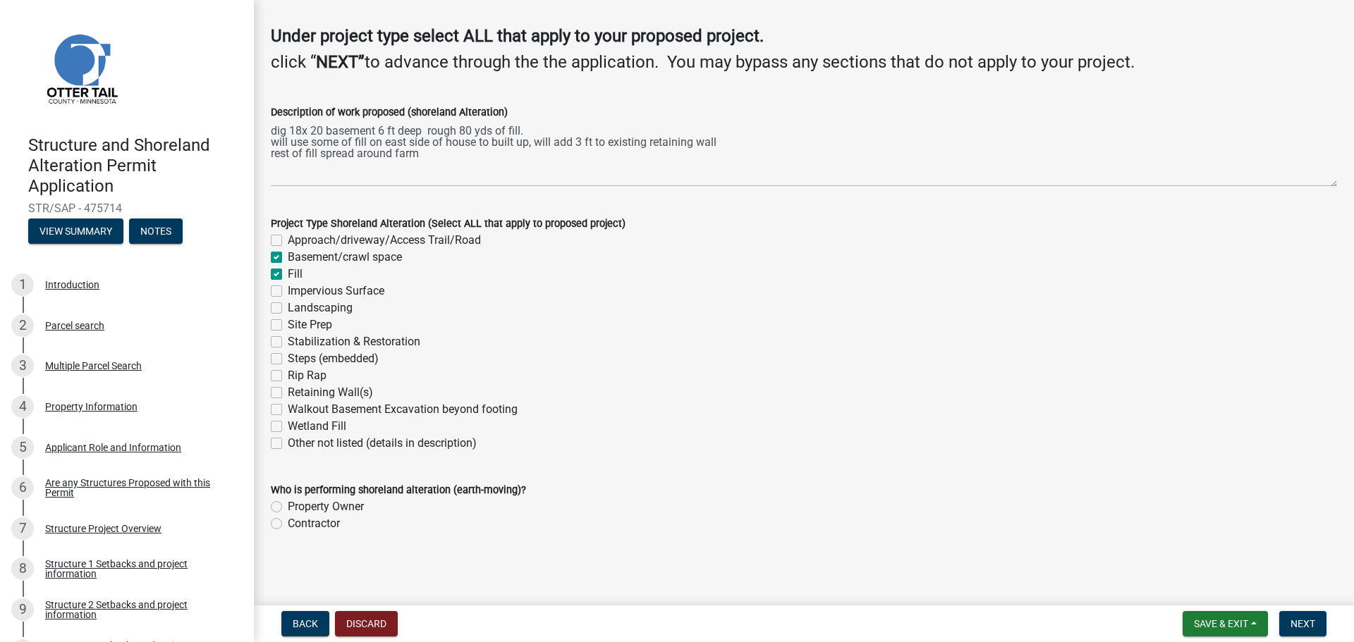
checkbox input "true"
checkbox input "false"
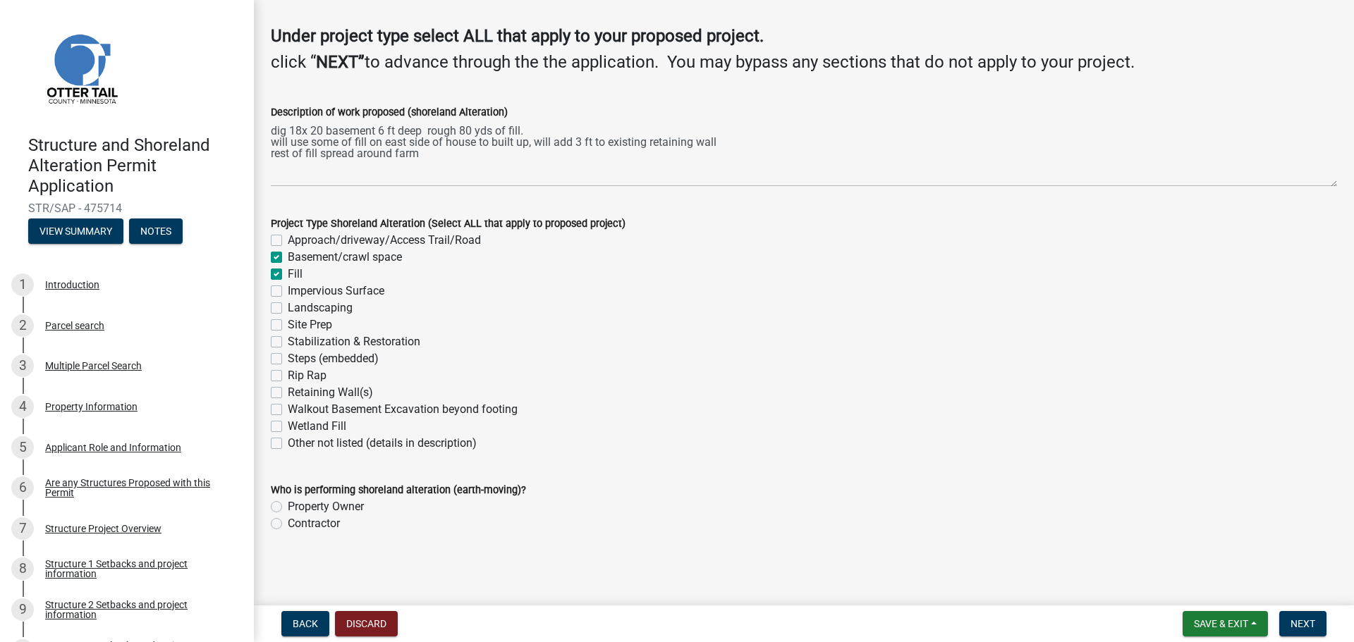
checkbox input "false"
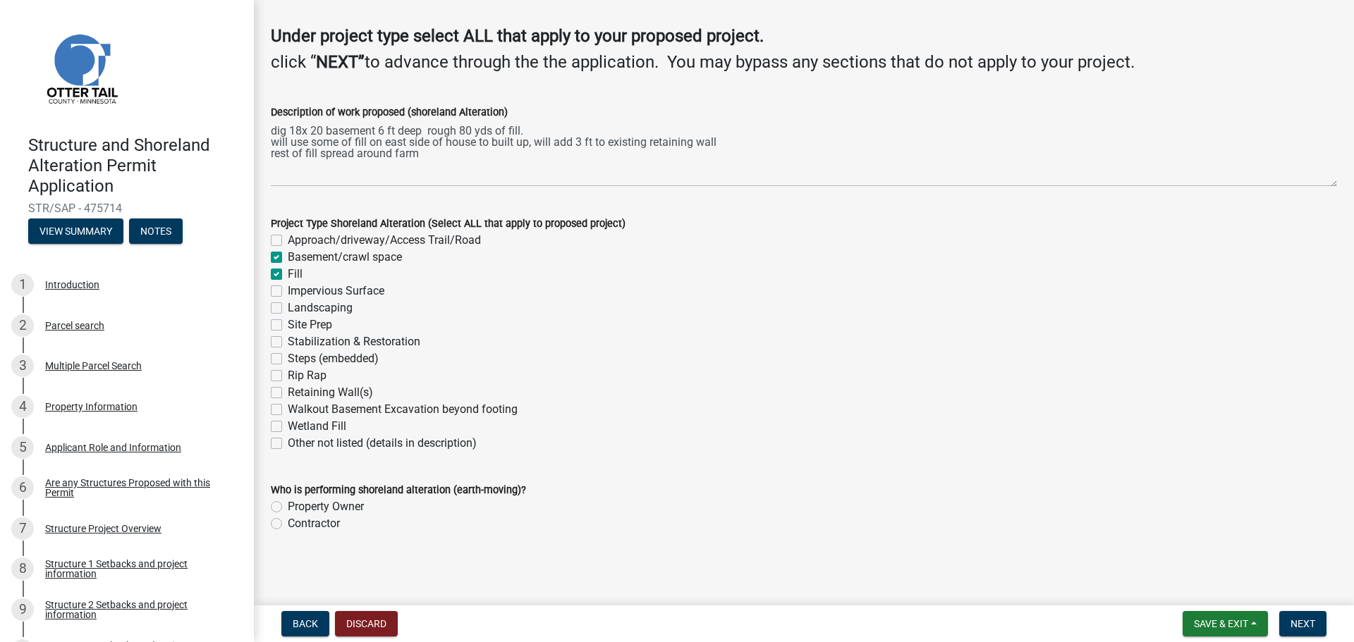
checkbox input "false"
click at [288, 391] on label "Retaining Wall(s)" at bounding box center [330, 392] width 85 height 17
click at [288, 391] on input "Retaining Wall(s)" at bounding box center [292, 388] width 9 height 9
checkbox input "true"
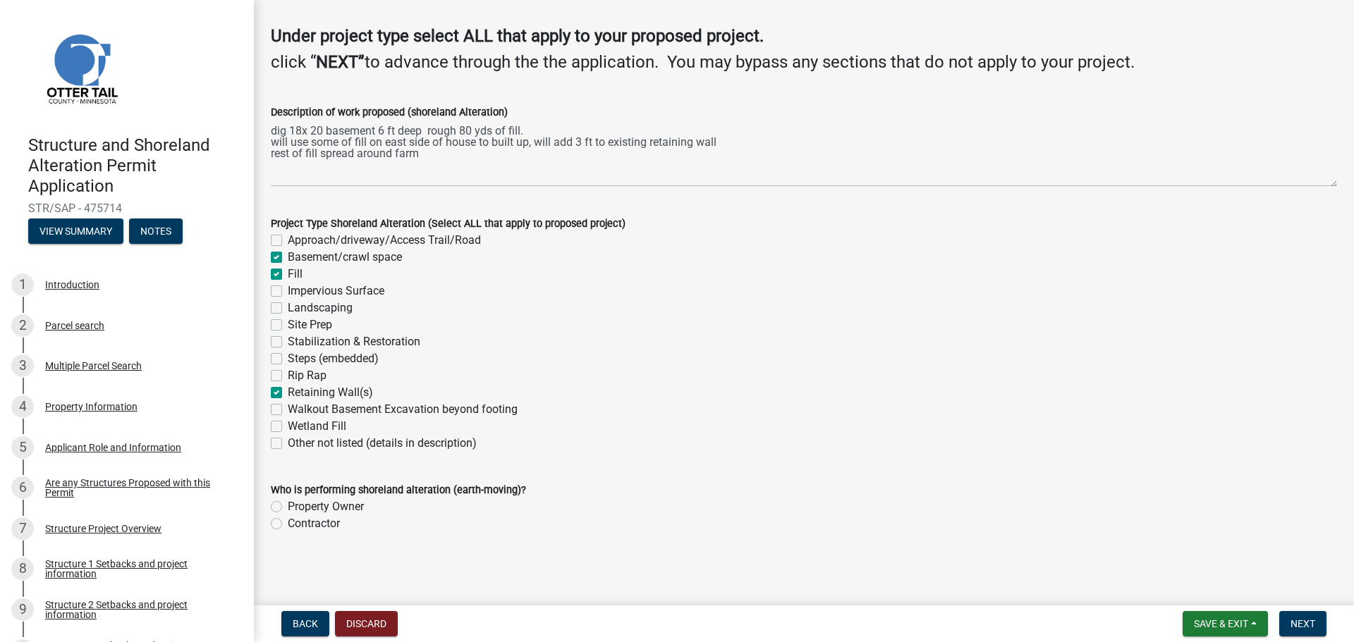
checkbox input "false"
checkbox input "true"
checkbox input "false"
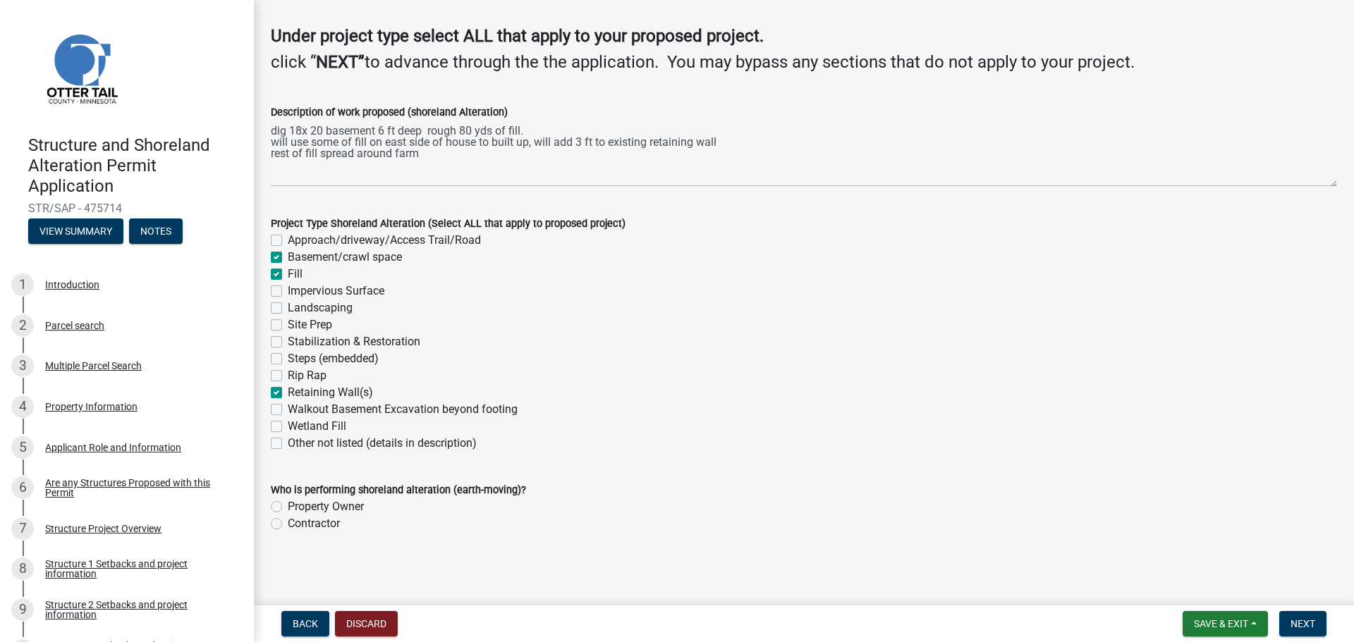
checkbox input "false"
checkbox input "true"
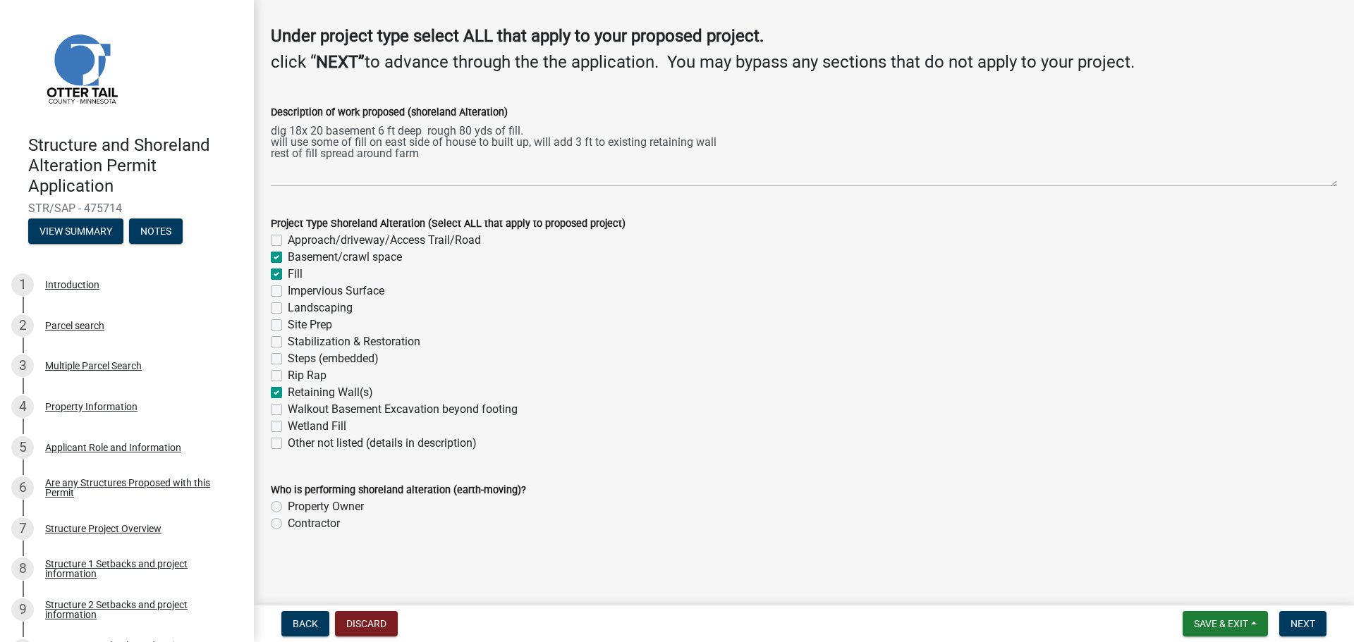
checkbox input "false"
drag, startPoint x: 274, startPoint y: 525, endPoint x: 283, endPoint y: 524, distance: 9.9
click at [288, 524] on label "Contractor" at bounding box center [314, 523] width 52 height 17
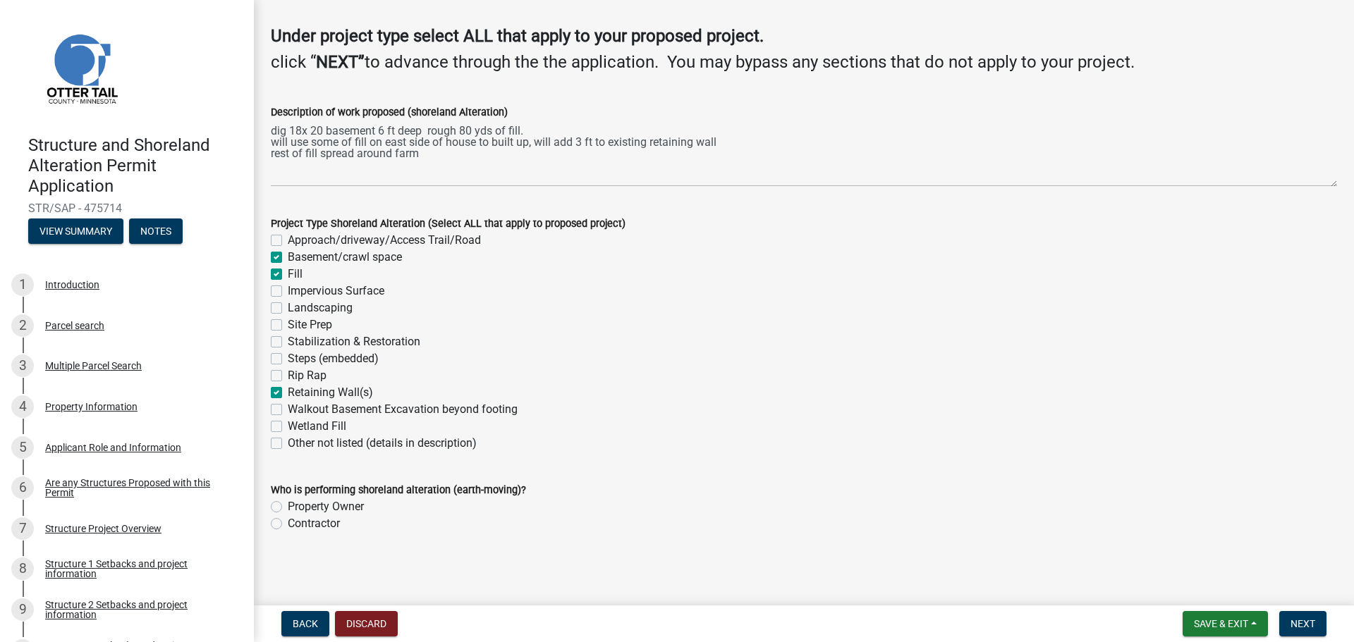
click at [288, 524] on input "Contractor" at bounding box center [292, 519] width 9 height 9
radio input "true"
click at [1300, 626] on span "Next" at bounding box center [1302, 623] width 25 height 11
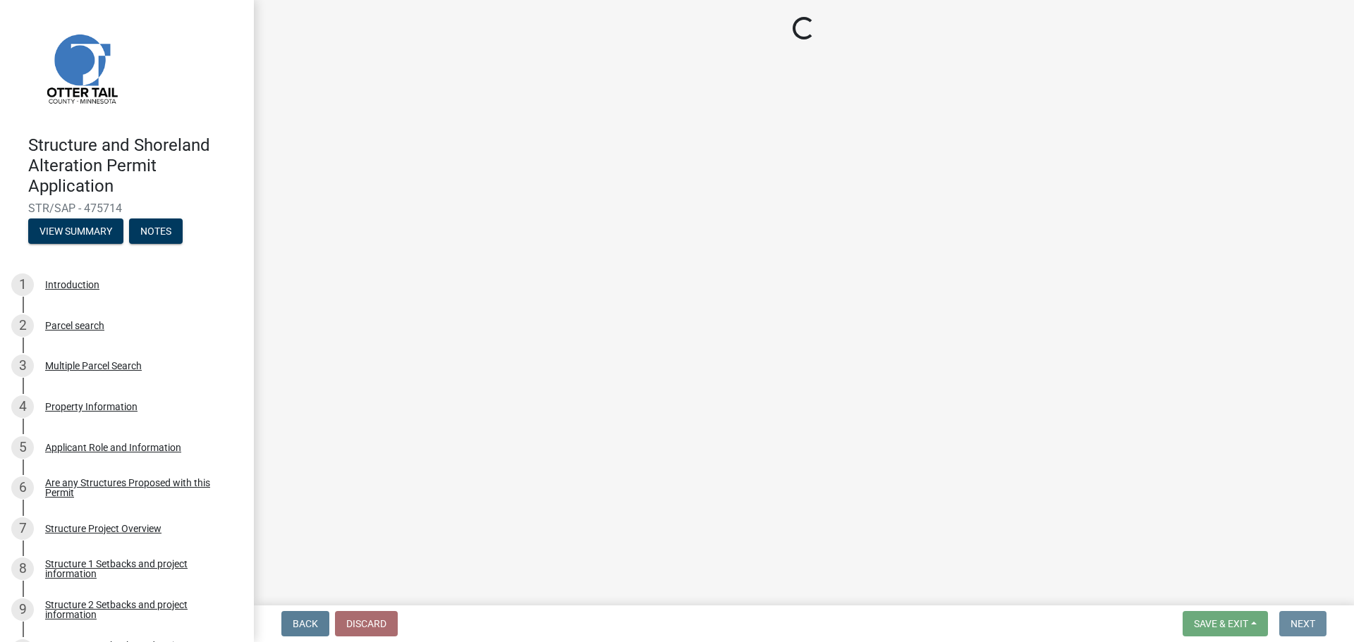
scroll to position [0, 0]
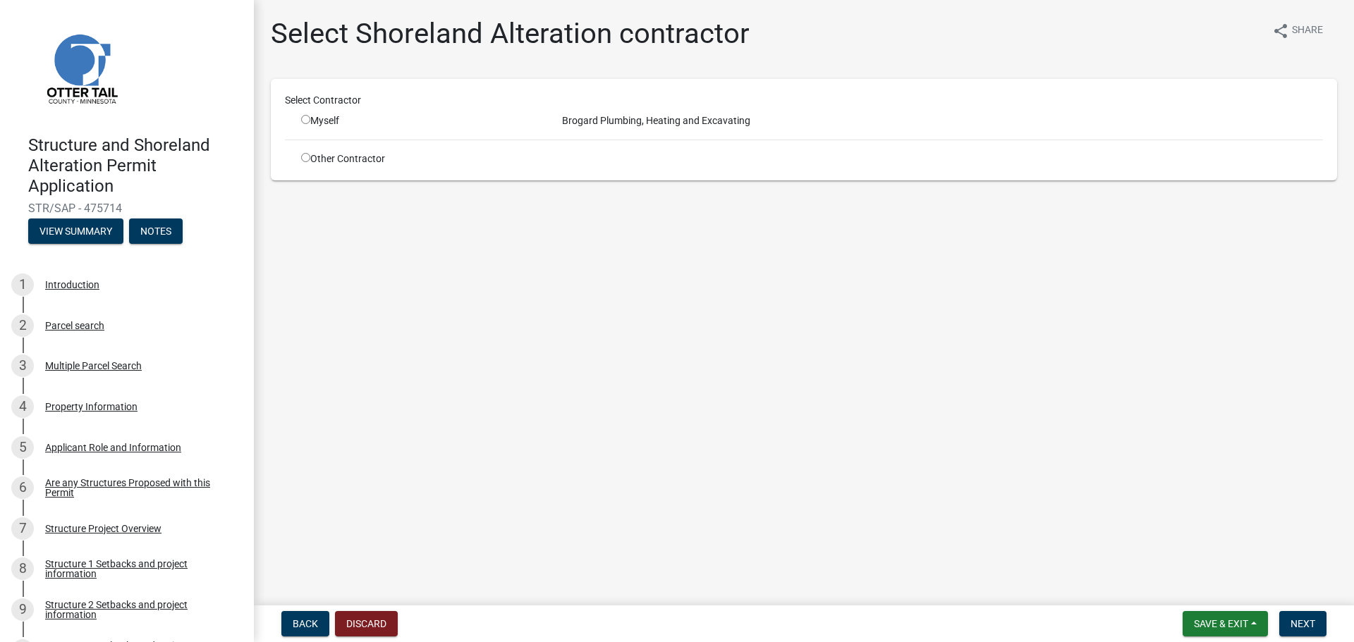
click at [305, 118] on input "radio" at bounding box center [305, 119] width 9 height 9
radio input "true"
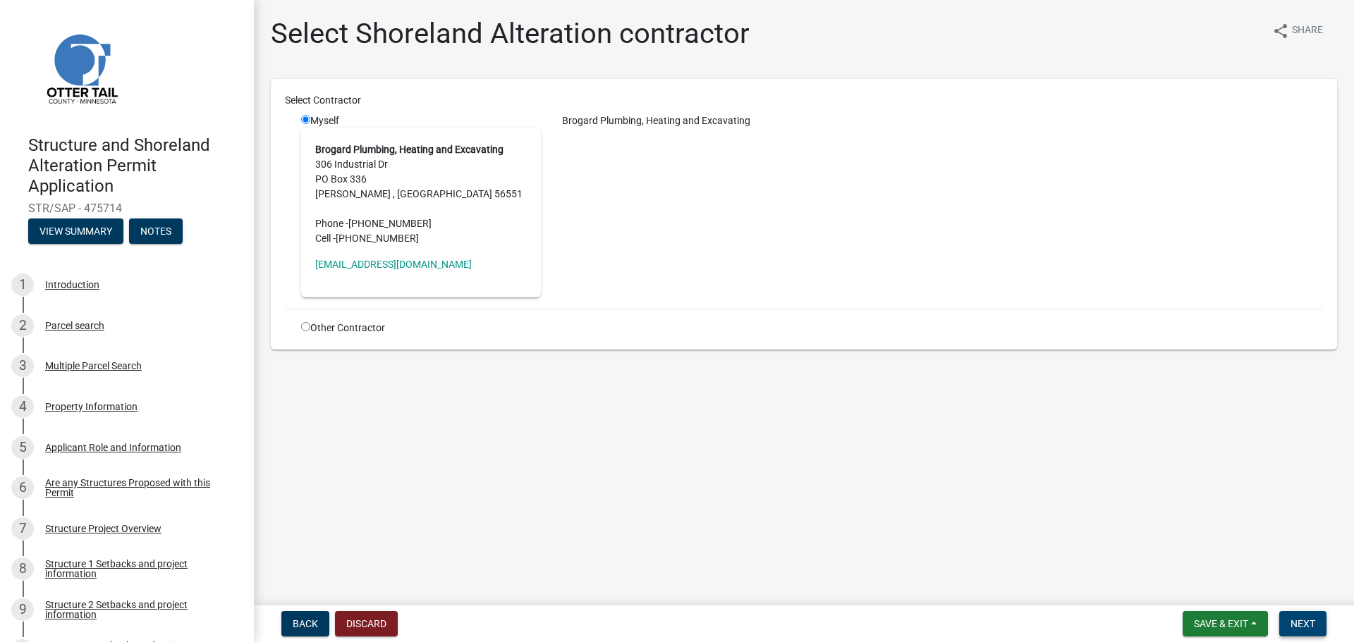
click at [1303, 623] on span "Next" at bounding box center [1302, 623] width 25 height 11
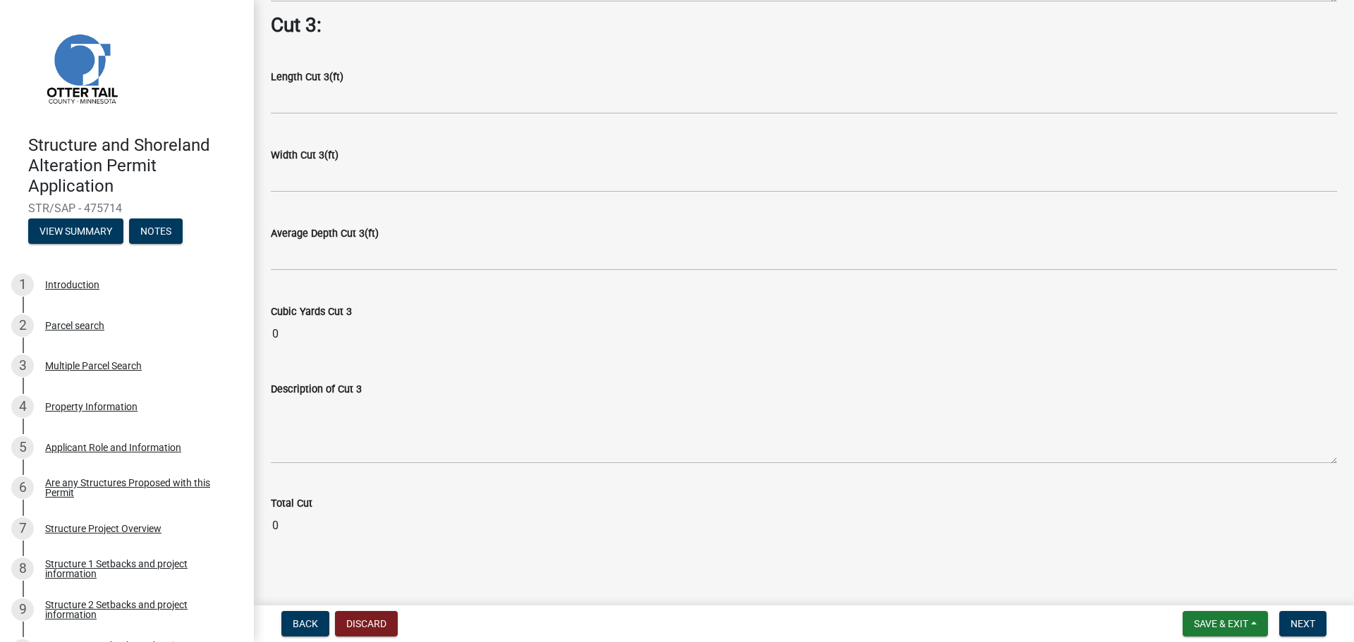
scroll to position [1817, 0]
click at [1298, 625] on span "Next" at bounding box center [1302, 623] width 25 height 11
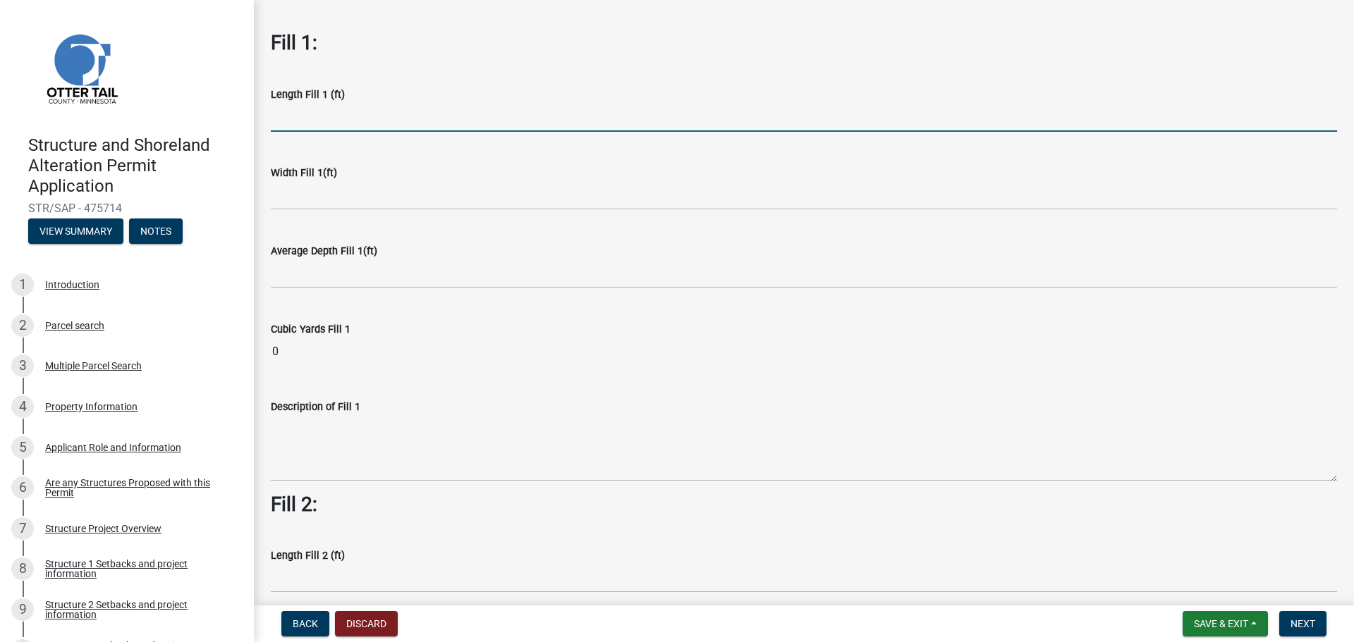
click at [295, 120] on input "text" at bounding box center [804, 117] width 1066 height 29
type input "40"
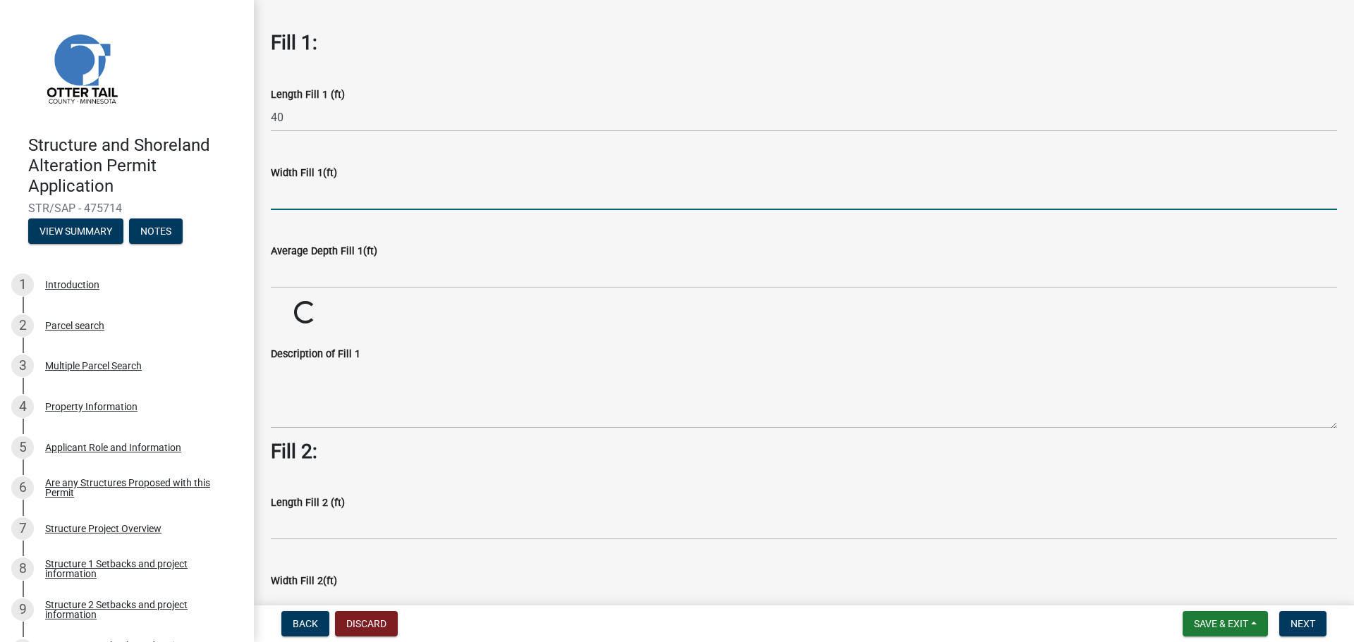
click at [287, 197] on input "text" at bounding box center [804, 195] width 1066 height 29
type input "30"
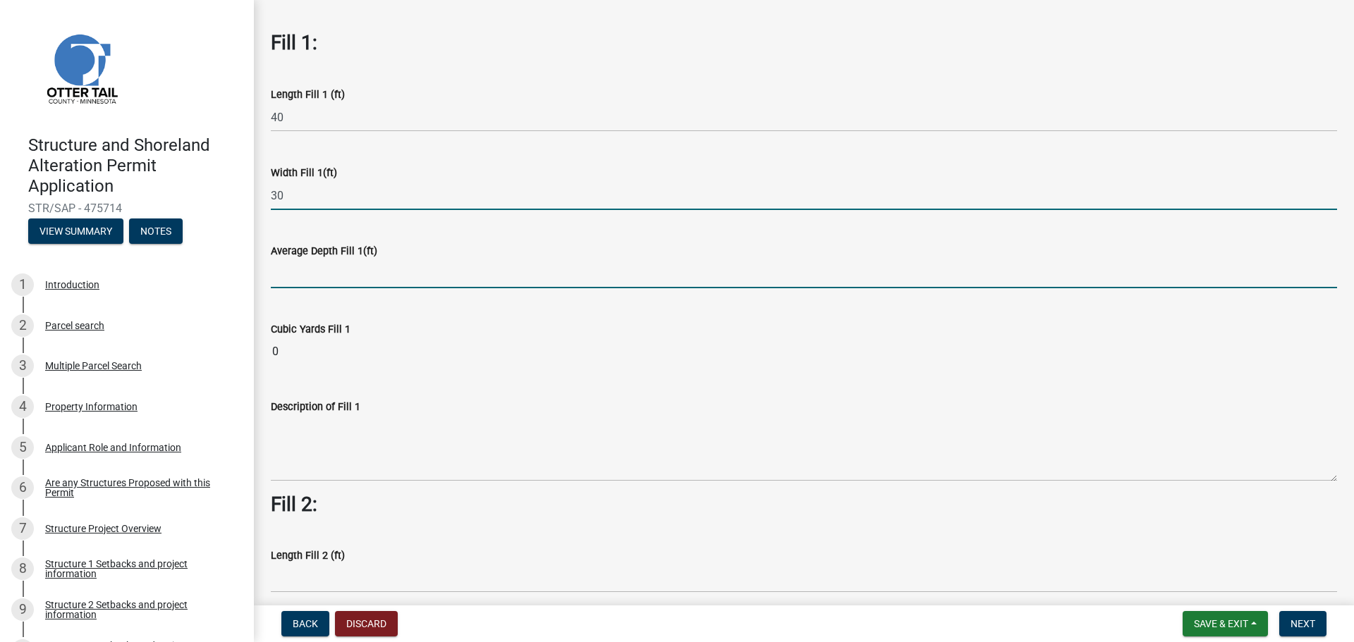
click at [314, 279] on input "text" at bounding box center [804, 274] width 1066 height 29
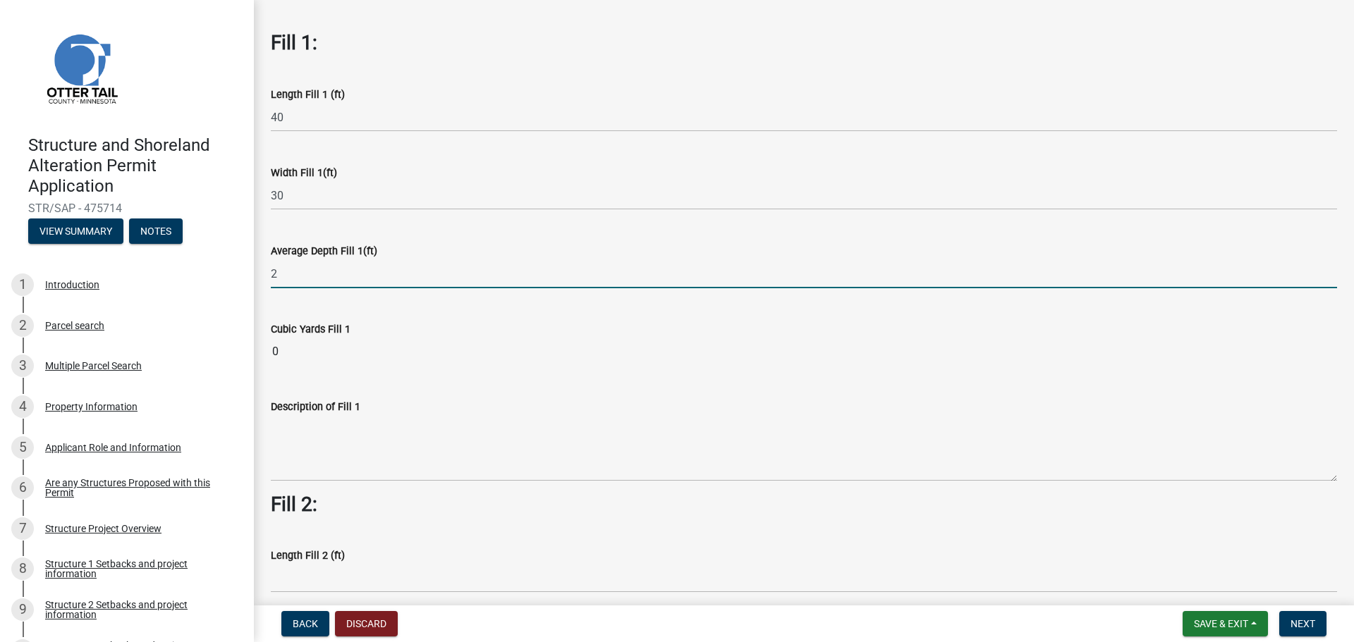
type input "2"
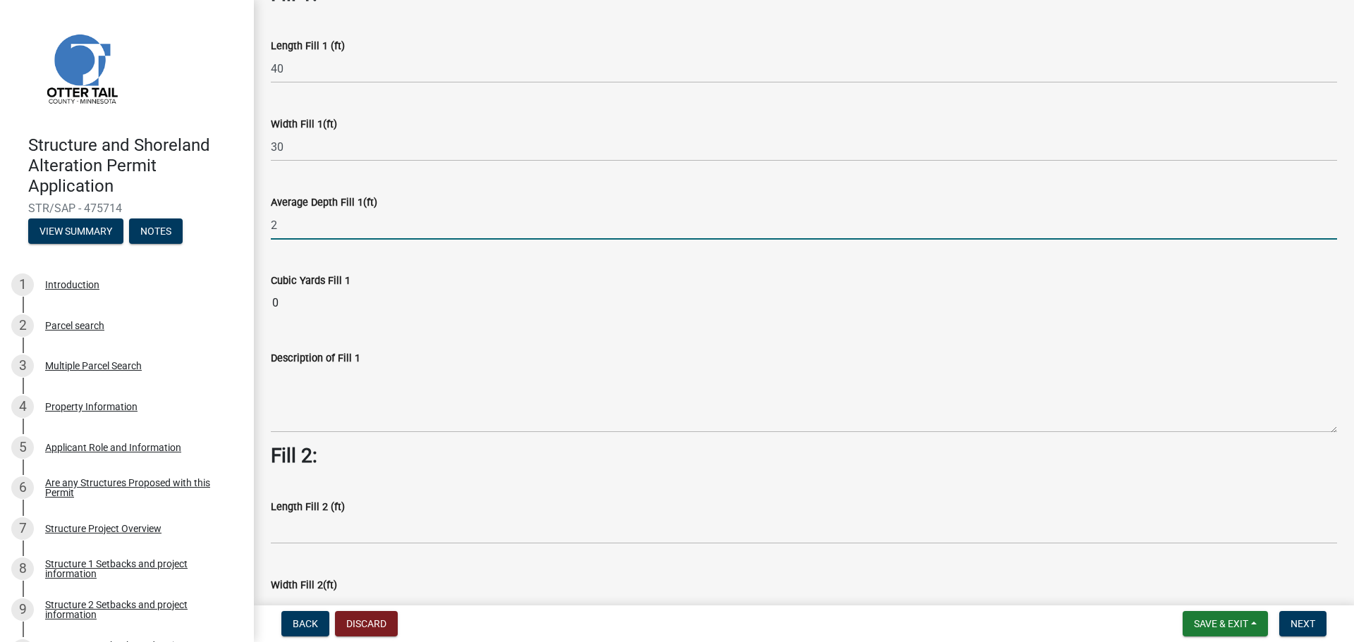
scroll to position [141, 0]
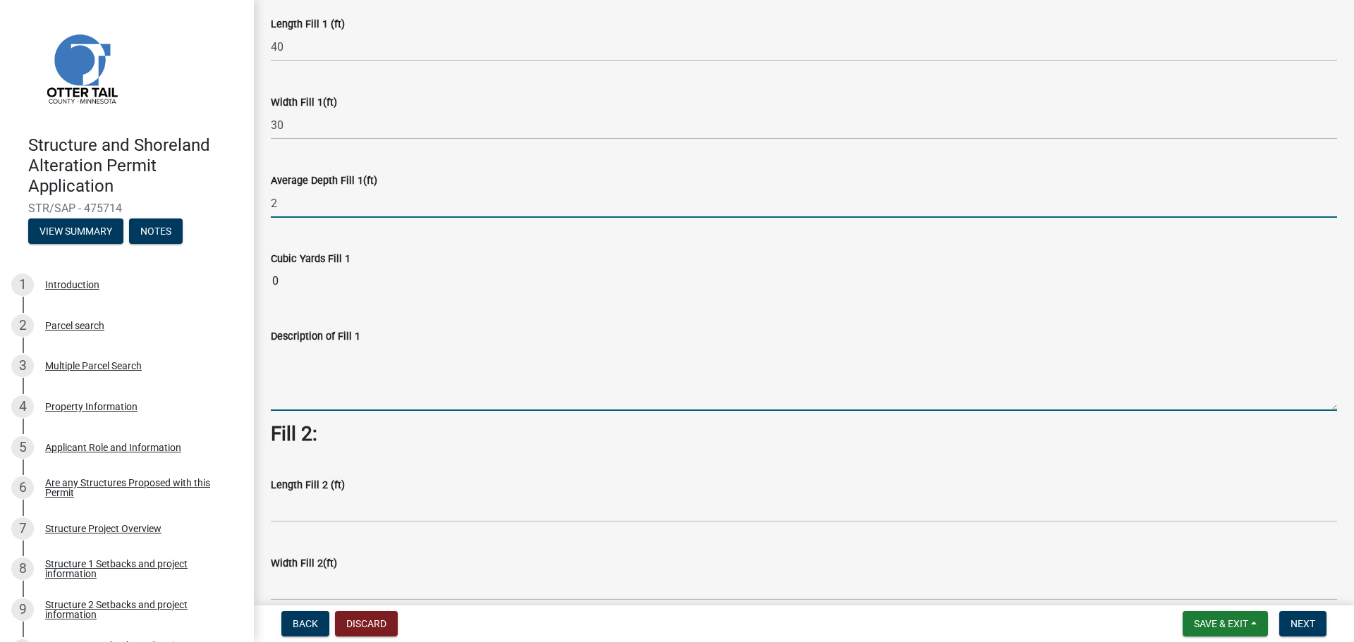
click at [281, 363] on wm-data-entity-input "Description of Fill 1" at bounding box center [804, 365] width 1066 height 114
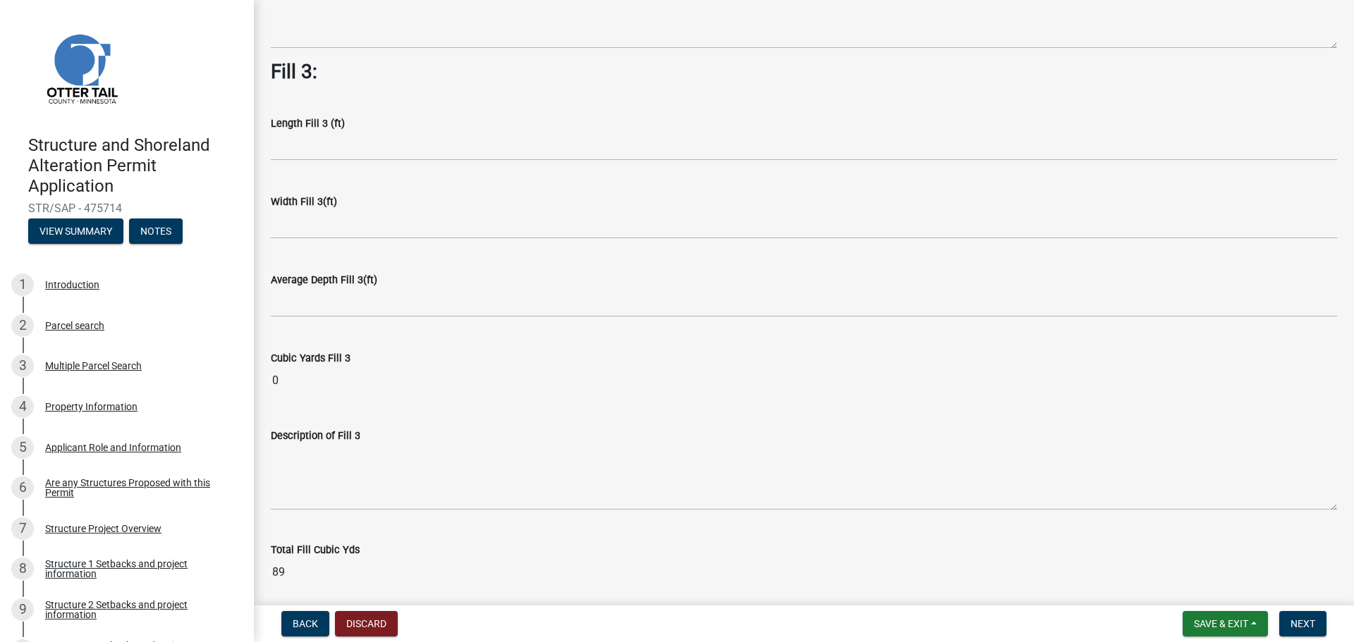
scroll to position [1019, 0]
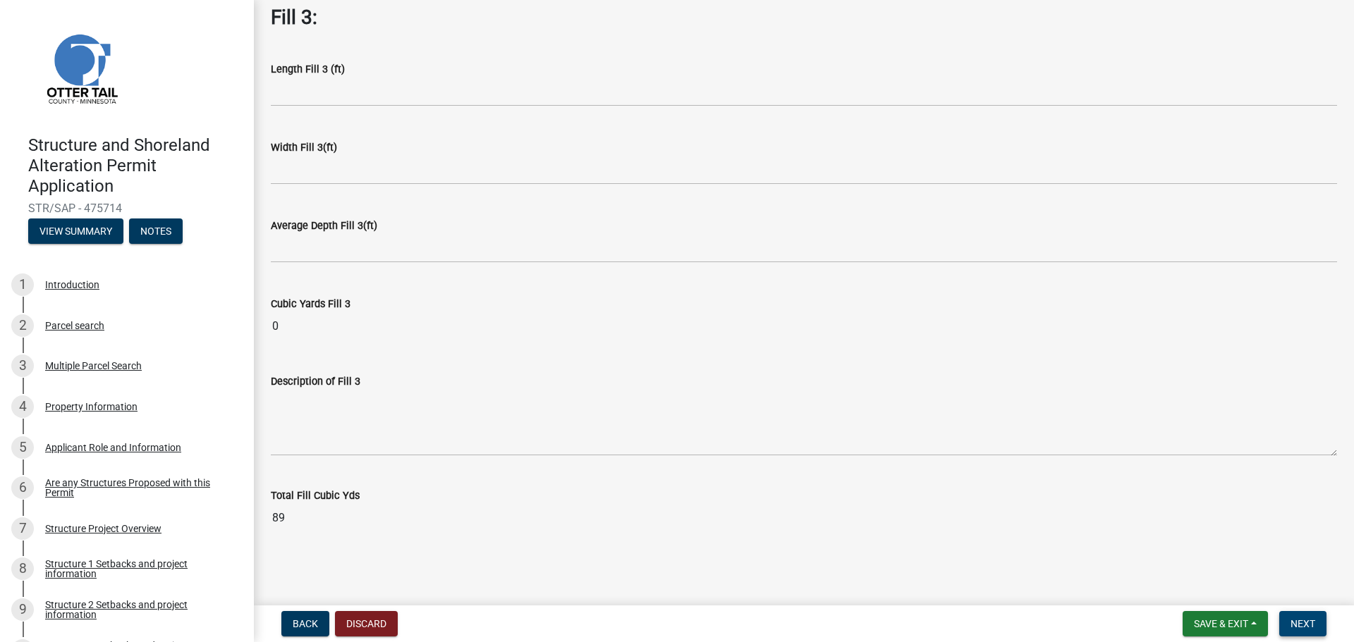
type textarea "raise existing retaining wall and add fill 3ft to 1 ft of foundation"
click at [1301, 623] on span "Next" at bounding box center [1302, 623] width 25 height 11
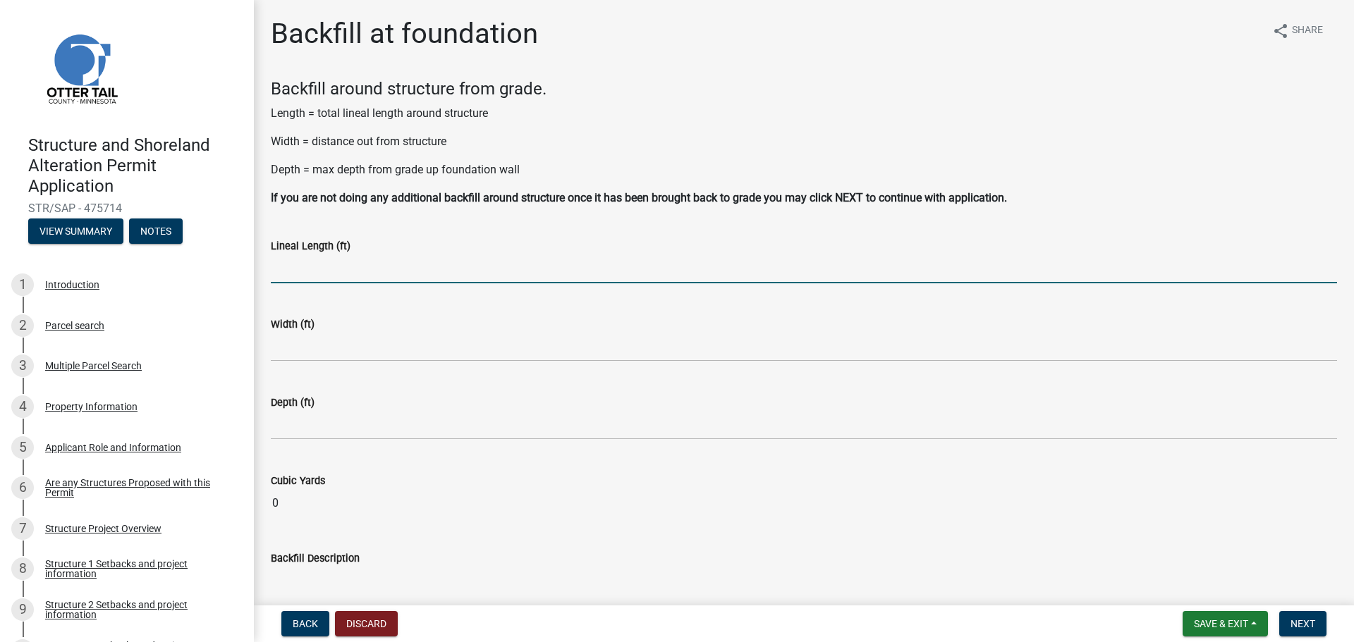
click at [311, 274] on input "text" at bounding box center [804, 269] width 1066 height 29
type input "60"
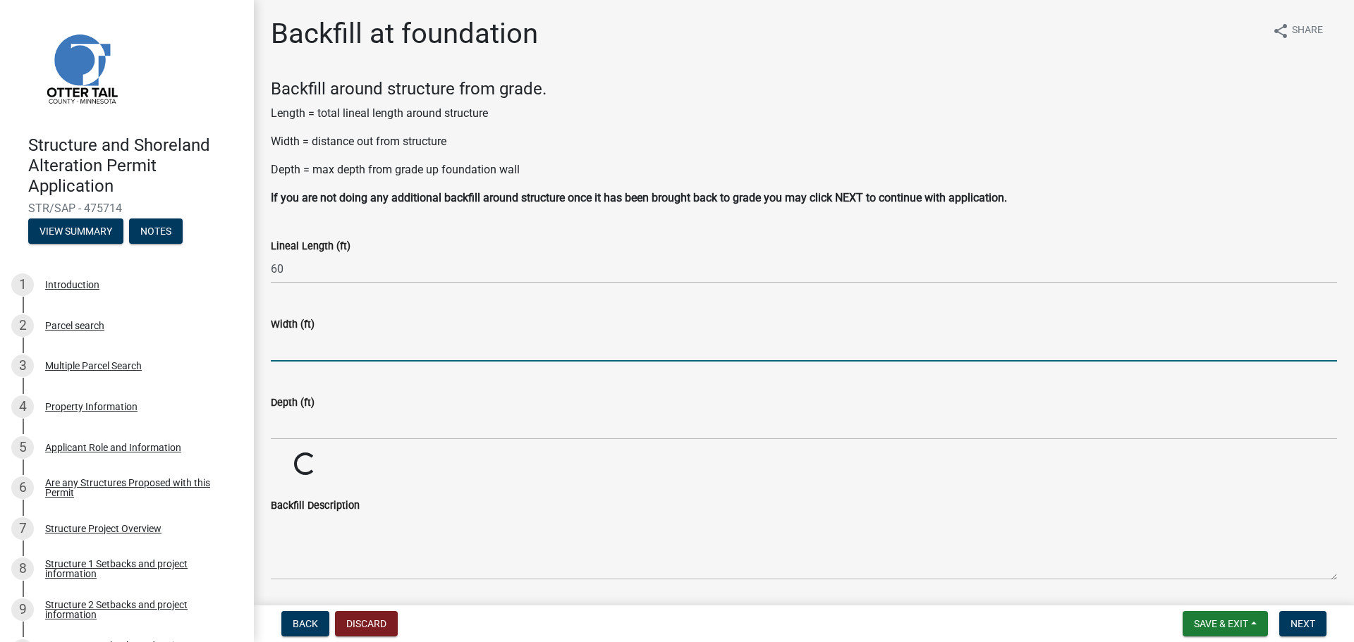
drag, startPoint x: 290, startPoint y: 353, endPoint x: 293, endPoint y: 360, distance: 7.9
click at [289, 353] on input "text" at bounding box center [804, 347] width 1066 height 29
type input "5"
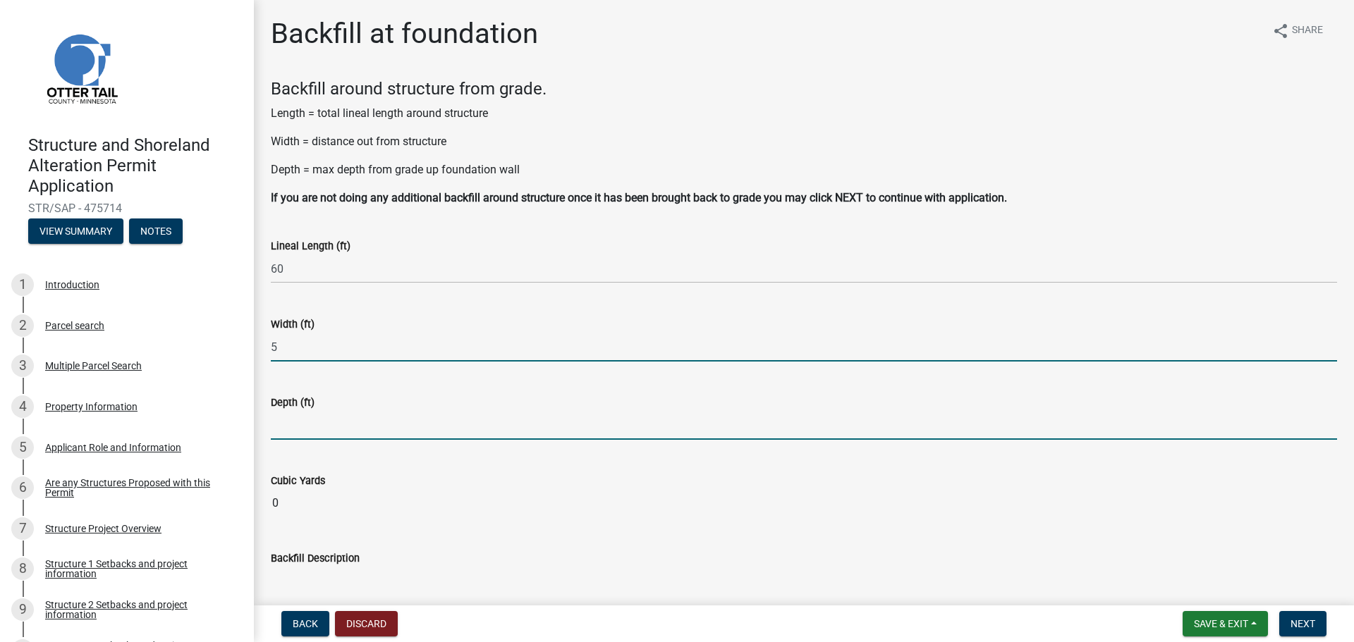
click at [290, 428] on input "text" at bounding box center [804, 425] width 1066 height 29
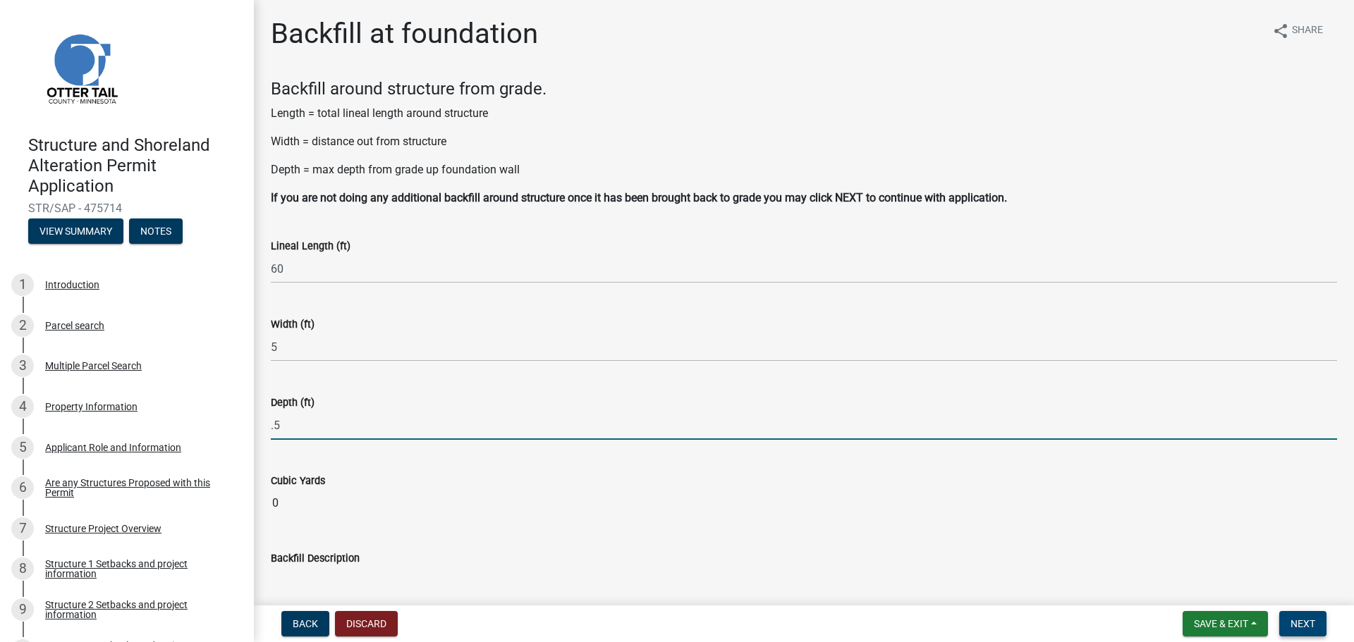
type input "0.5"
click at [1297, 623] on span "Next" at bounding box center [1302, 623] width 25 height 11
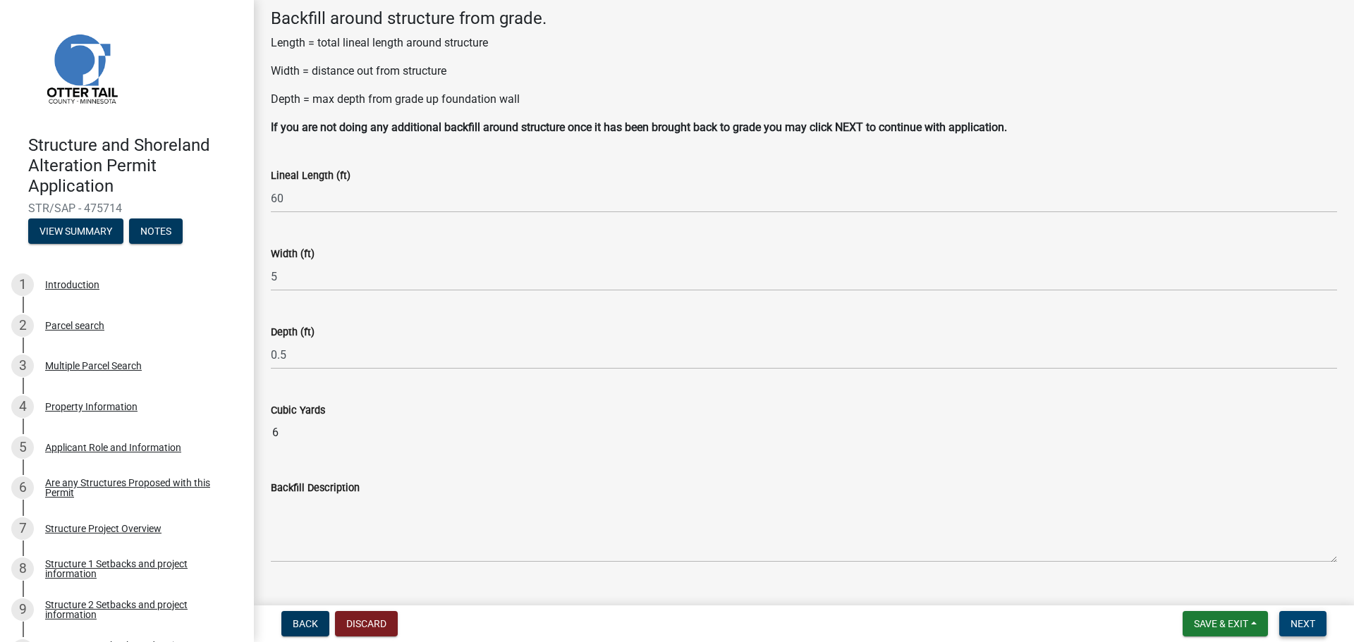
scroll to position [99, 0]
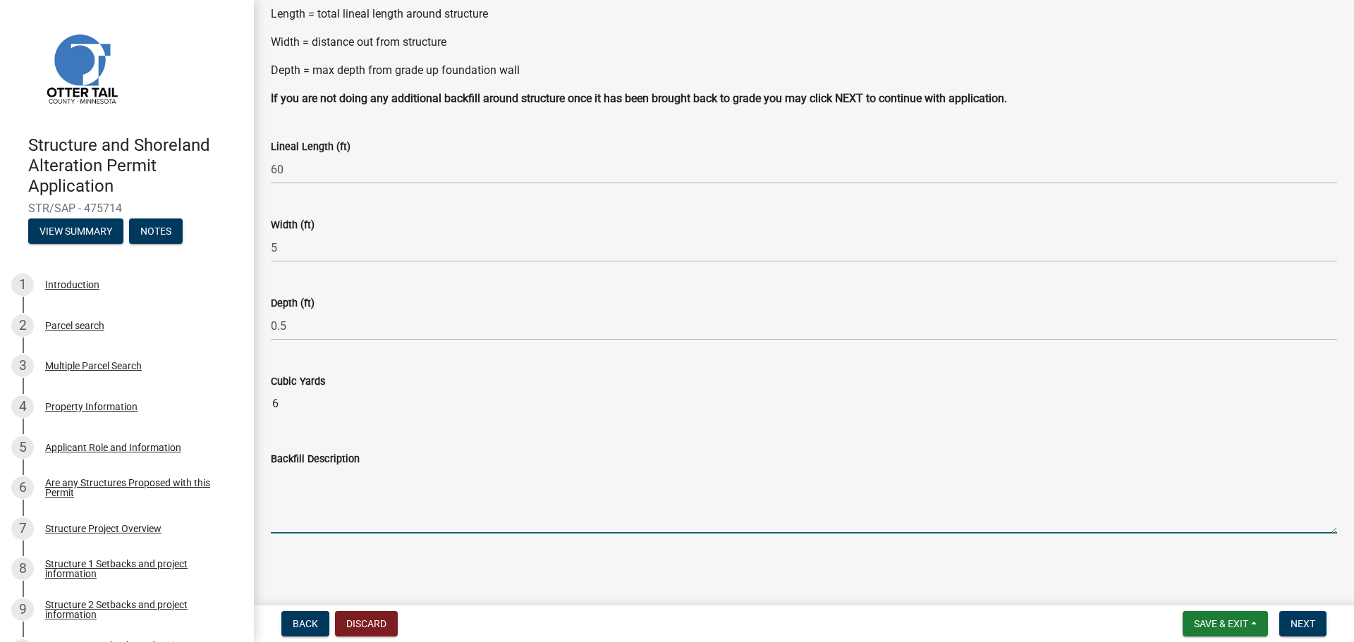
click at [279, 507] on textarea "Backfill Description" at bounding box center [804, 501] width 1066 height 66
type textarea "fill 6 inches above existing grade around new foundation for water shed"
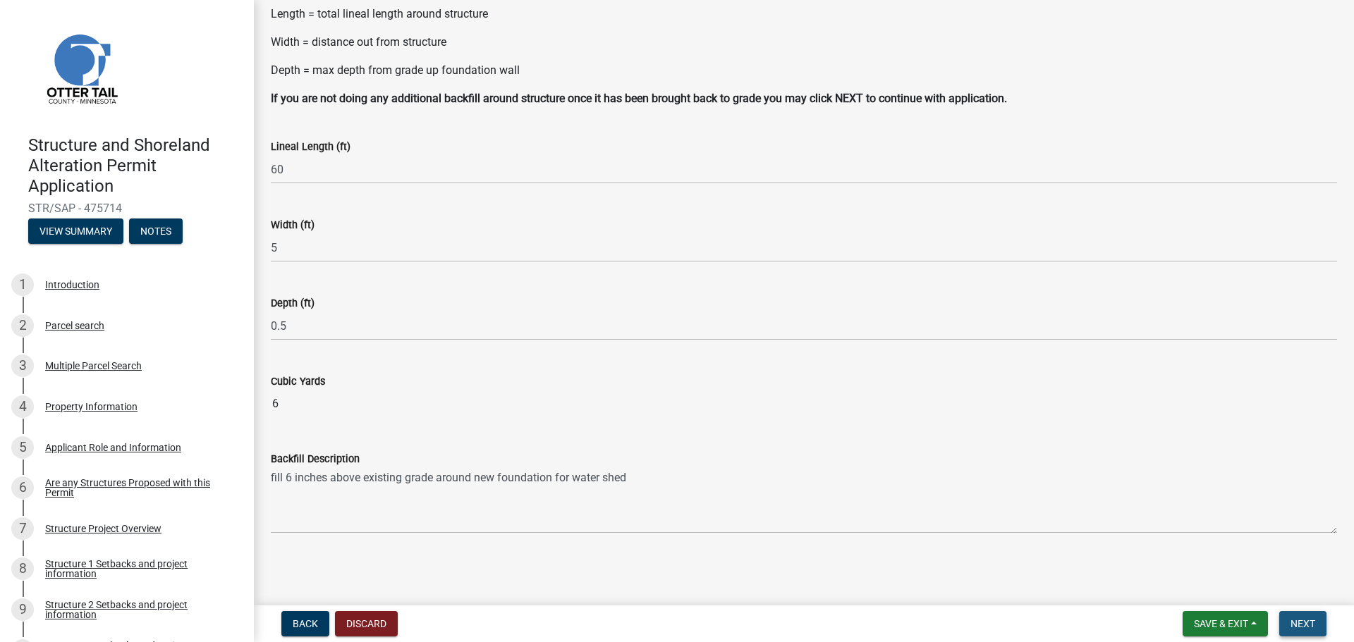
click at [1298, 624] on span "Next" at bounding box center [1302, 623] width 25 height 11
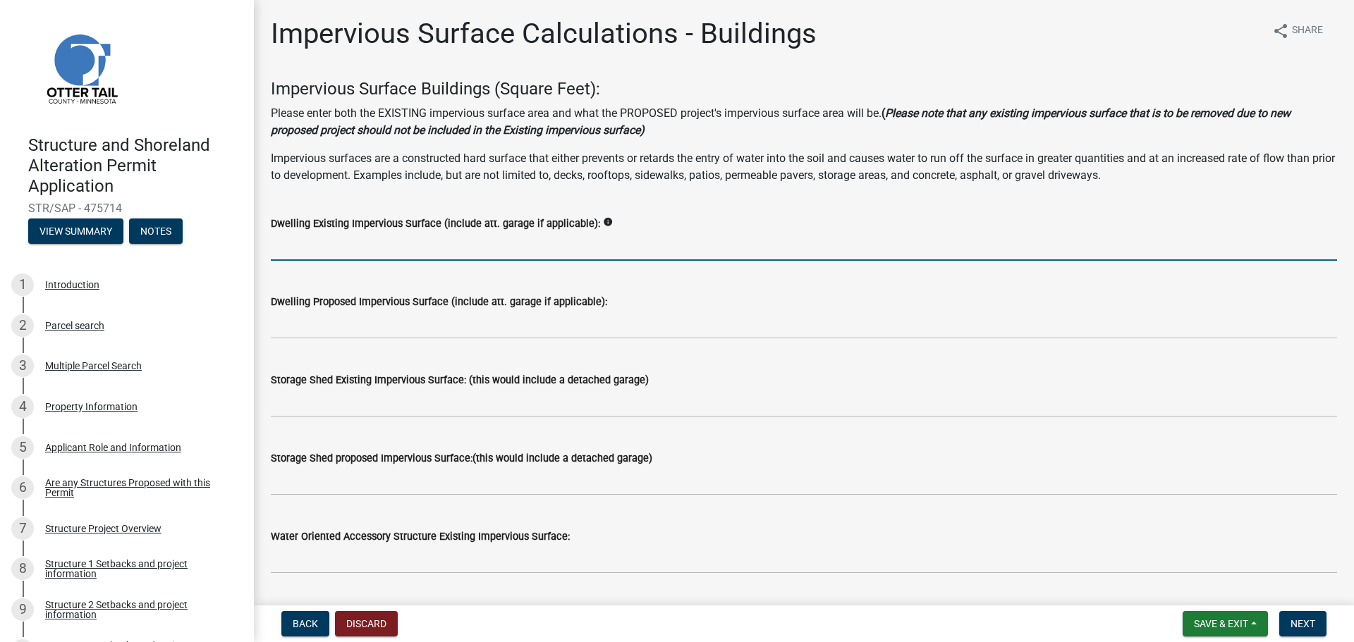
click at [307, 246] on input "text" at bounding box center [804, 246] width 1066 height 29
type input "3000"
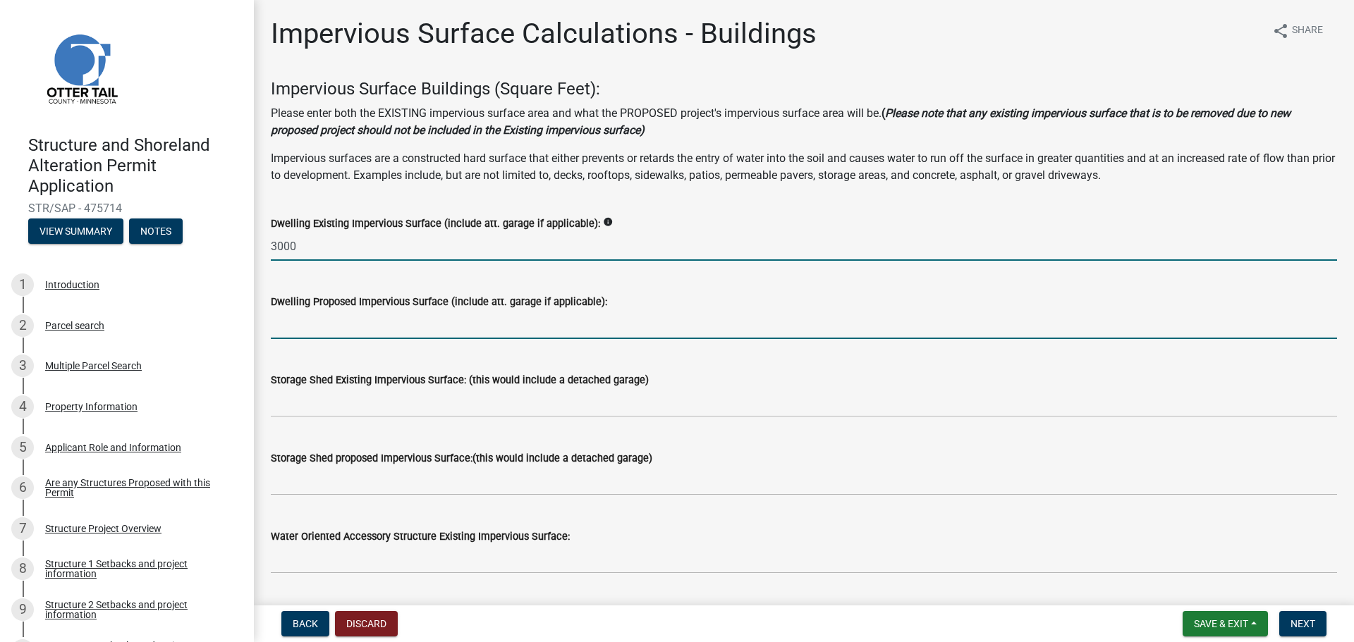
click at [318, 331] on input "text" at bounding box center [804, 324] width 1066 height 29
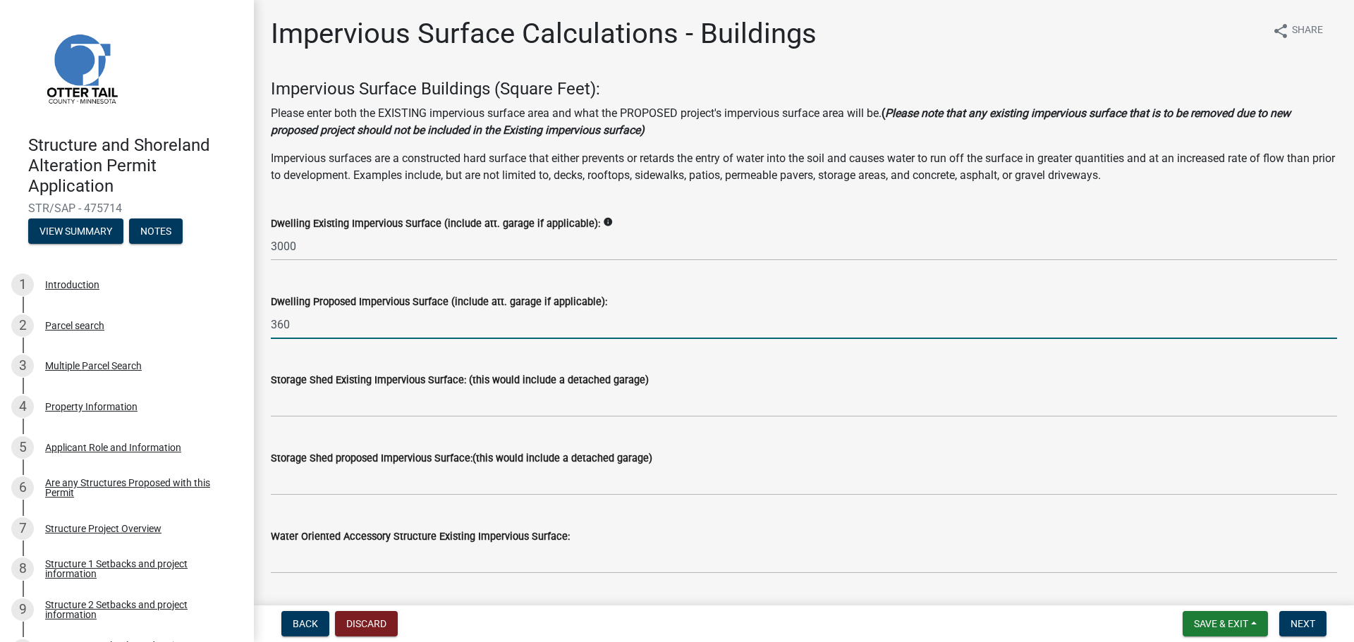
scroll to position [71, 0]
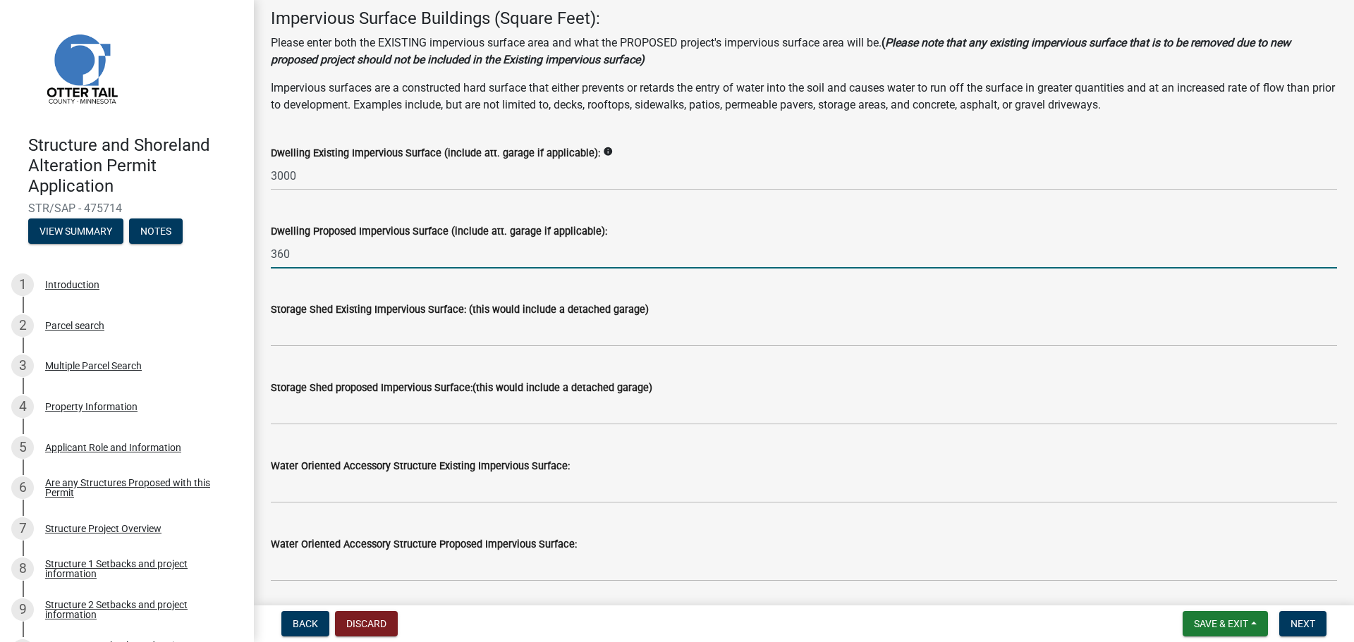
type input "360"
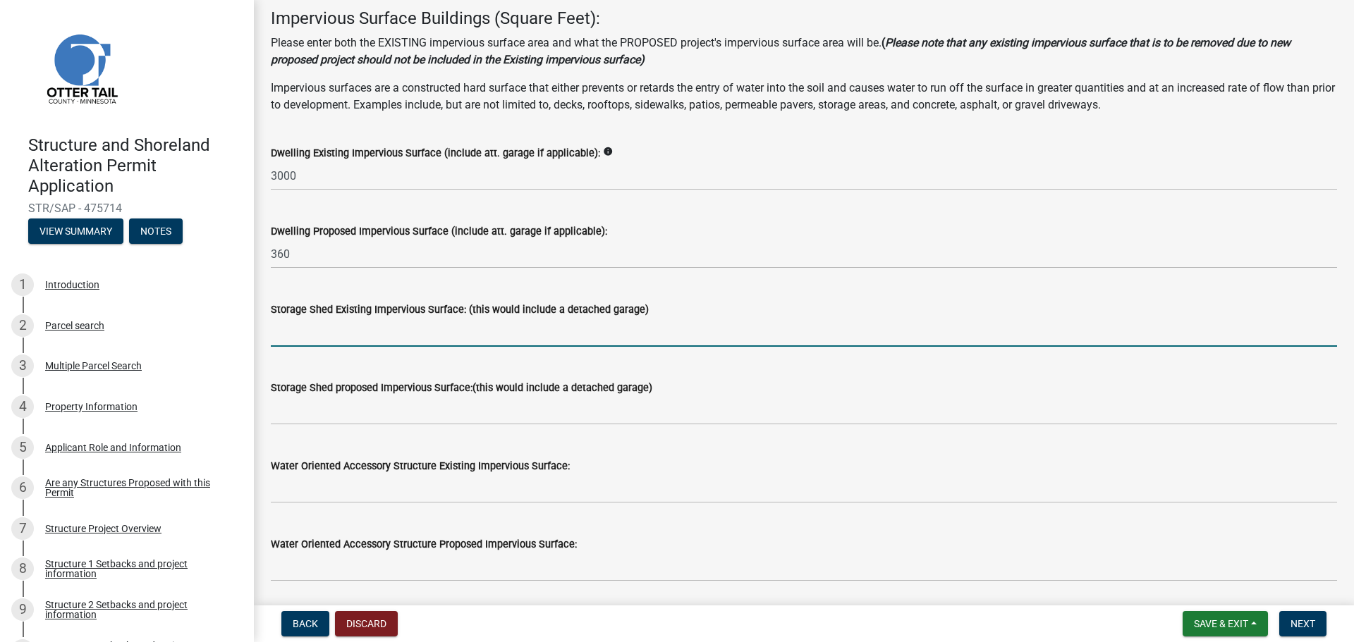
click at [319, 337] on input "text" at bounding box center [804, 332] width 1066 height 29
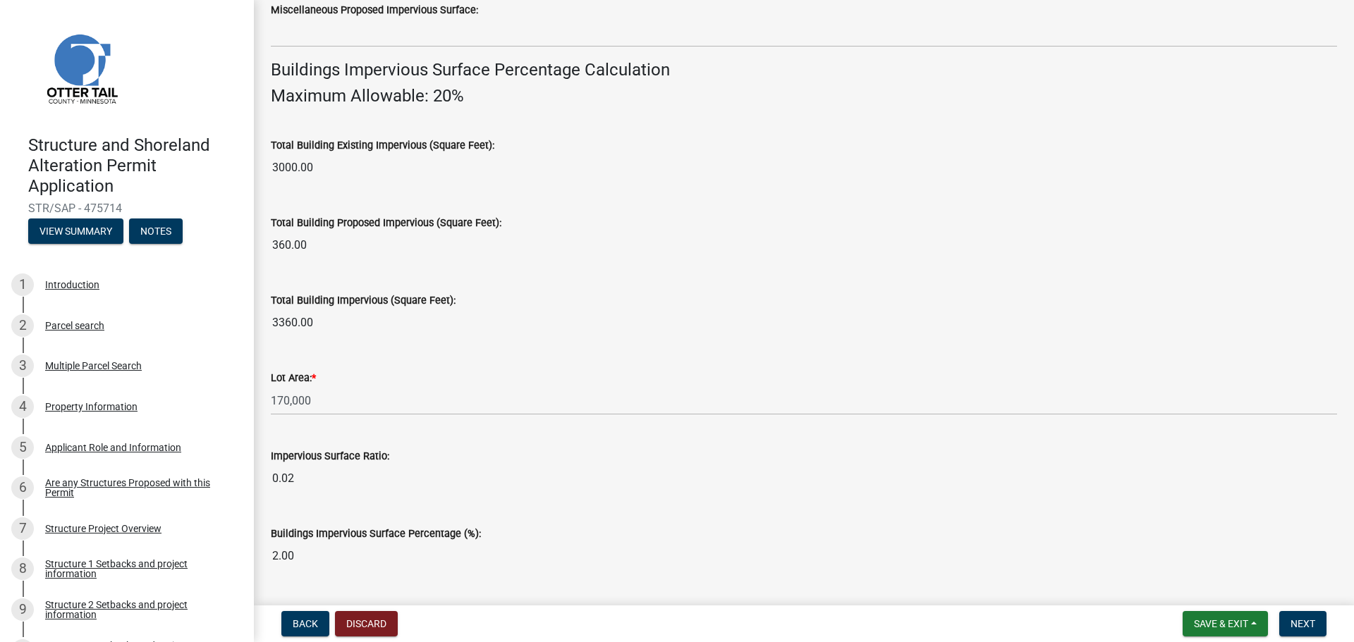
scroll to position [886, 0]
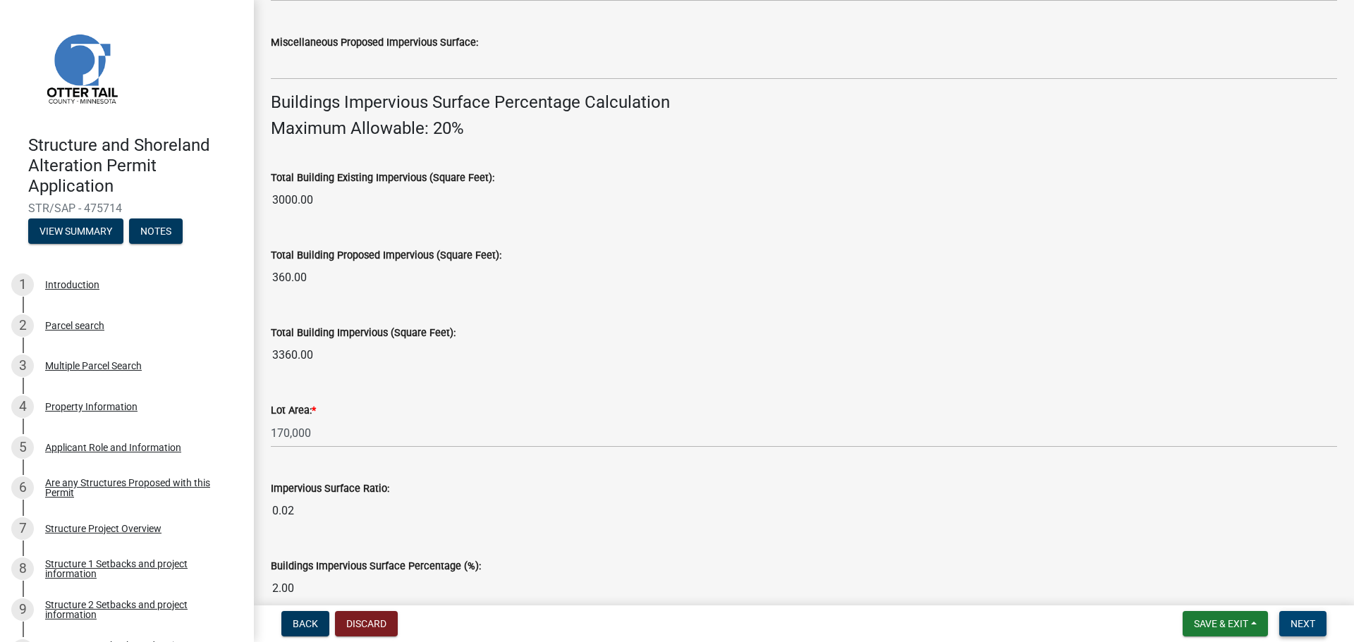
type input "6400"
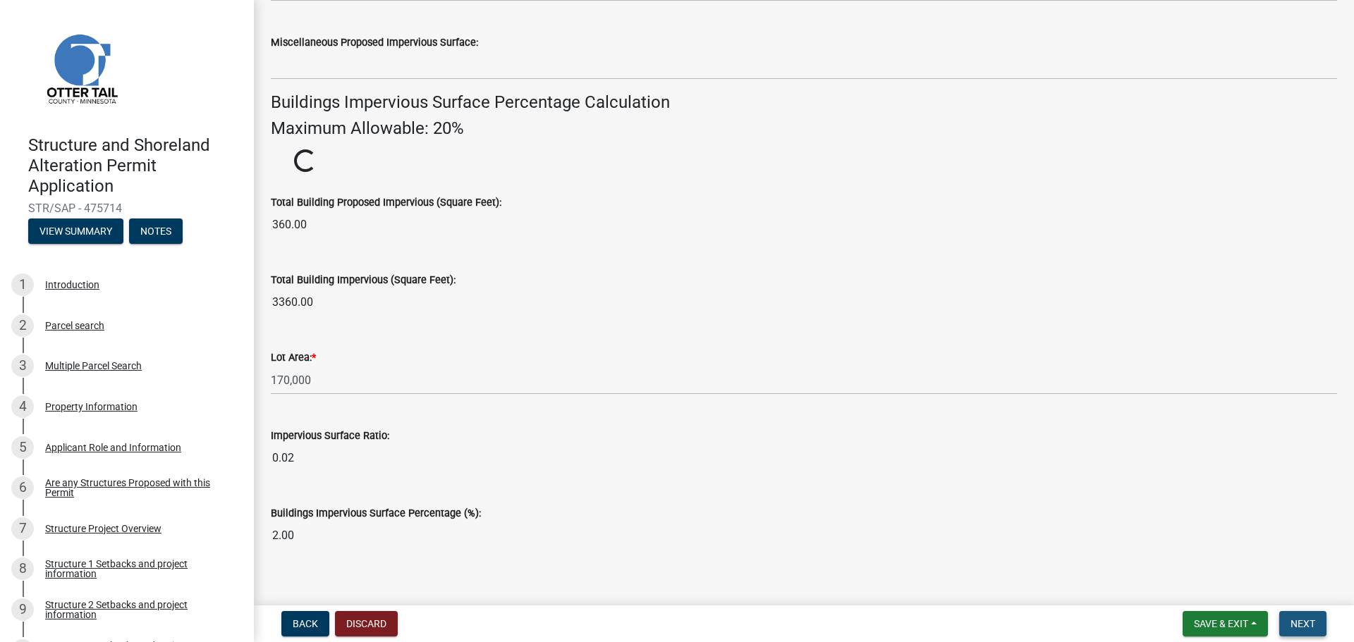
click at [1300, 626] on span "Next" at bounding box center [1302, 623] width 25 height 11
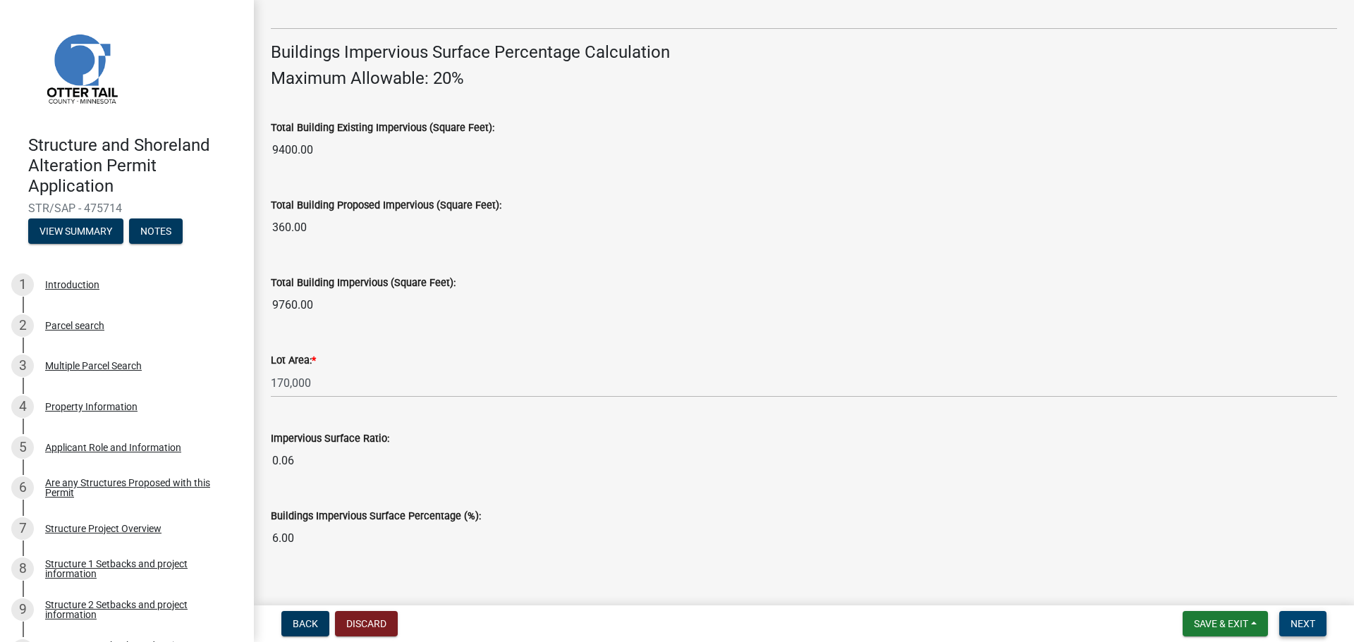
scroll to position [956, 0]
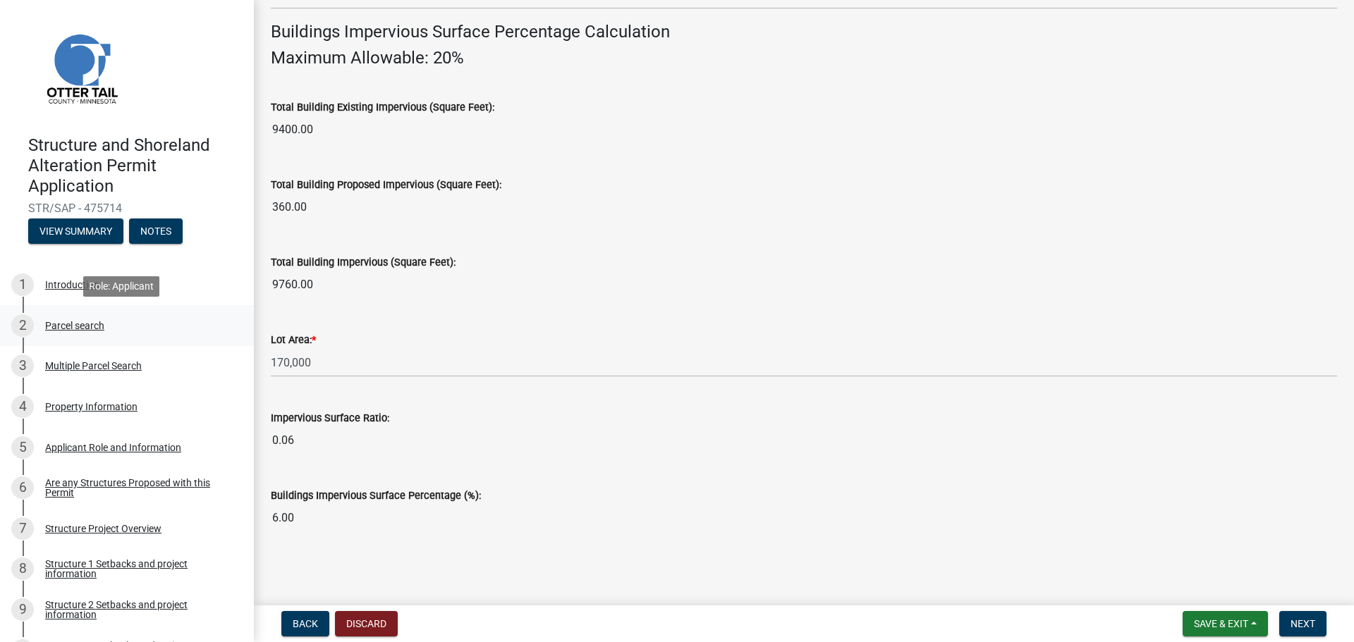
click at [66, 326] on div "Parcel search" at bounding box center [74, 326] width 59 height 10
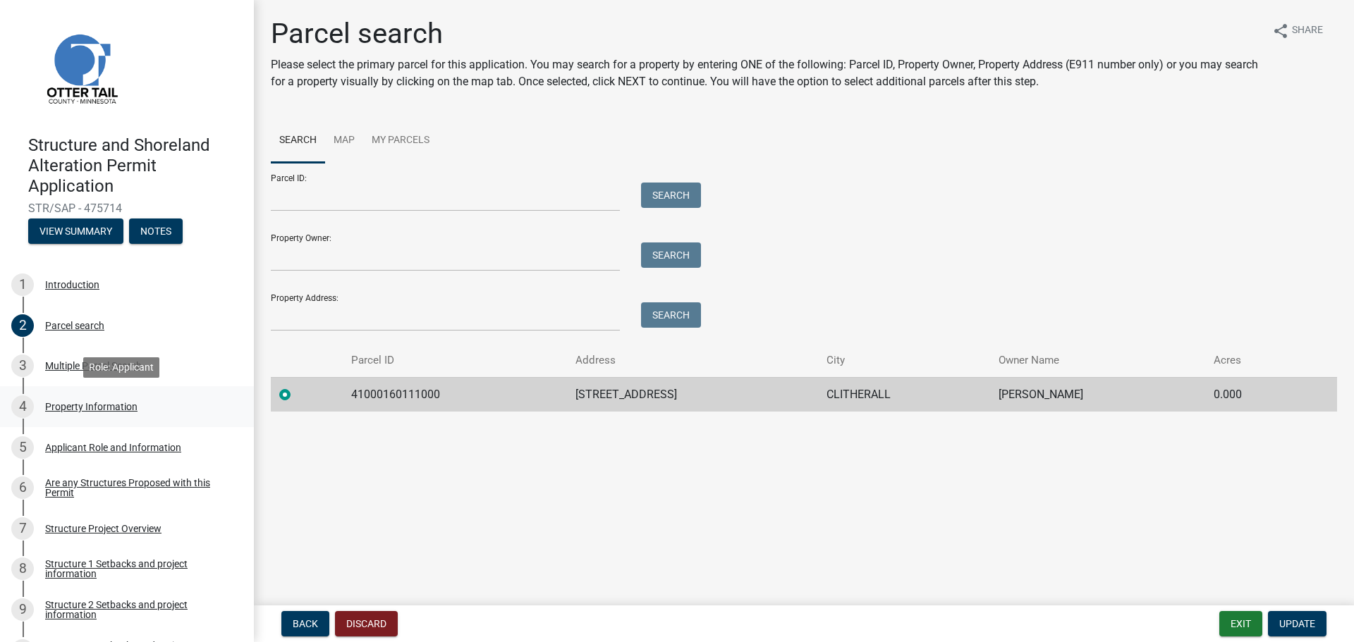
click at [71, 403] on div "Property Information" at bounding box center [91, 407] width 92 height 10
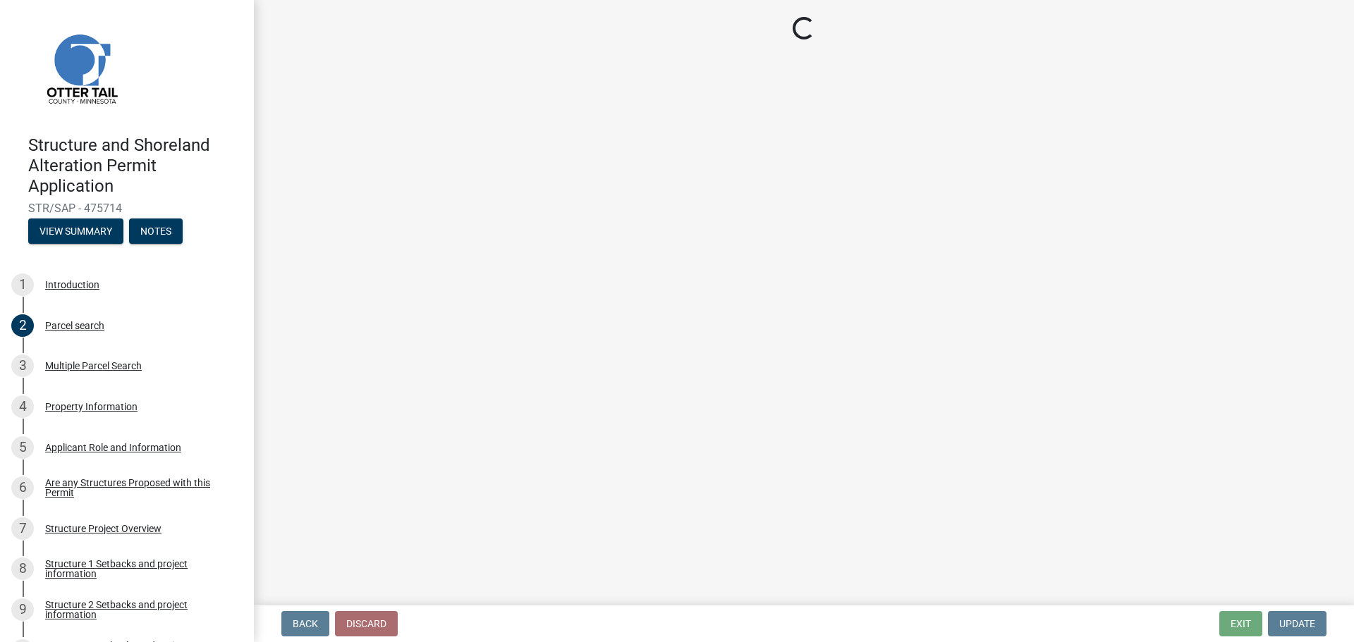
select select "4aa0dccd-8ad5-46a5-93b5-e2aefbb512ec"
select select "9f52d7c9-96dd-4370-b810-ce091165f7c2"
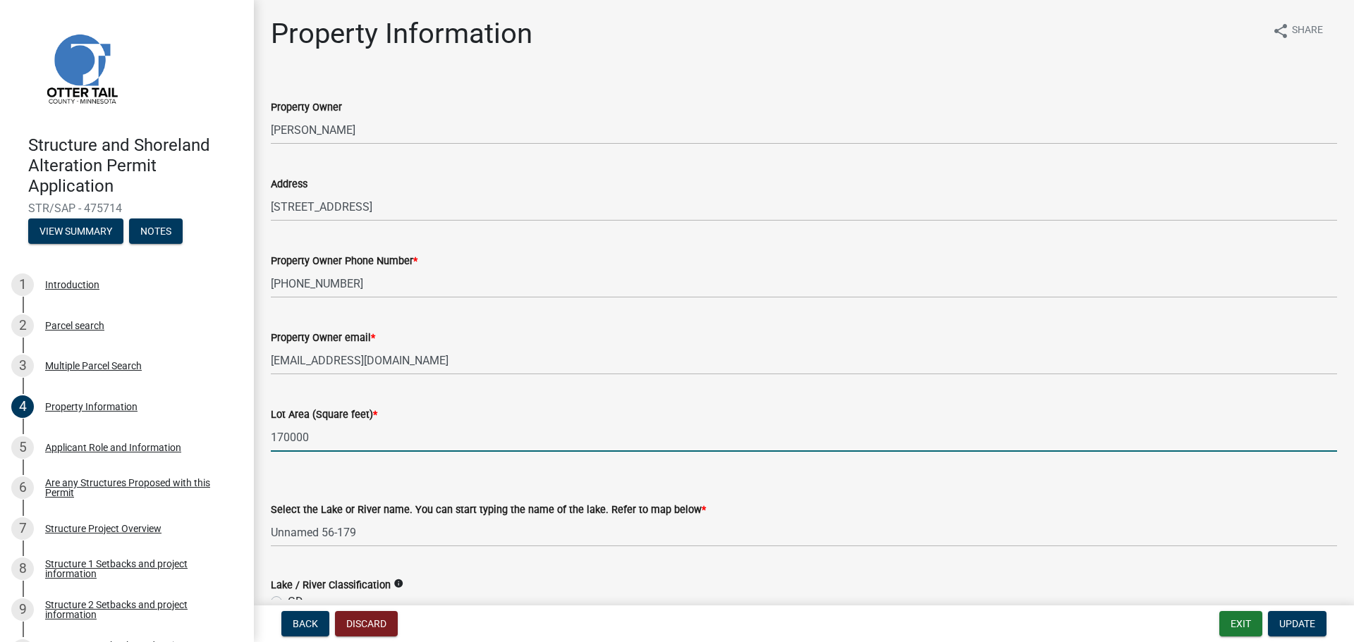
click at [313, 435] on input "170000" at bounding box center [804, 437] width 1066 height 29
type input "1700000"
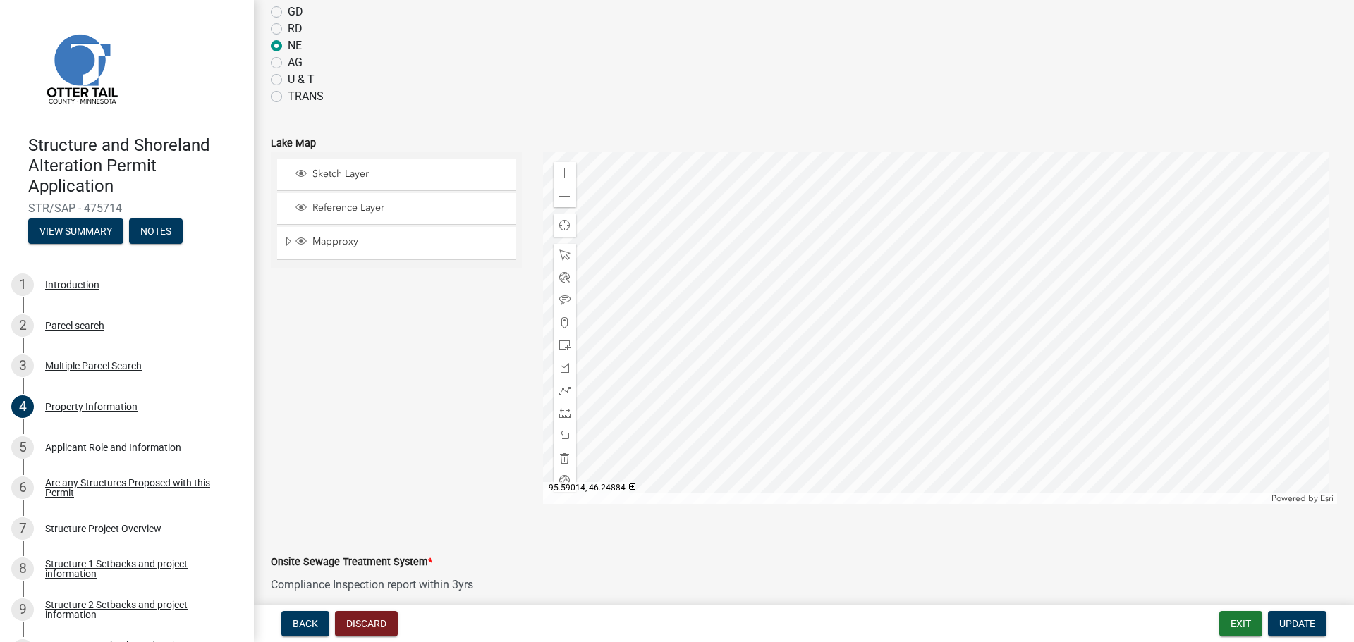
scroll to position [635, 0]
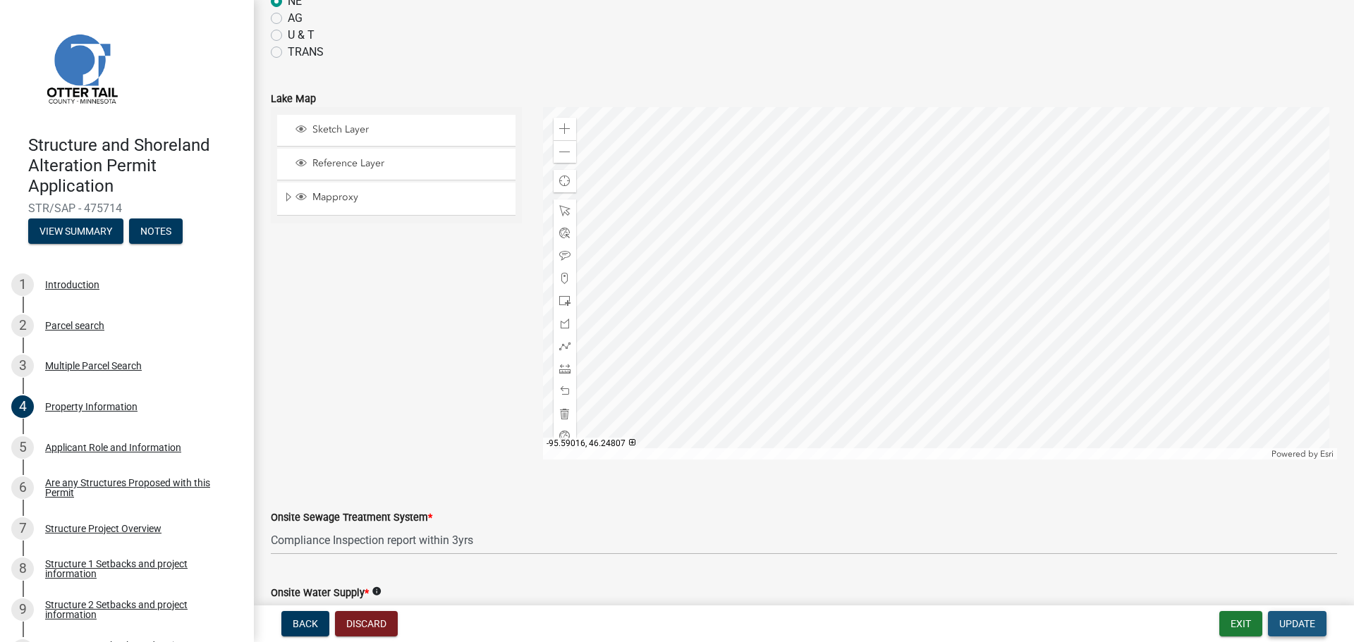
click at [1290, 623] on span "Update" at bounding box center [1297, 623] width 36 height 11
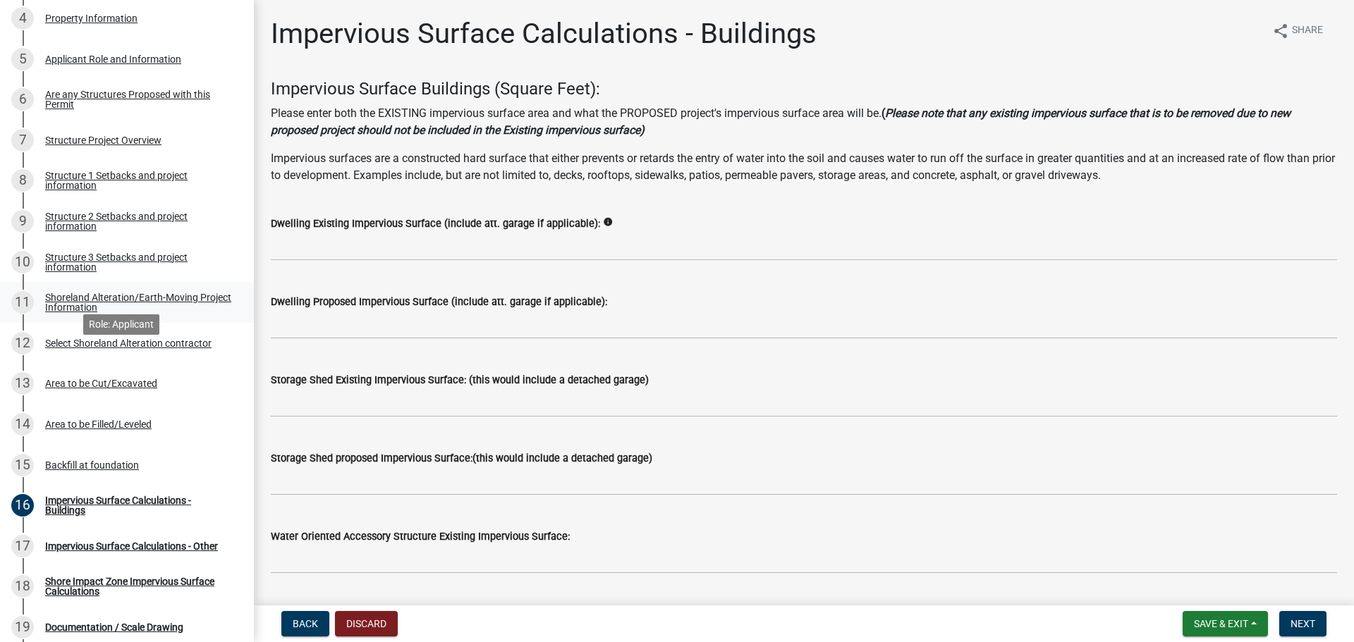
scroll to position [423, 0]
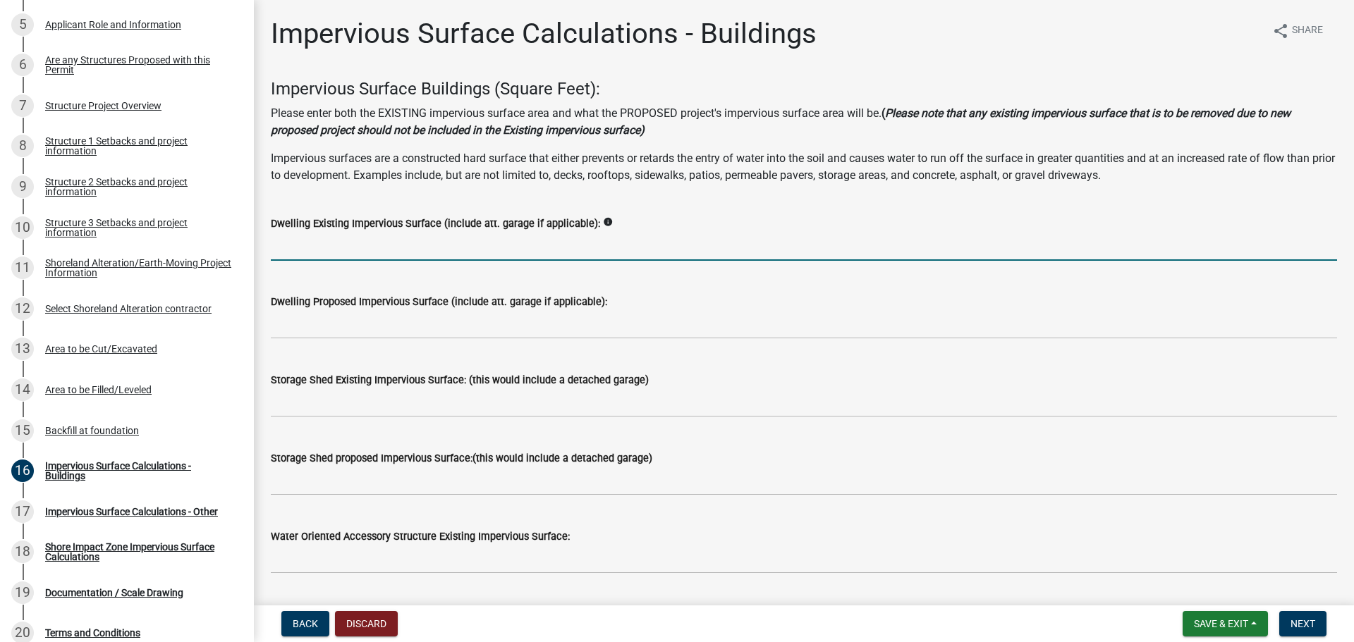
click at [315, 238] on input "text" at bounding box center [804, 246] width 1066 height 29
type input "2400"
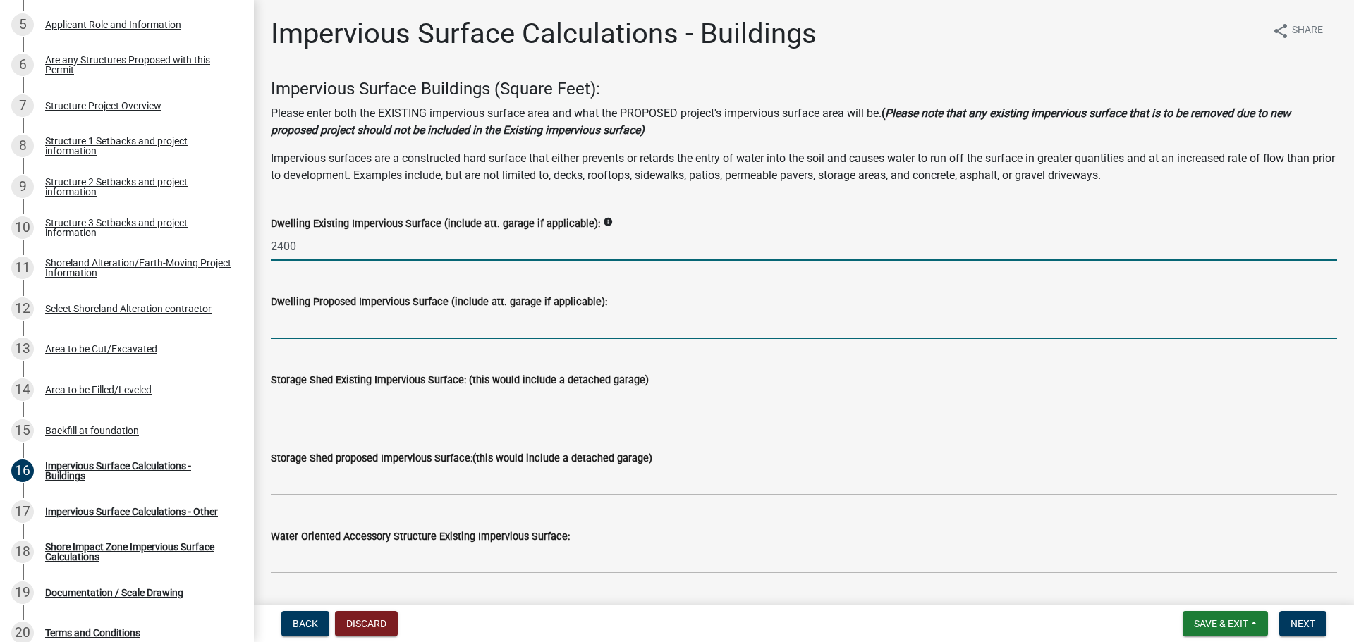
click at [305, 326] on input "text" at bounding box center [804, 324] width 1066 height 29
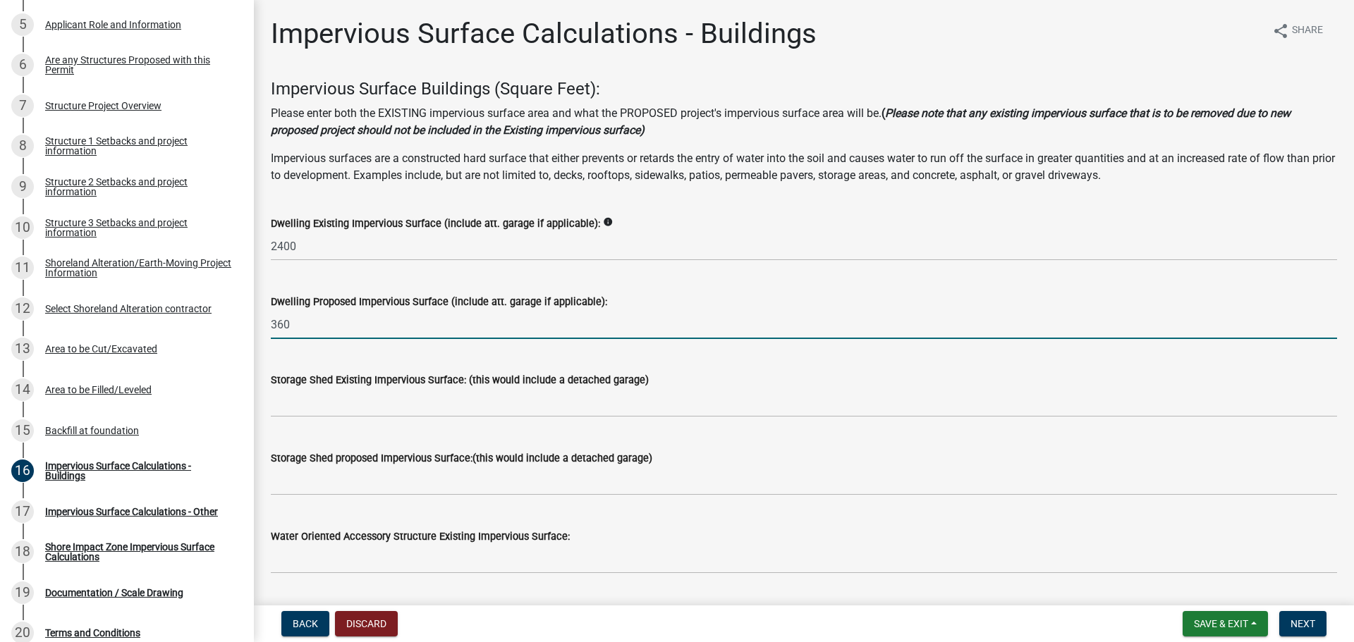
type input "360"
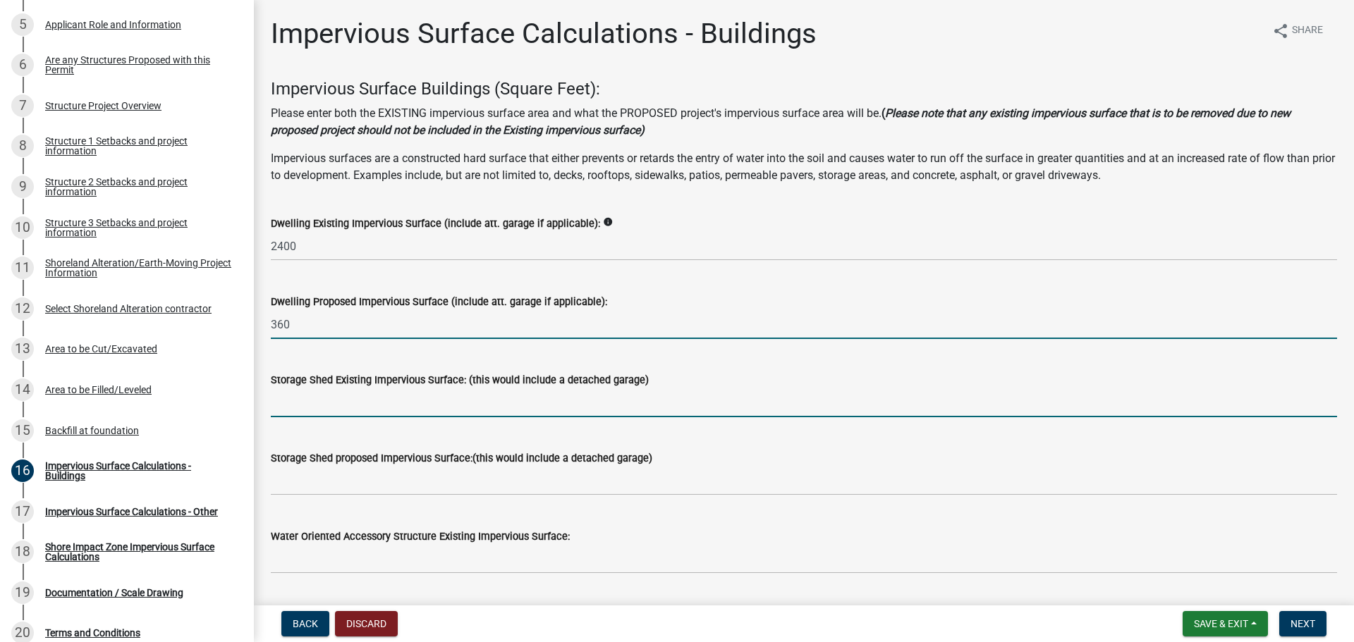
click at [306, 407] on input "text" at bounding box center [804, 403] width 1066 height 29
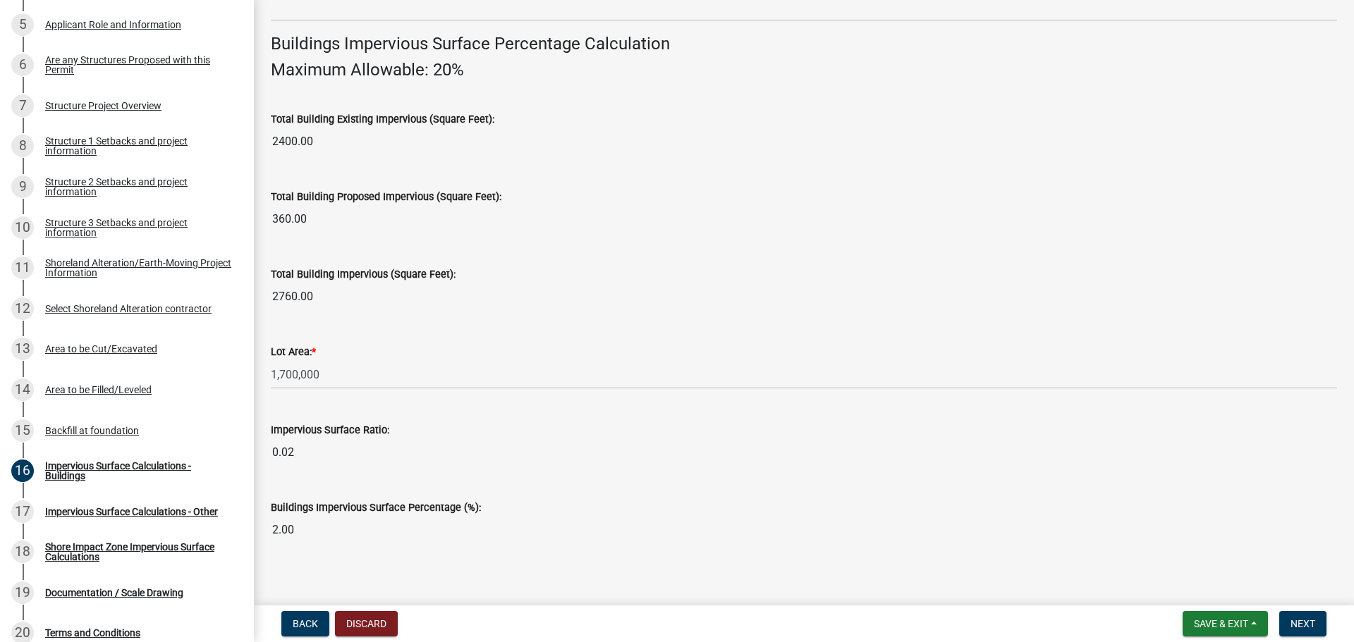
scroll to position [956, 0]
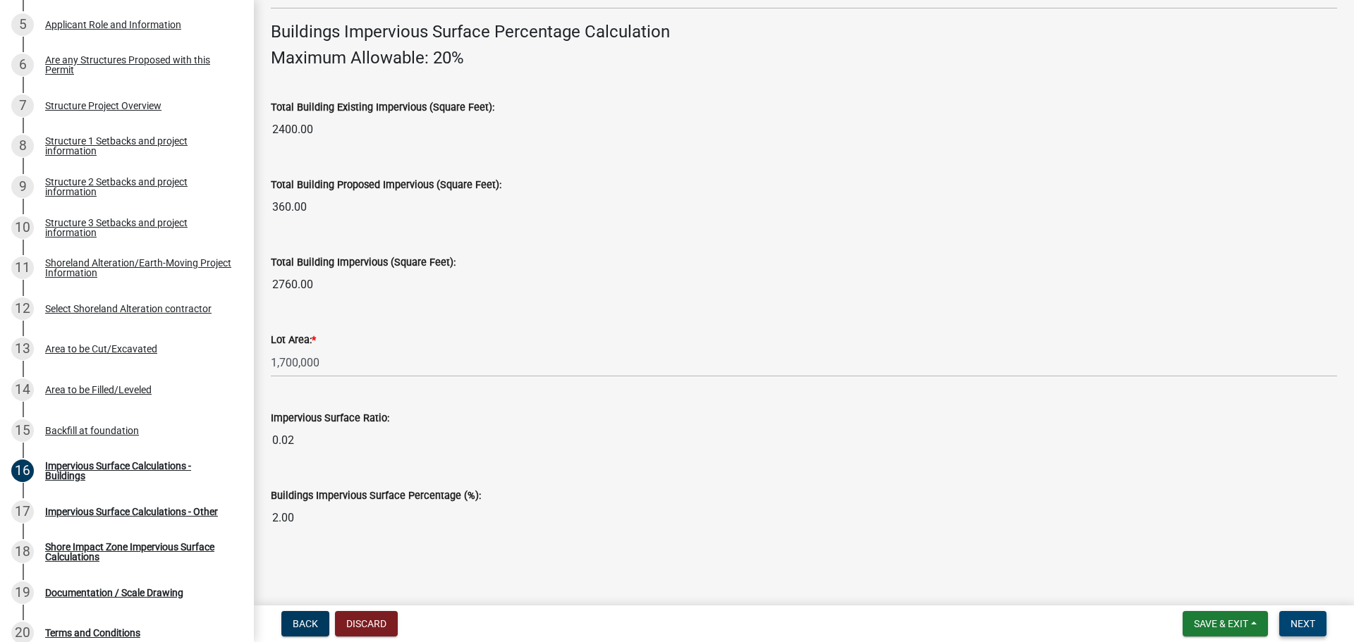
type input "6400"
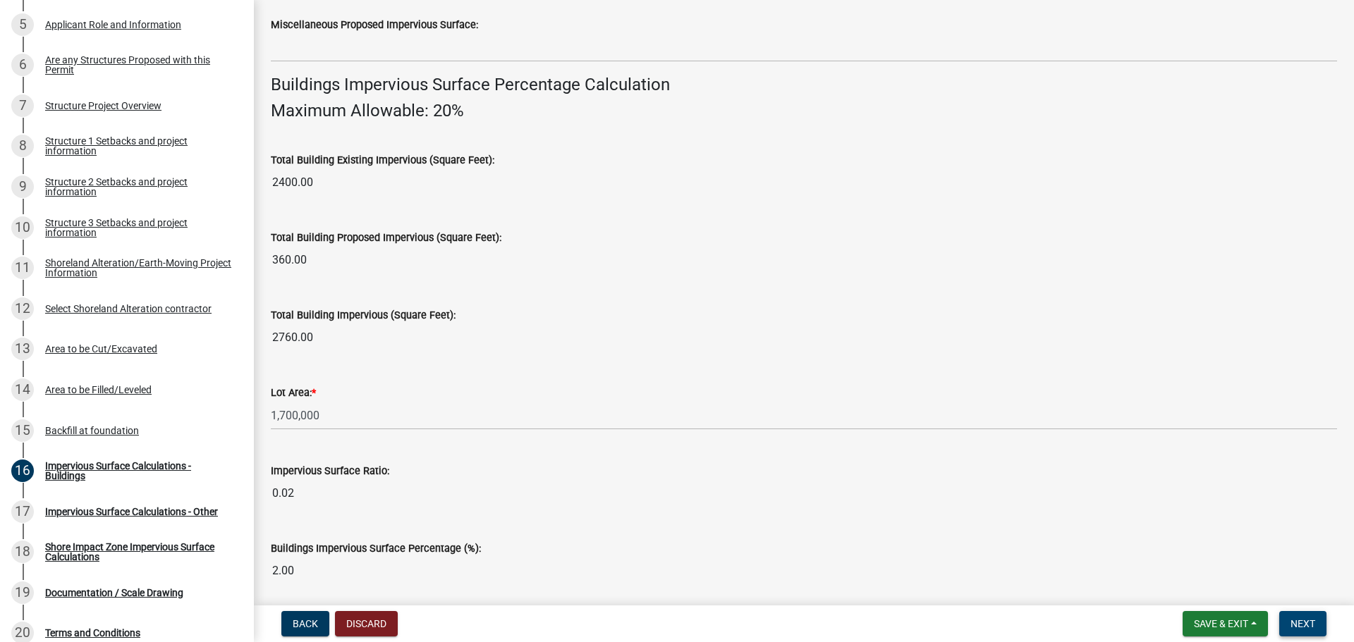
click at [1300, 626] on span "Next" at bounding box center [1302, 623] width 25 height 11
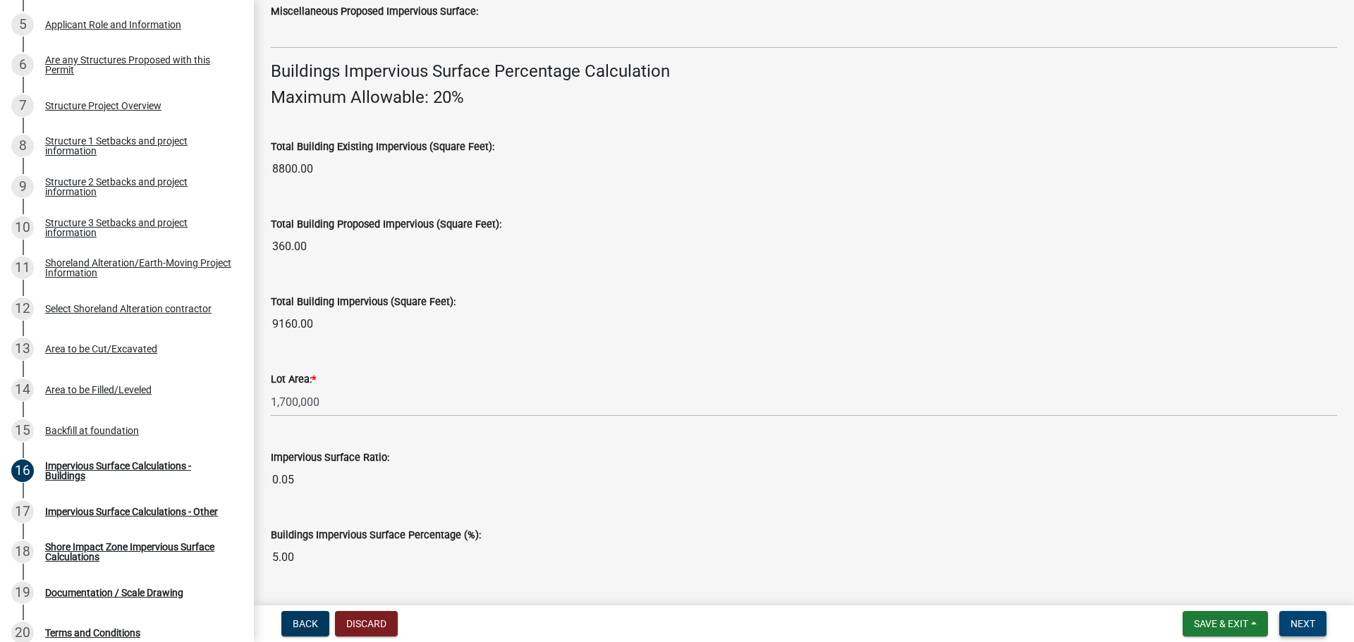
scroll to position [956, 0]
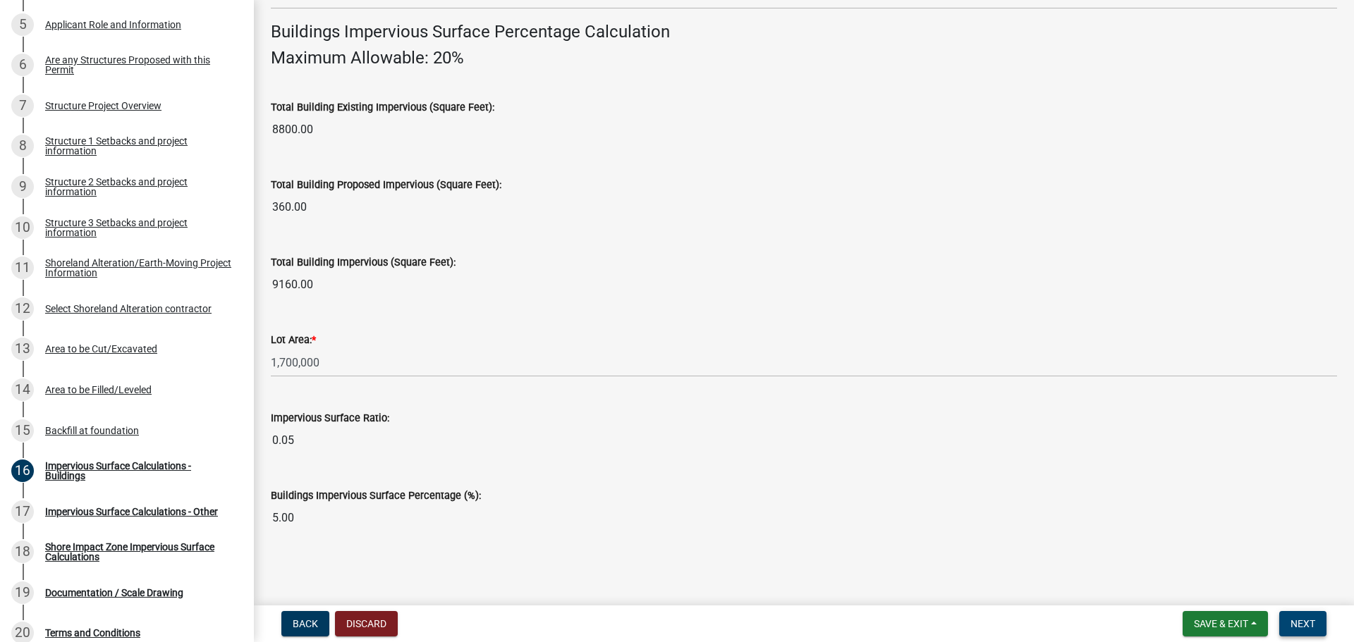
click at [1298, 624] on span "Next" at bounding box center [1302, 623] width 25 height 11
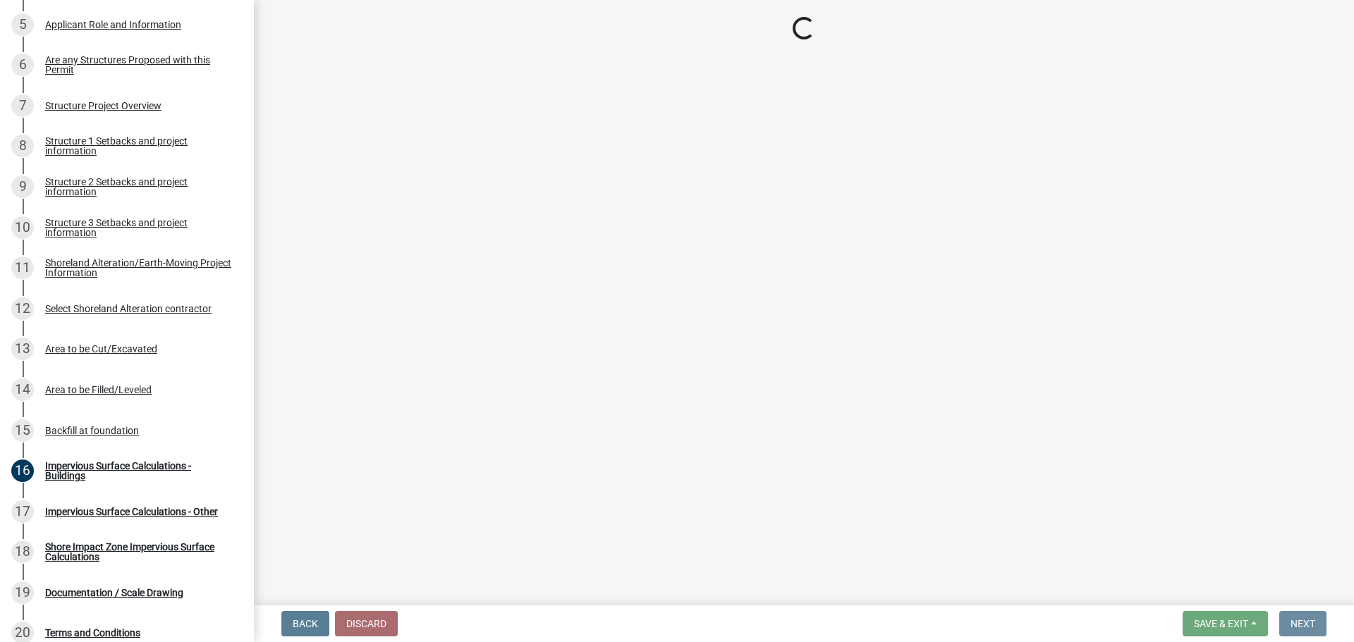
scroll to position [0, 0]
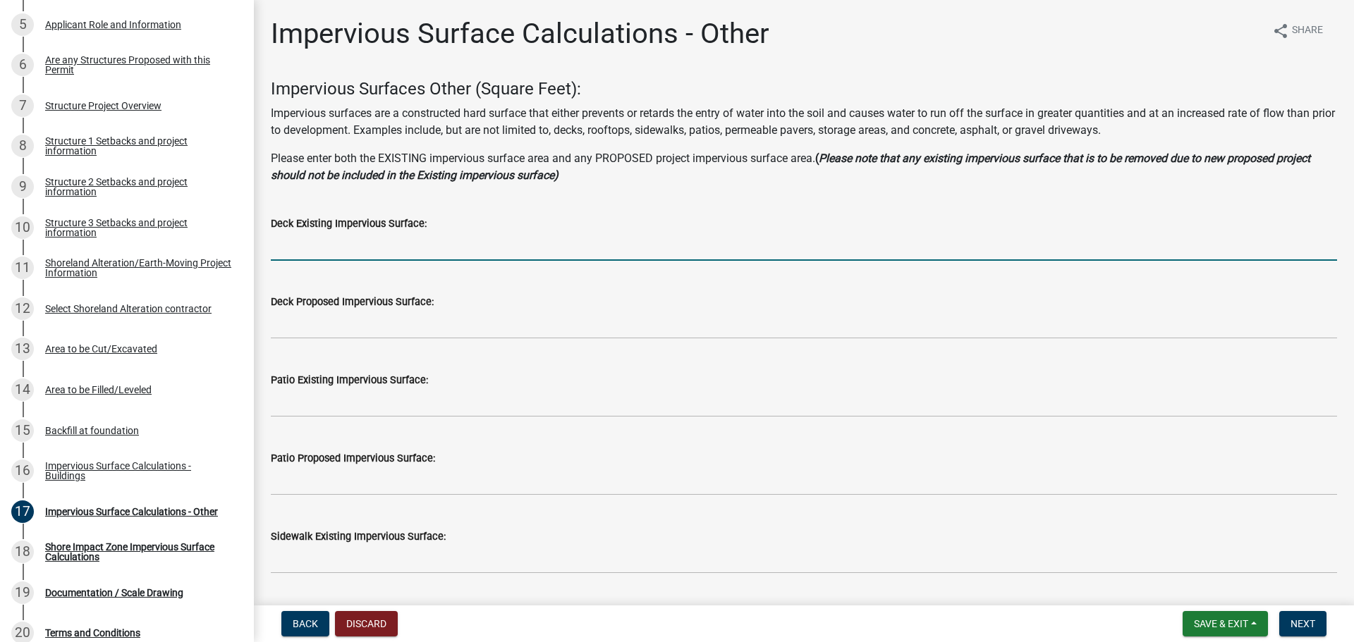
click at [304, 248] on input "text" at bounding box center [804, 246] width 1066 height 29
type input "3"
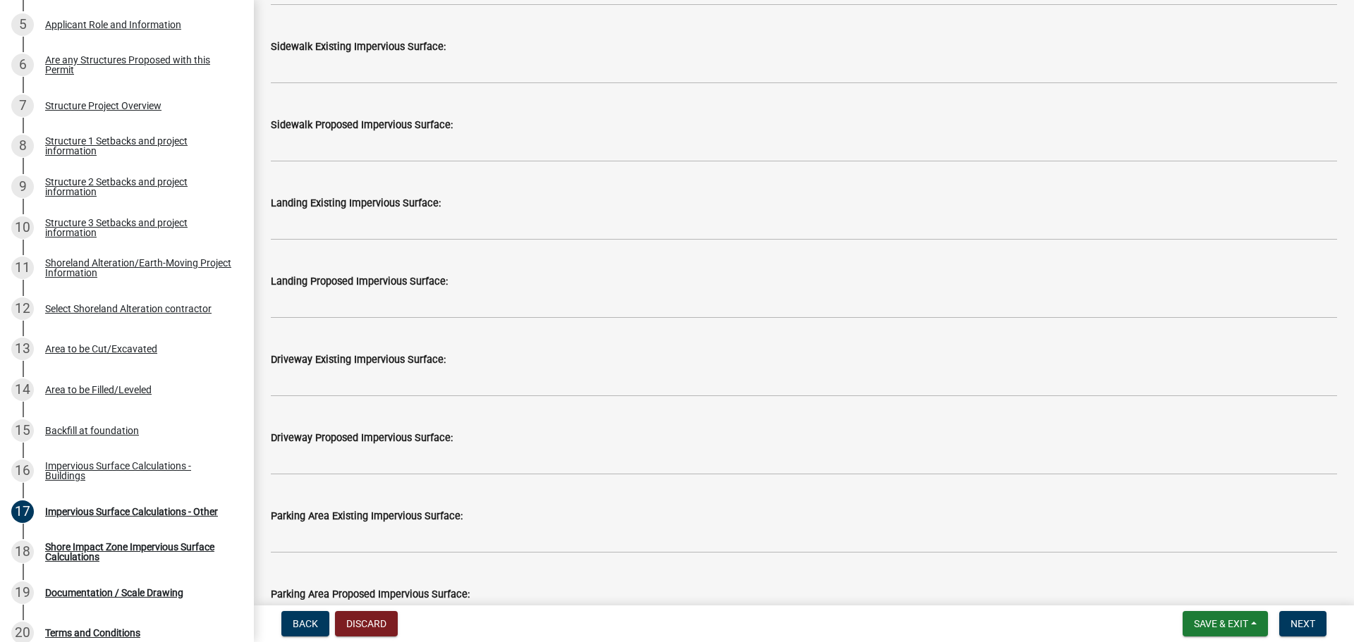
scroll to position [494, 0]
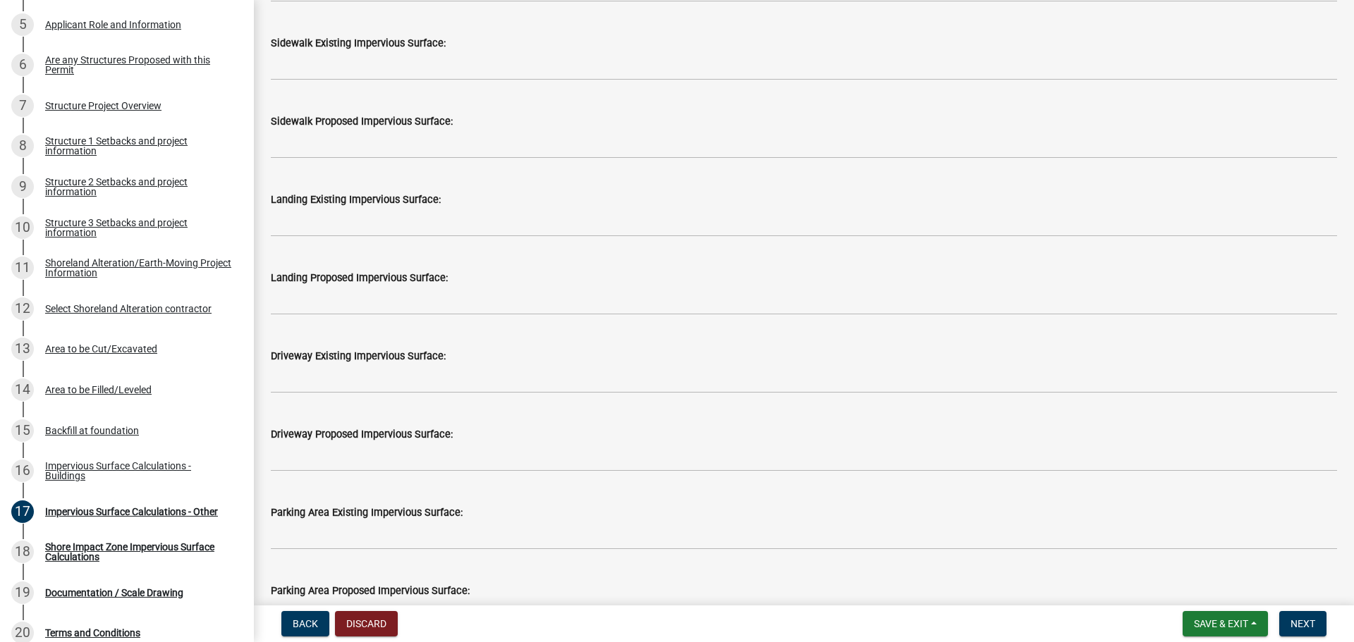
type input "400"
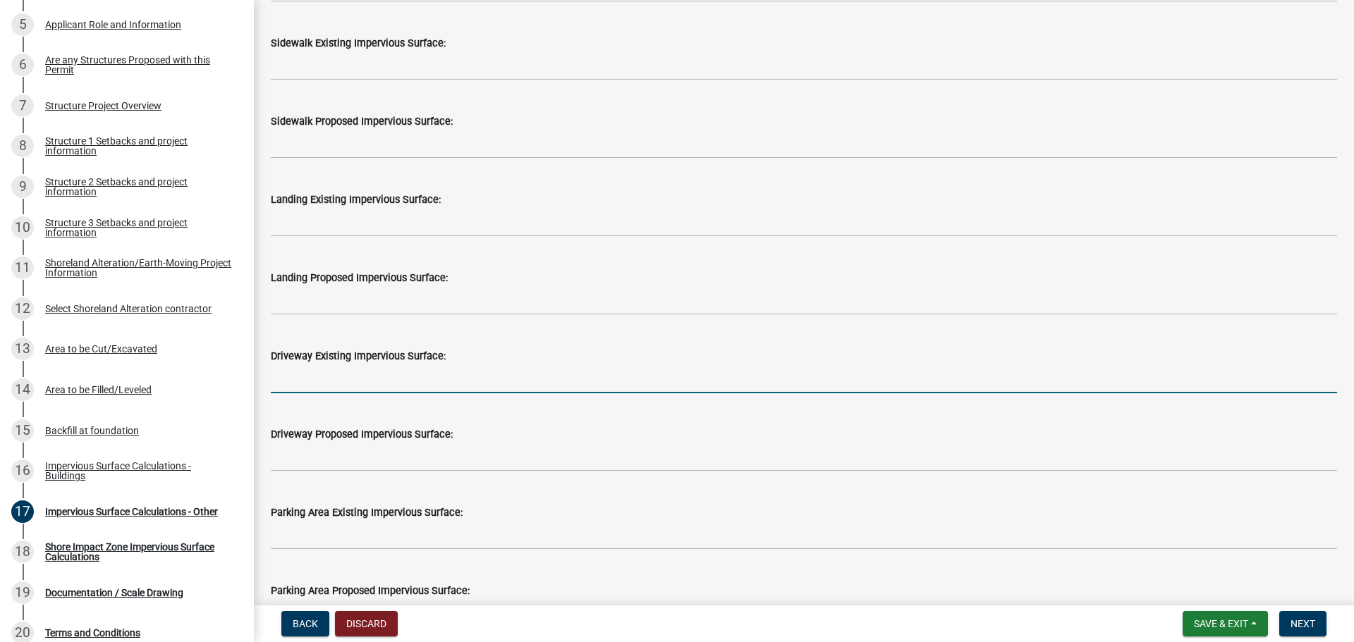
click at [285, 382] on input "text" at bounding box center [804, 379] width 1066 height 29
type input "6000"
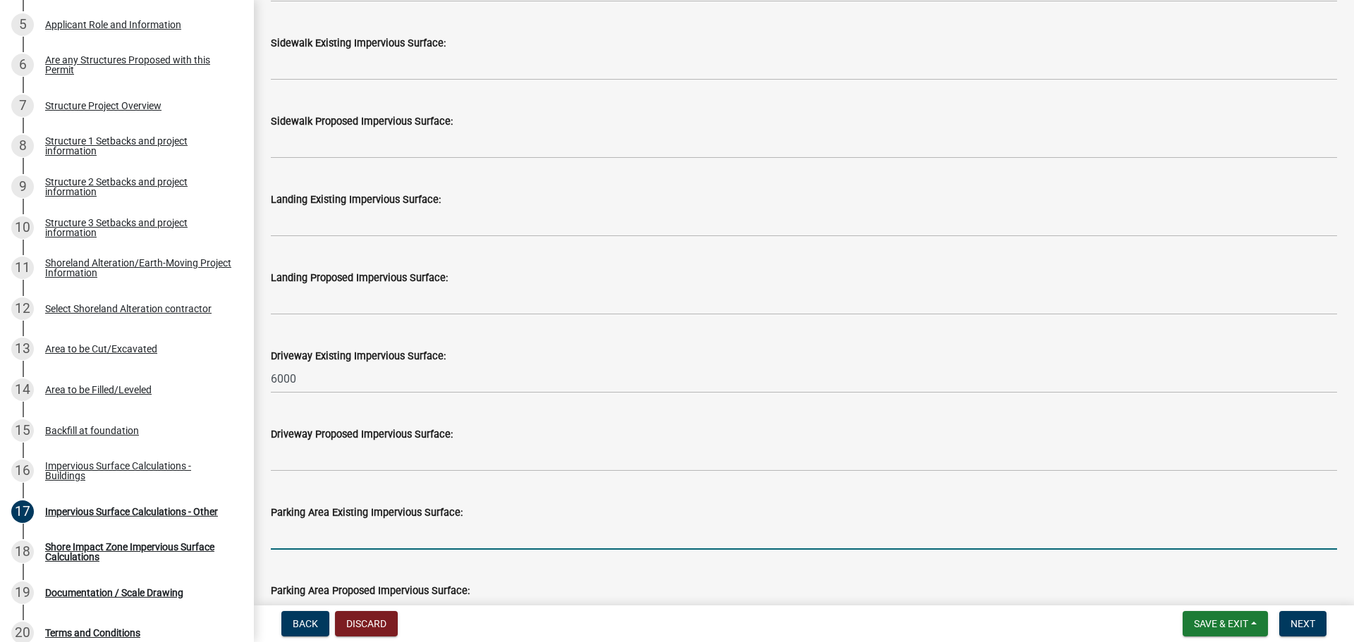
click at [302, 541] on input "text" at bounding box center [804, 535] width 1066 height 29
type input "900"
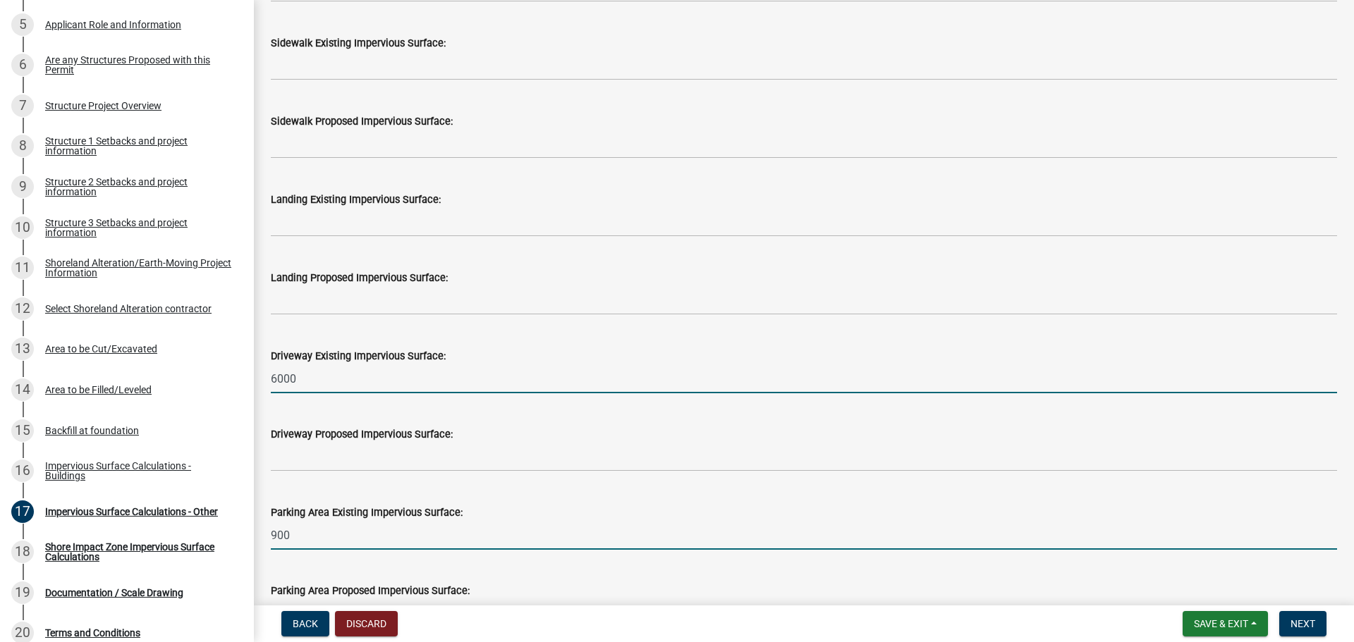
click at [274, 379] on input "6000" at bounding box center [804, 379] width 1066 height 29
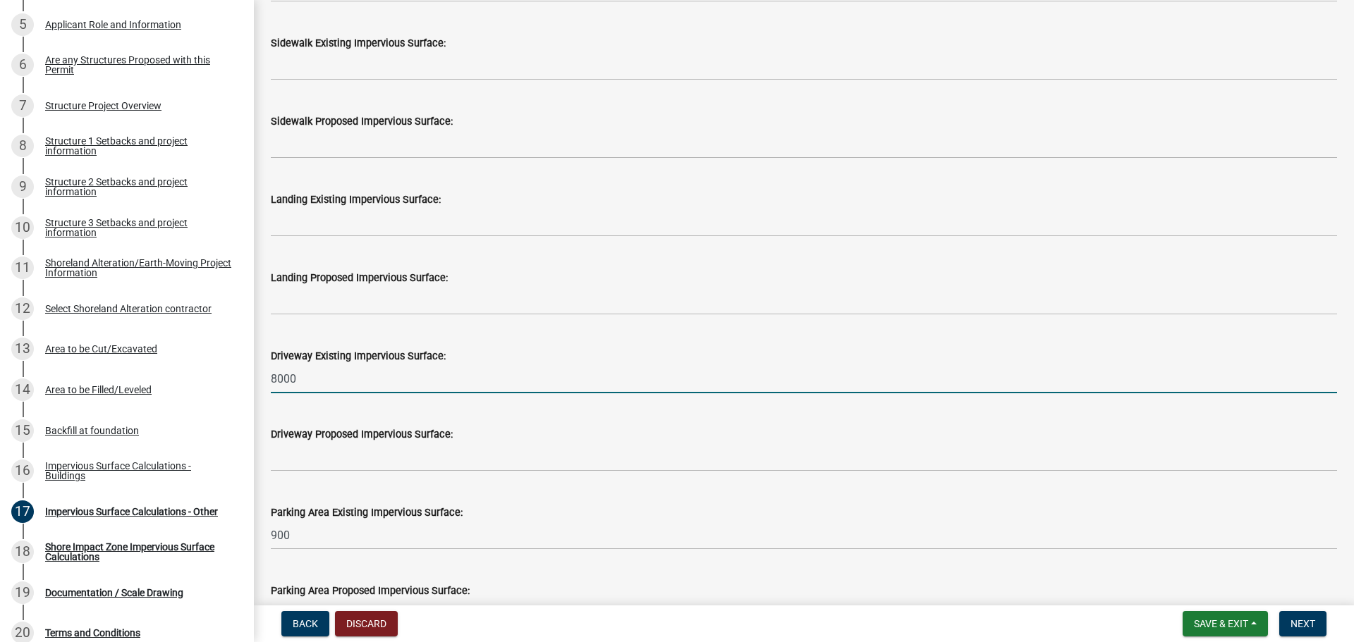
type input "8000"
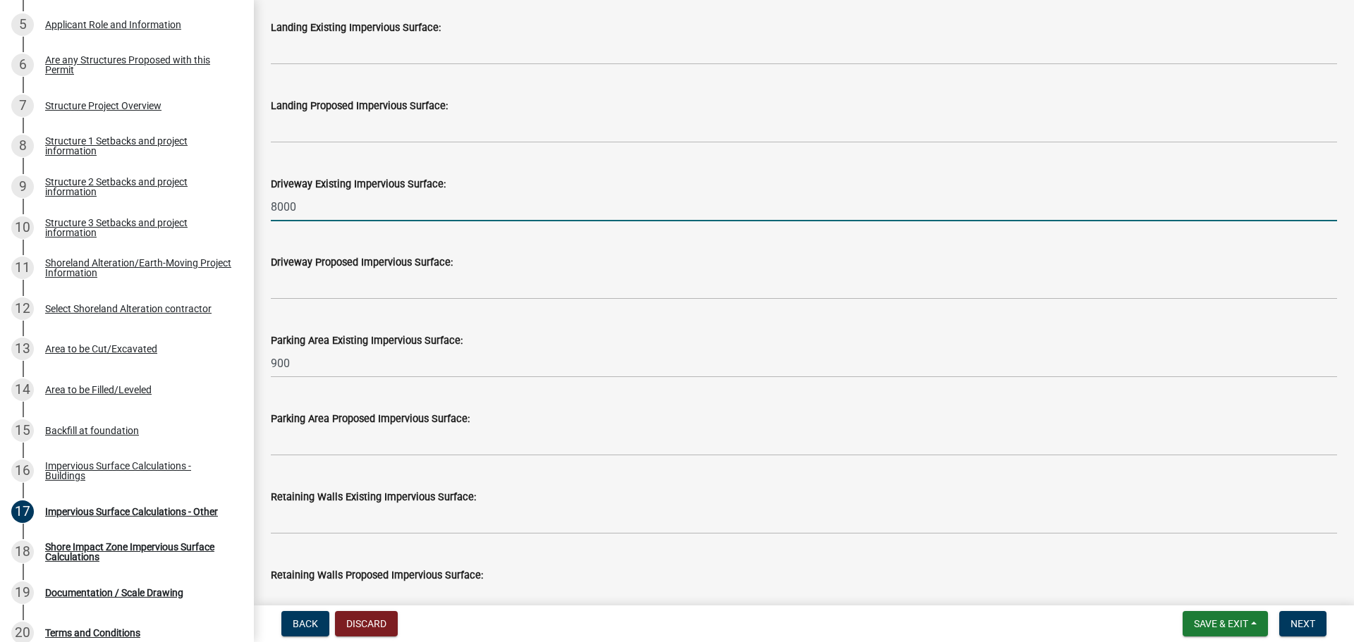
scroll to position [705, 0]
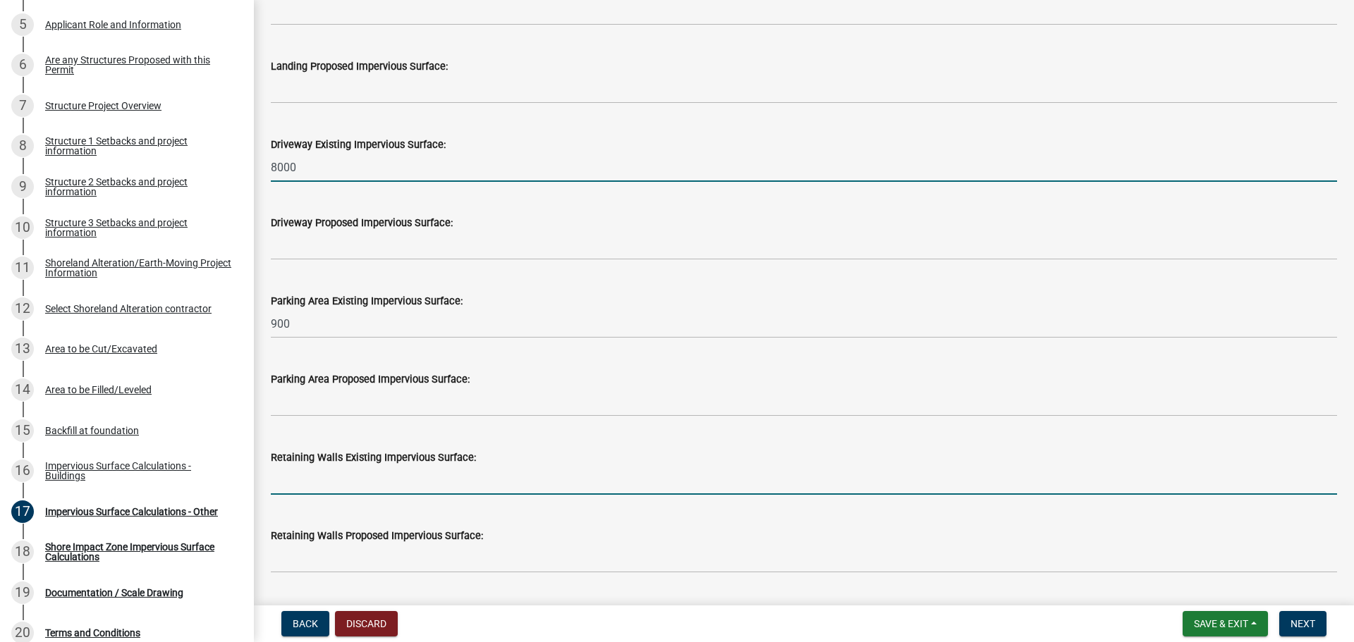
click at [293, 483] on input "text" at bounding box center [804, 480] width 1066 height 29
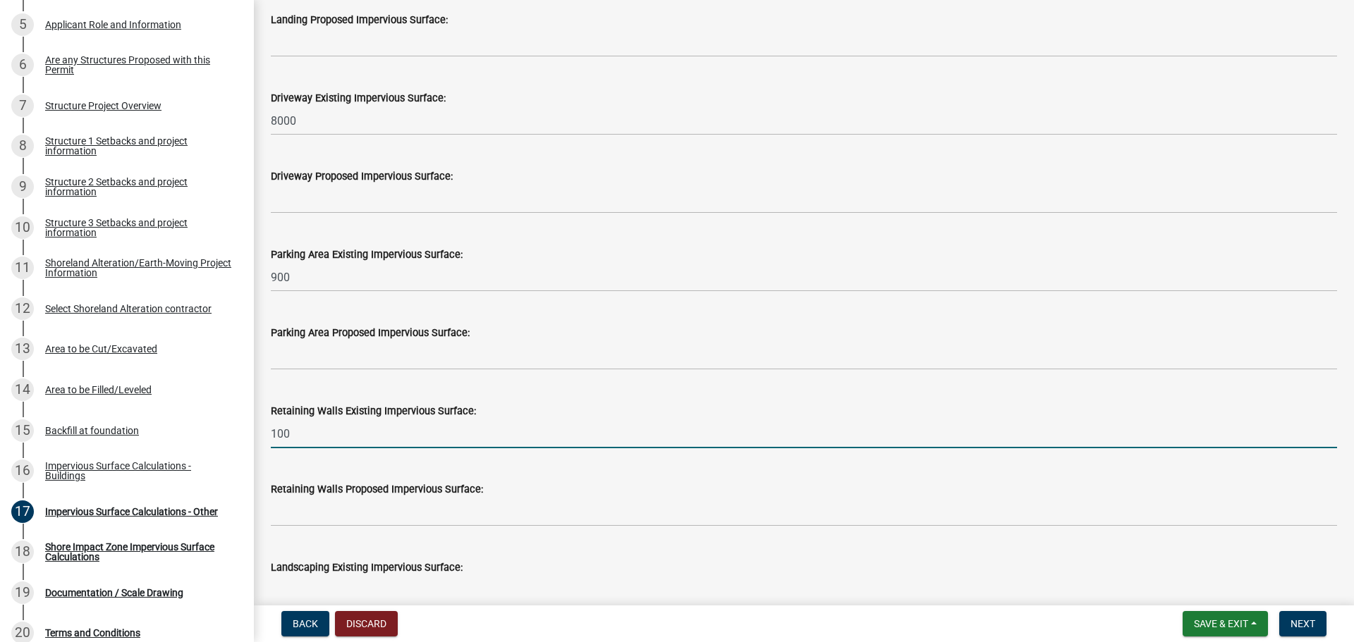
scroll to position [846, 0]
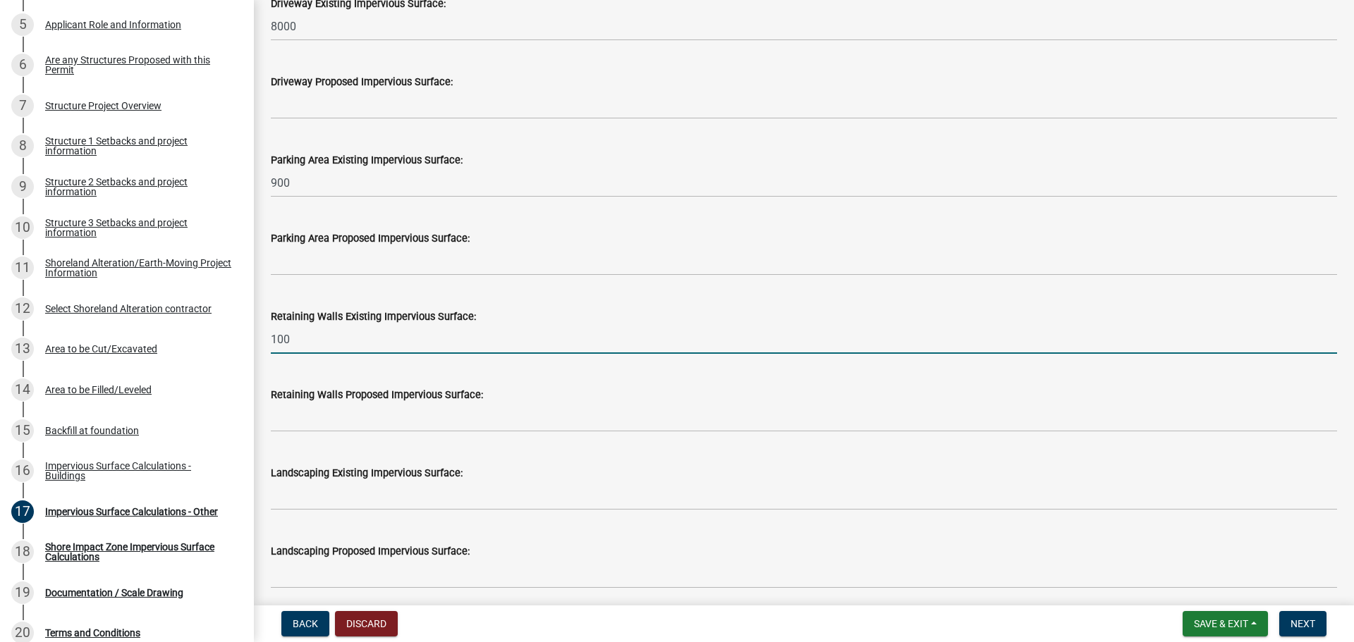
type input "100"
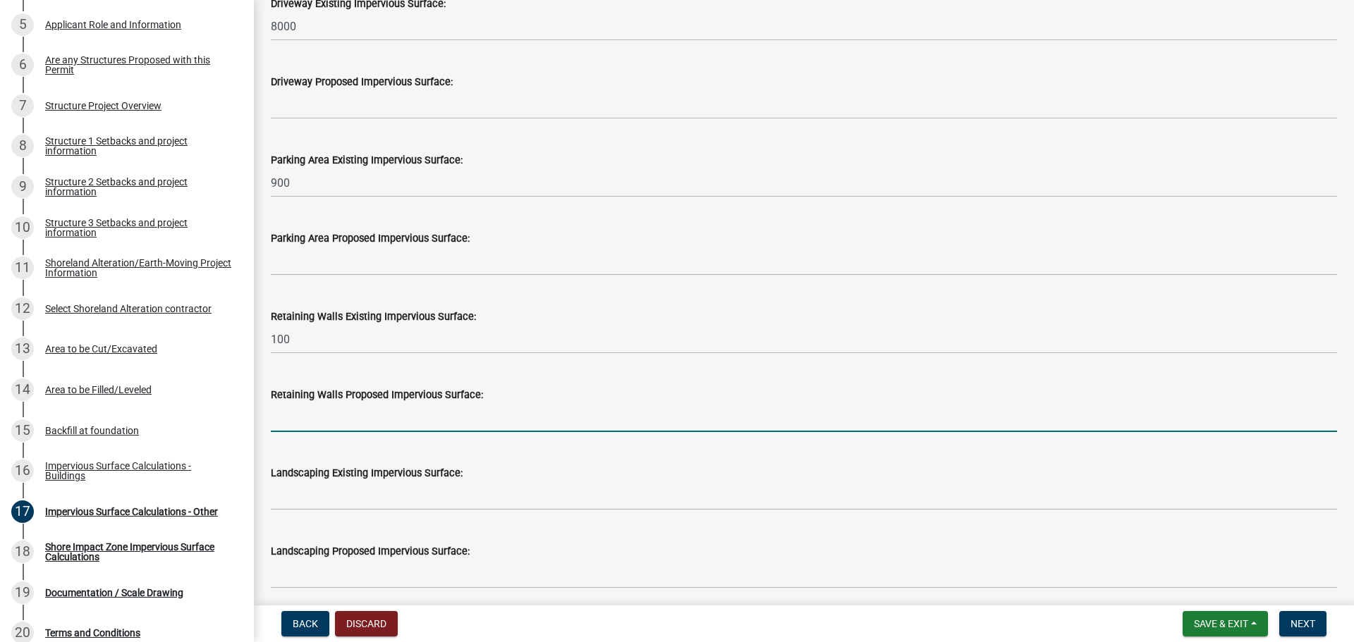
click at [291, 418] on input "text" at bounding box center [804, 417] width 1066 height 29
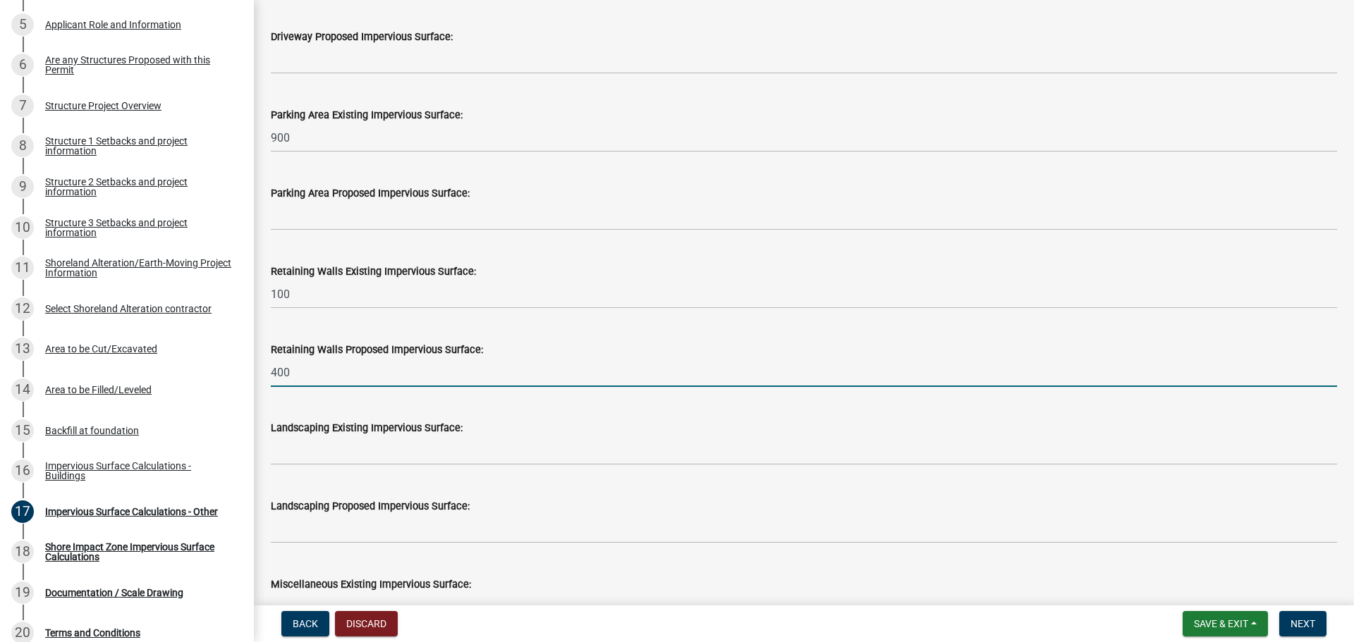
scroll to position [917, 0]
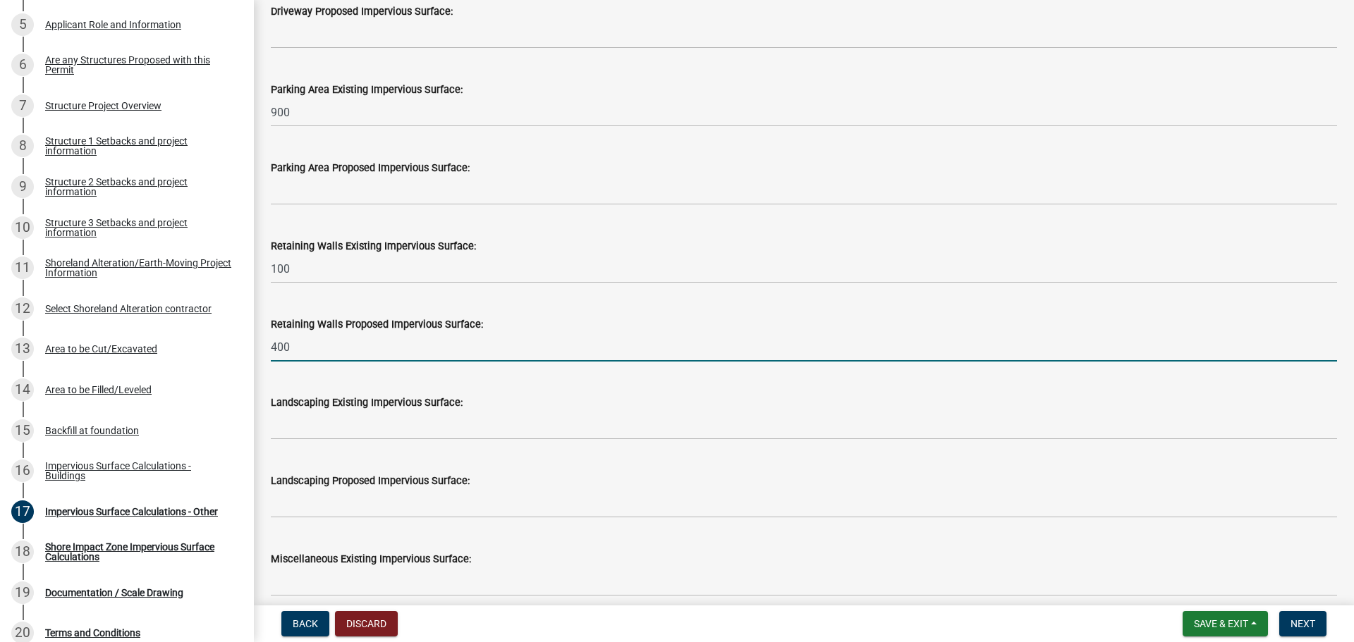
type input "400"
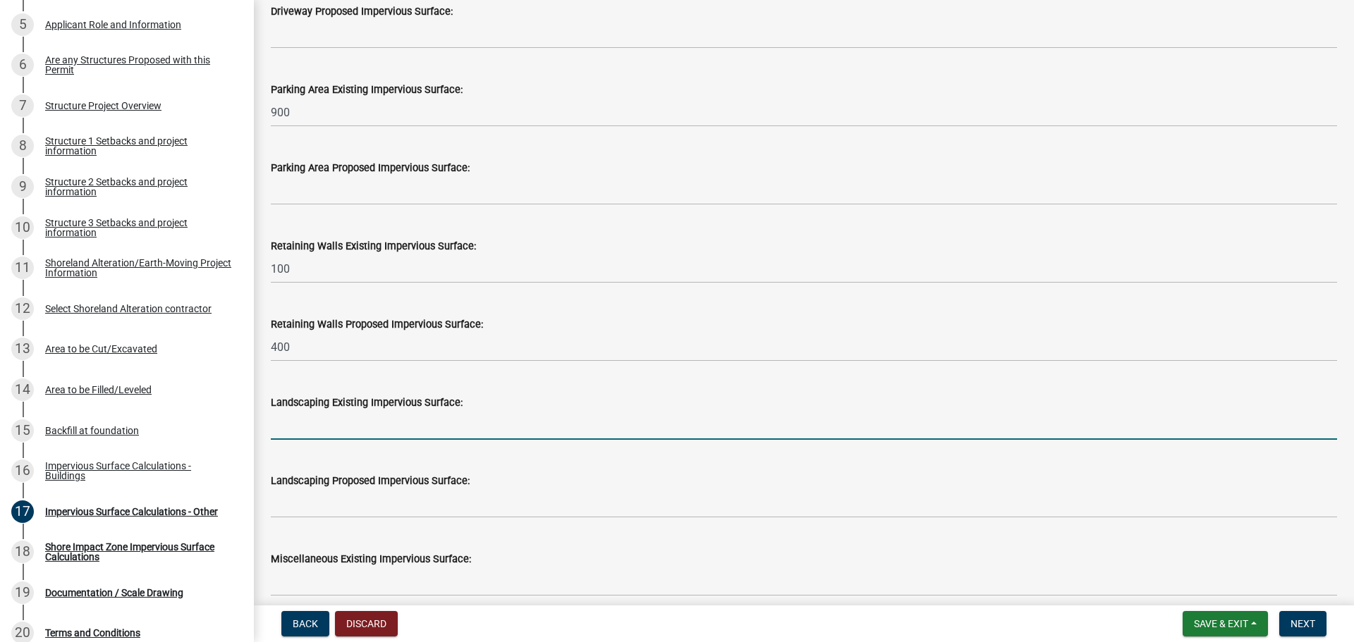
click at [278, 427] on input "text" at bounding box center [804, 425] width 1066 height 29
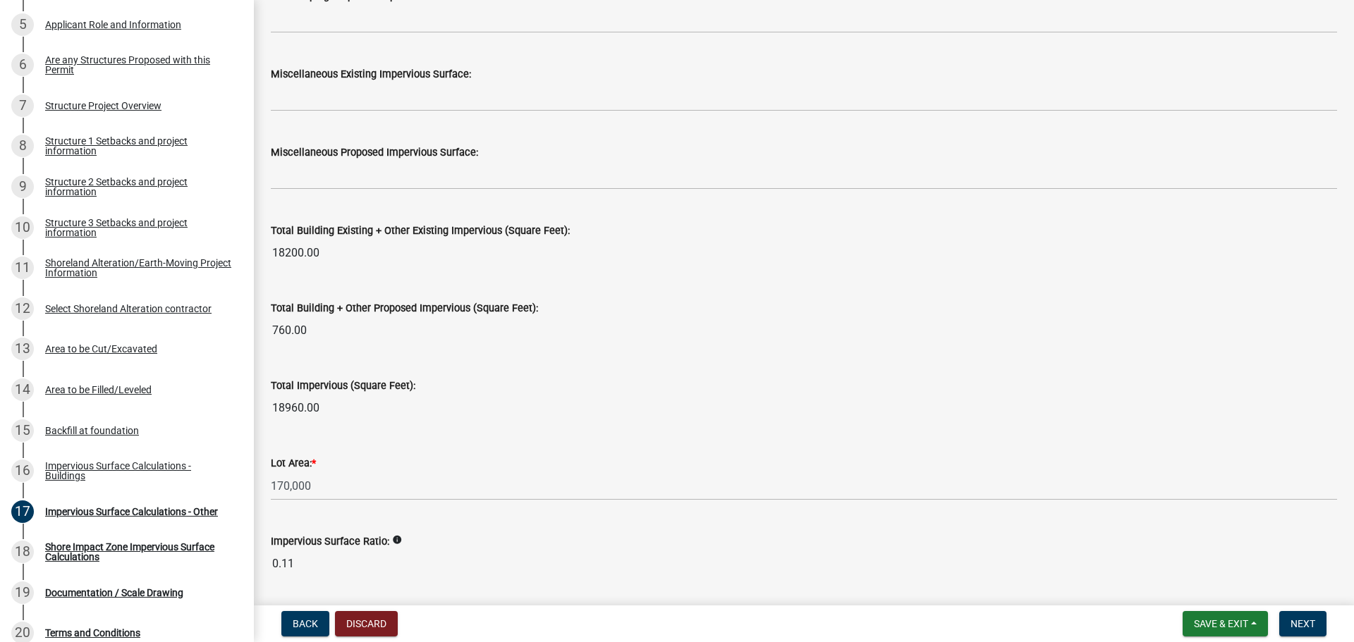
scroll to position [1410, 0]
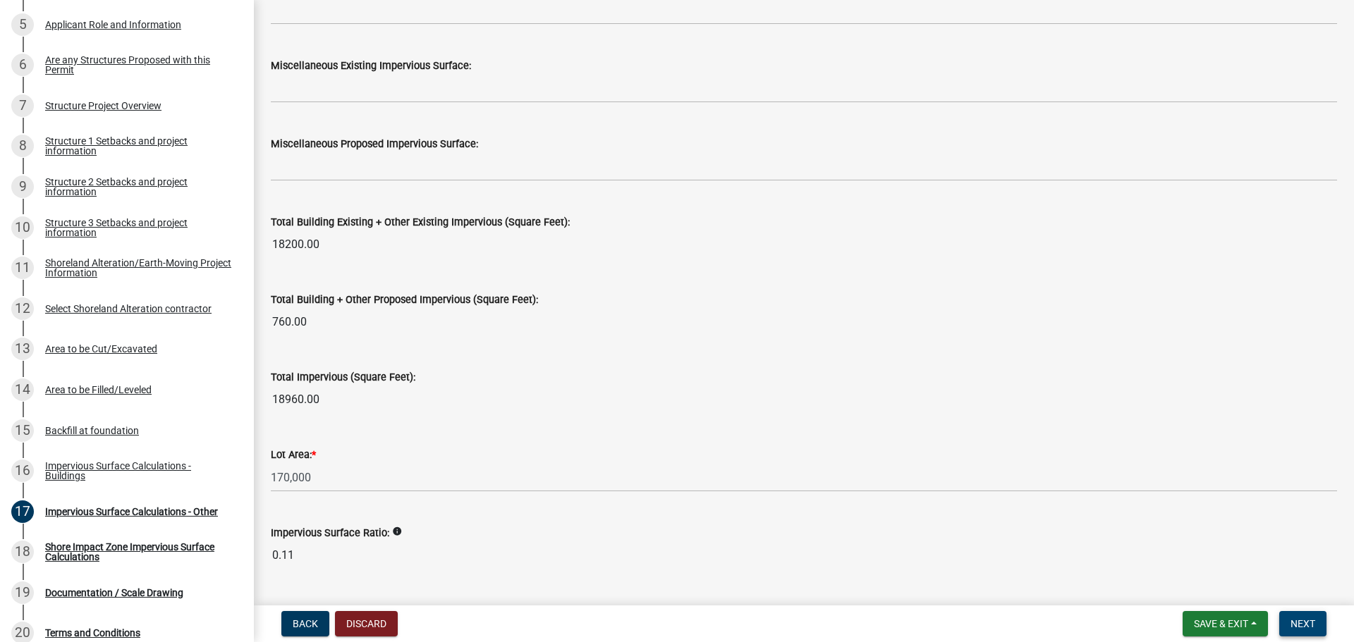
type input "200"
click at [1294, 623] on span "Next" at bounding box center [1302, 623] width 25 height 11
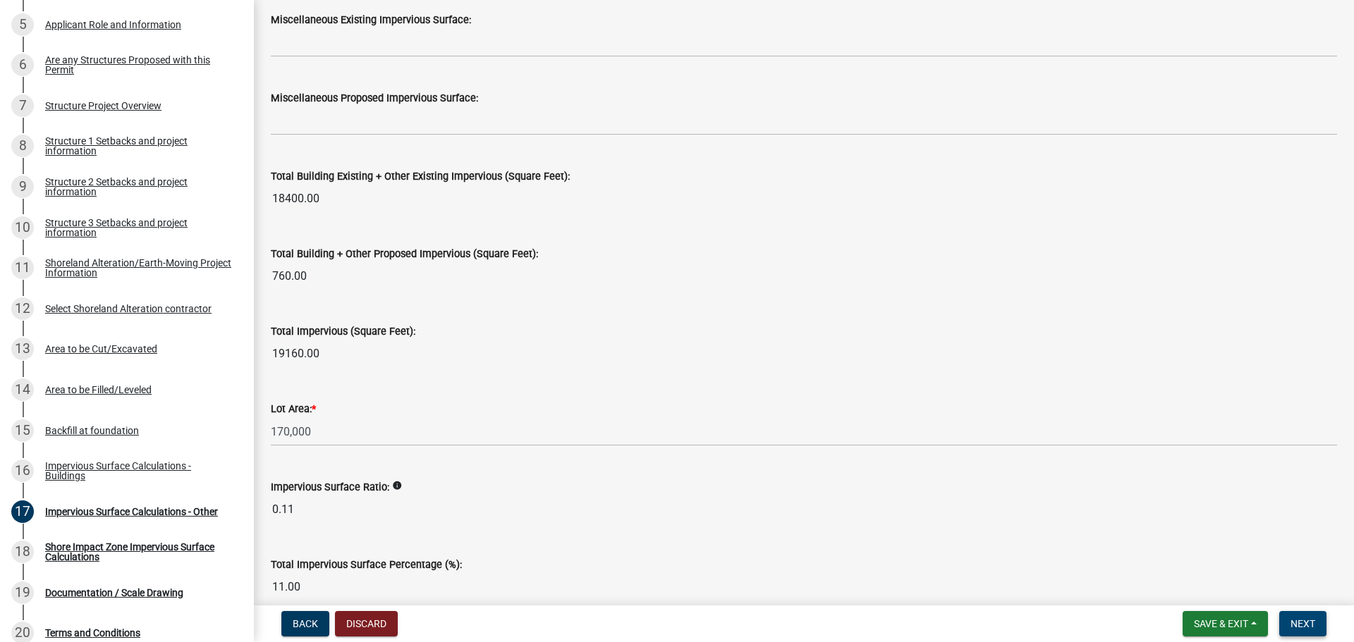
scroll to position [1525, 0]
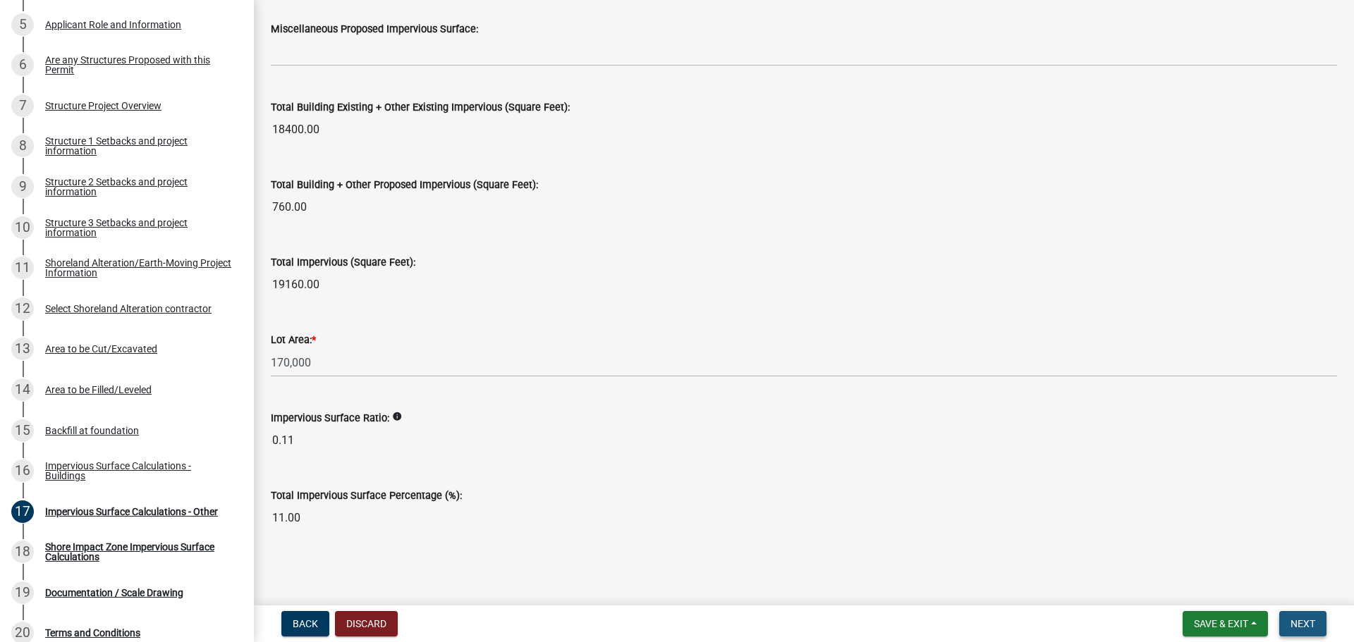
click at [1300, 626] on span "Next" at bounding box center [1302, 623] width 25 height 11
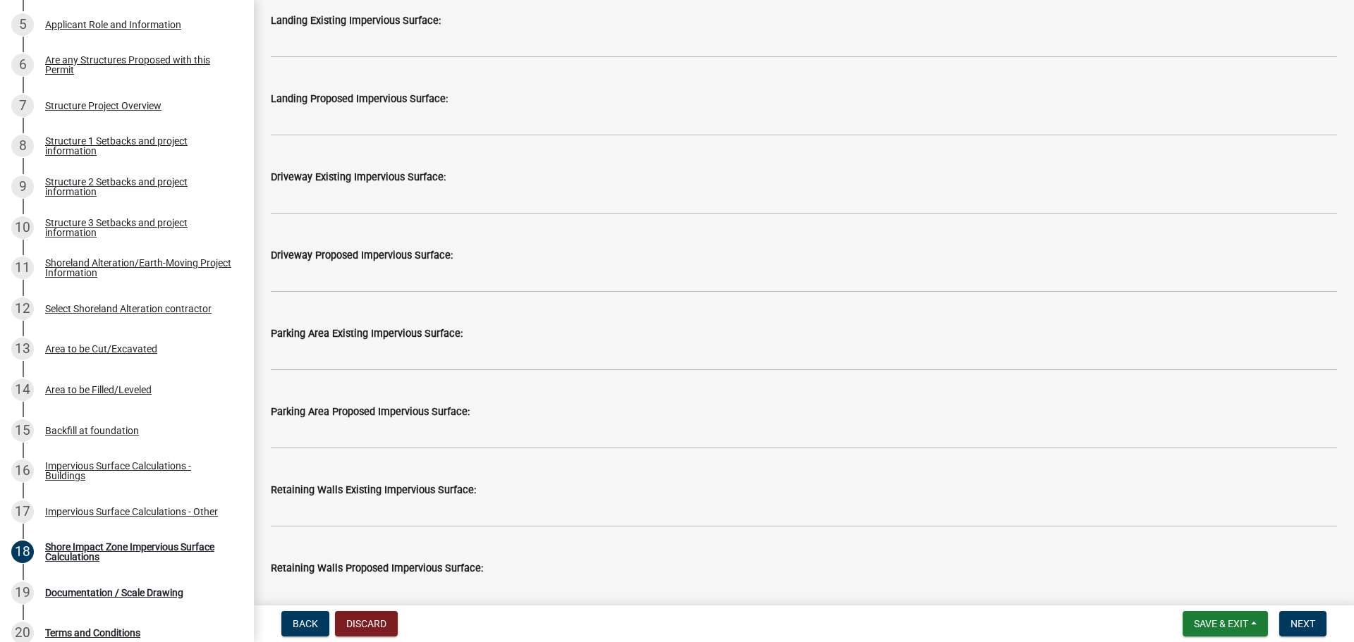
scroll to position [1058, 0]
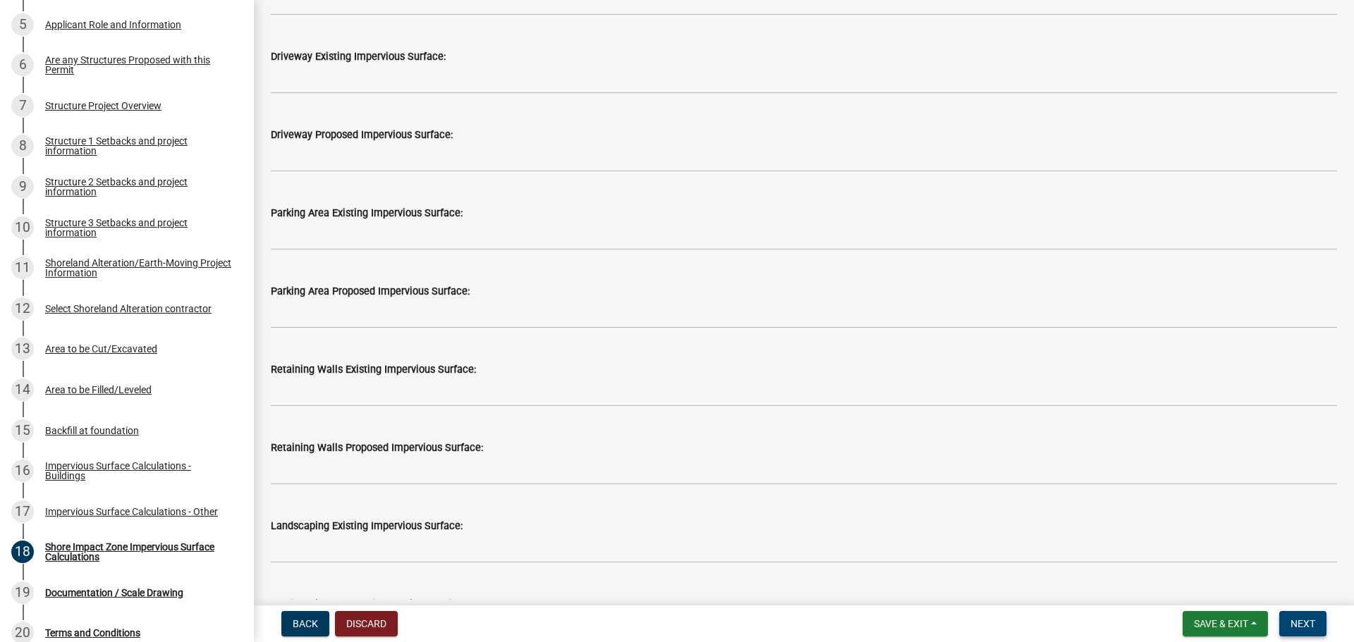
click at [1301, 624] on span "Next" at bounding box center [1302, 623] width 25 height 11
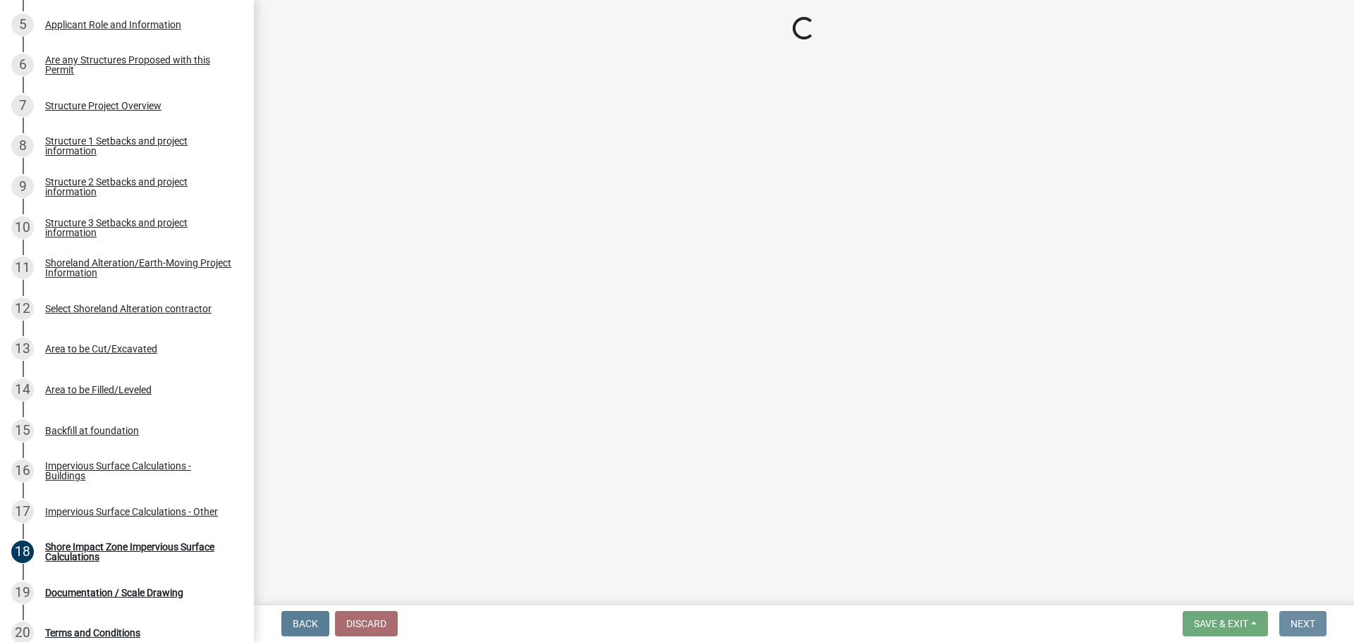
scroll to position [0, 0]
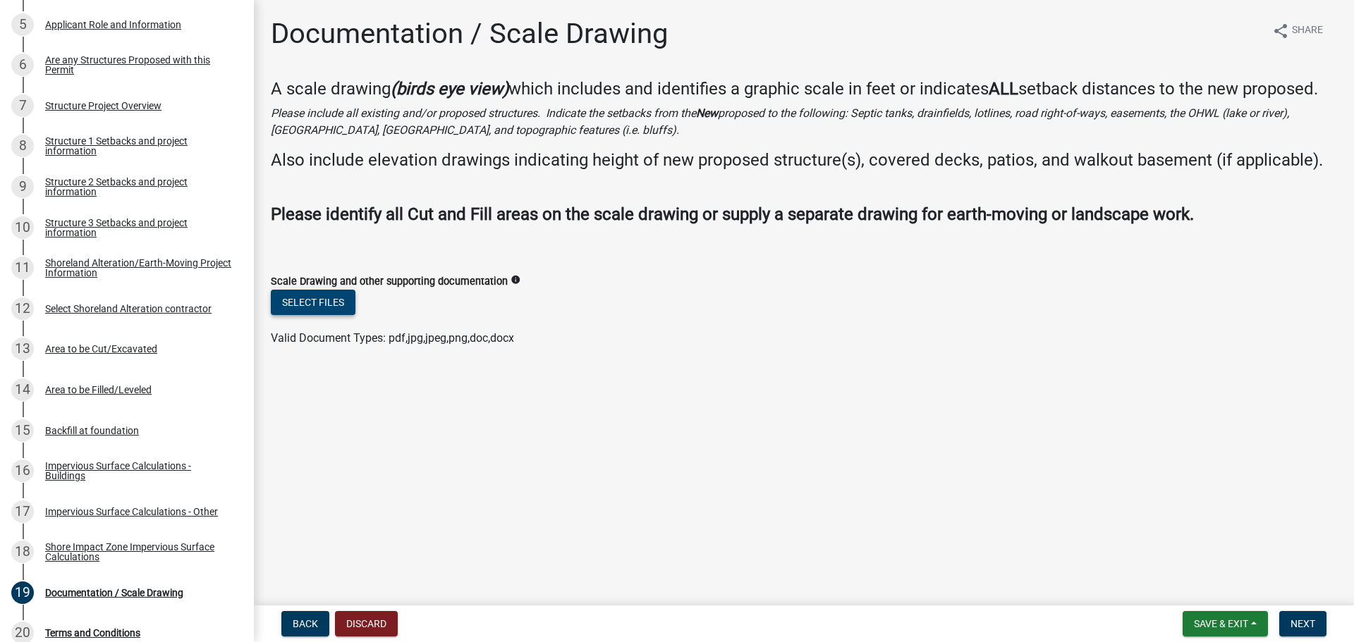
click at [327, 302] on button "Select files" at bounding box center [313, 302] width 85 height 25
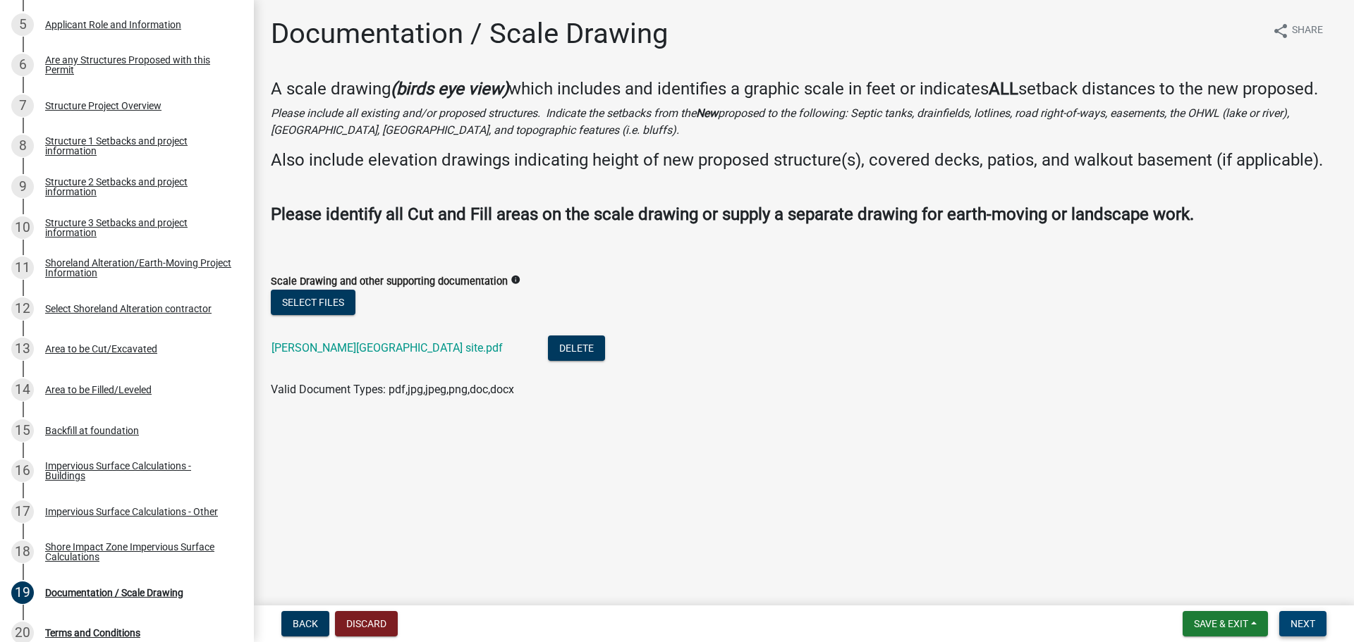
click at [1295, 625] on span "Next" at bounding box center [1302, 623] width 25 height 11
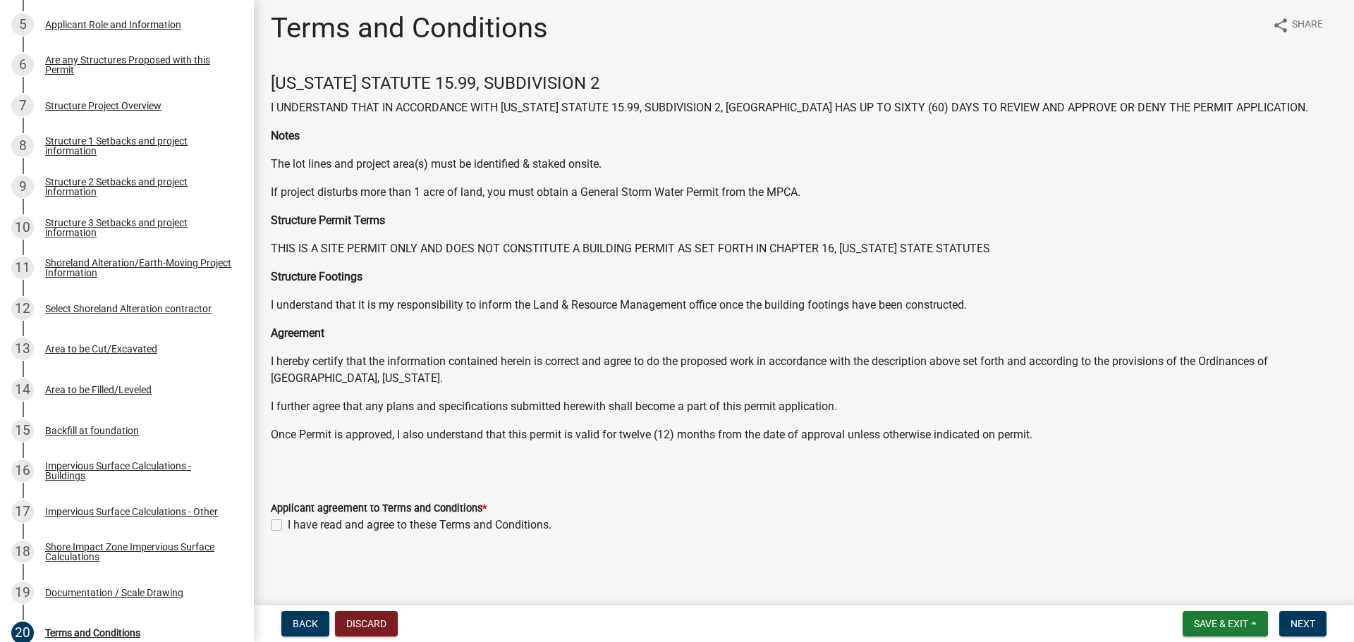
scroll to position [7, 0]
click at [288, 524] on label "I have read and agree to these Terms and Conditions." at bounding box center [420, 523] width 264 height 17
click at [288, 524] on input "I have read and agree to these Terms and Conditions." at bounding box center [292, 519] width 9 height 9
checkbox input "true"
click at [1295, 627] on span "Next" at bounding box center [1302, 623] width 25 height 11
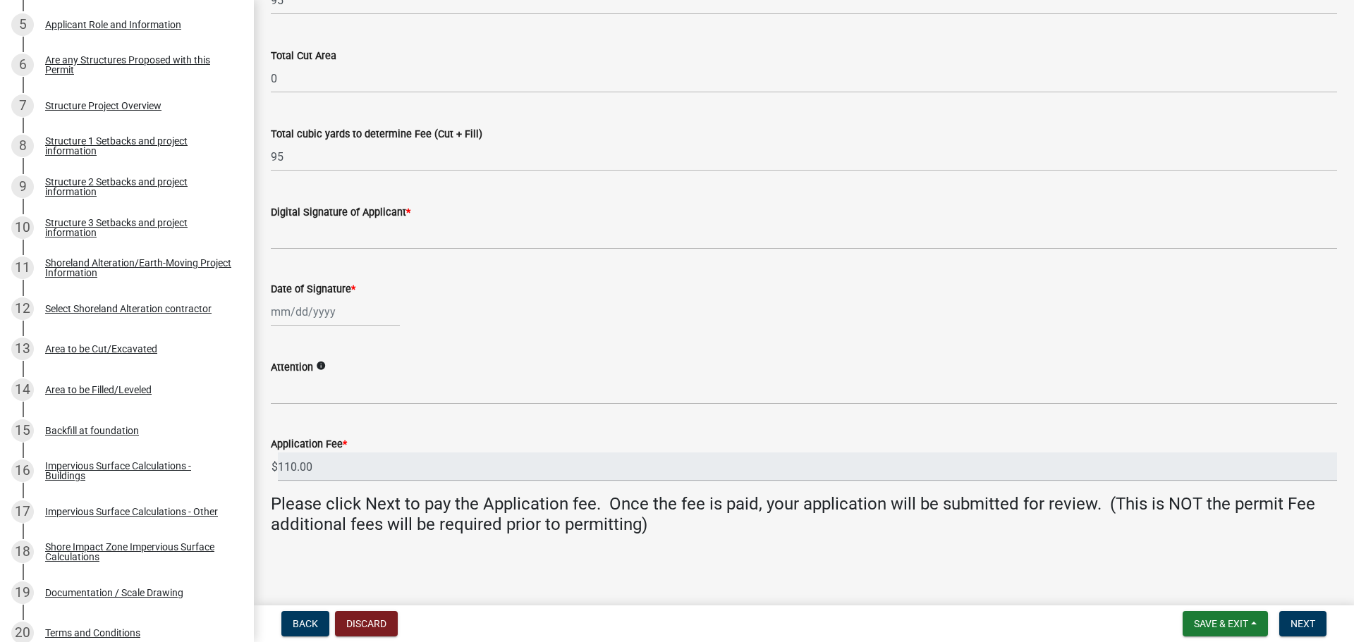
scroll to position [232, 0]
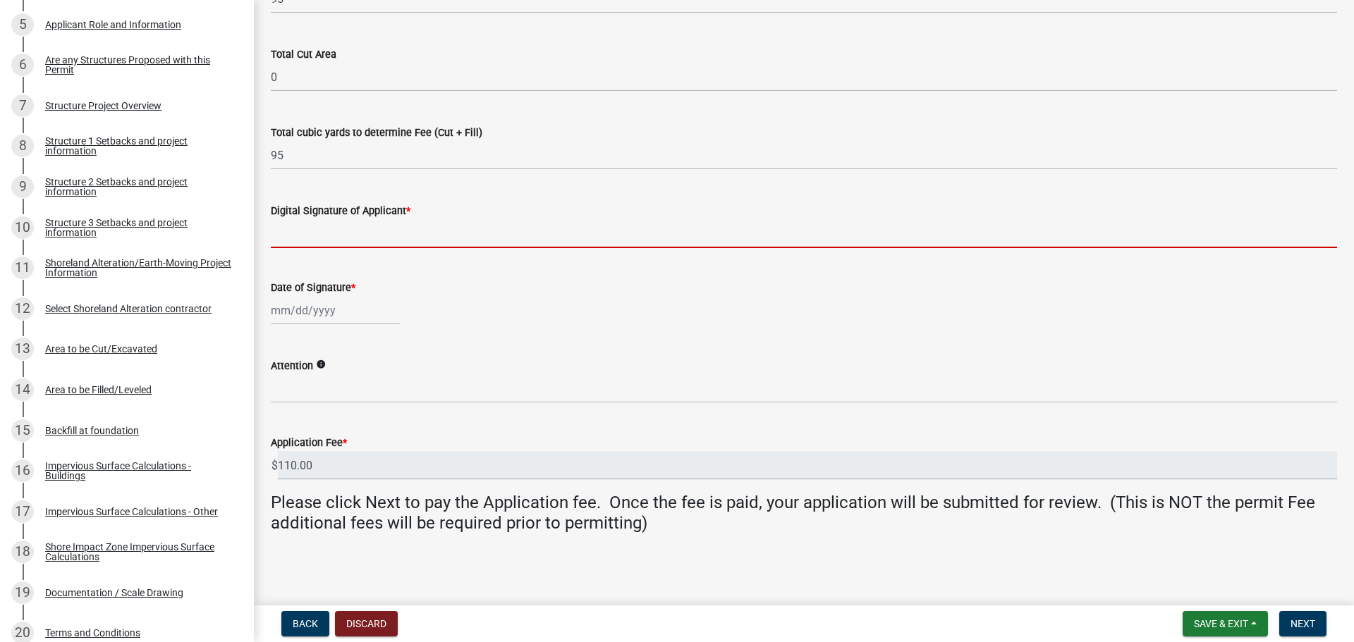
click at [315, 236] on input "Digital Signature of Applicant *" at bounding box center [804, 233] width 1066 height 29
type input "BRIAN BROGARD"
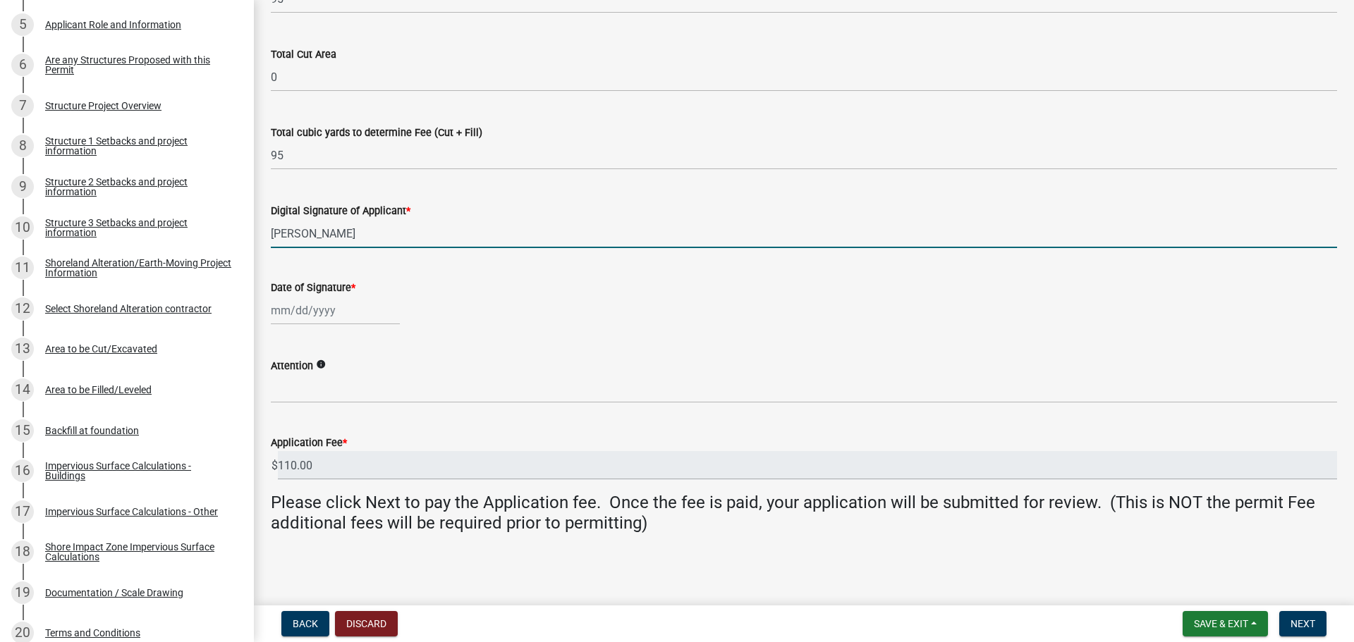
select select "9"
select select "2025"
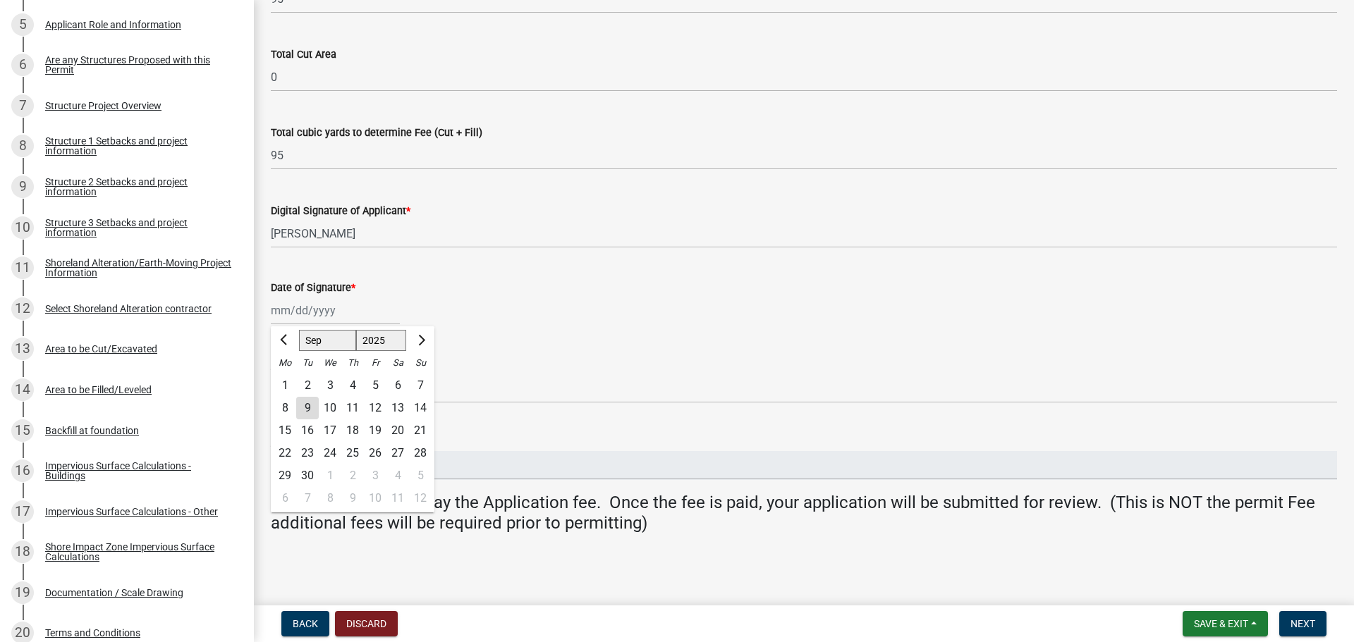
click at [306, 312] on div "Jan Feb Mar Apr May Jun Jul Aug Sep Oct Nov Dec 1525 1526 1527 1528 1529 1530 1…" at bounding box center [335, 310] width 129 height 29
click at [309, 407] on div "9" at bounding box center [307, 408] width 23 height 23
type input "[DATE]"
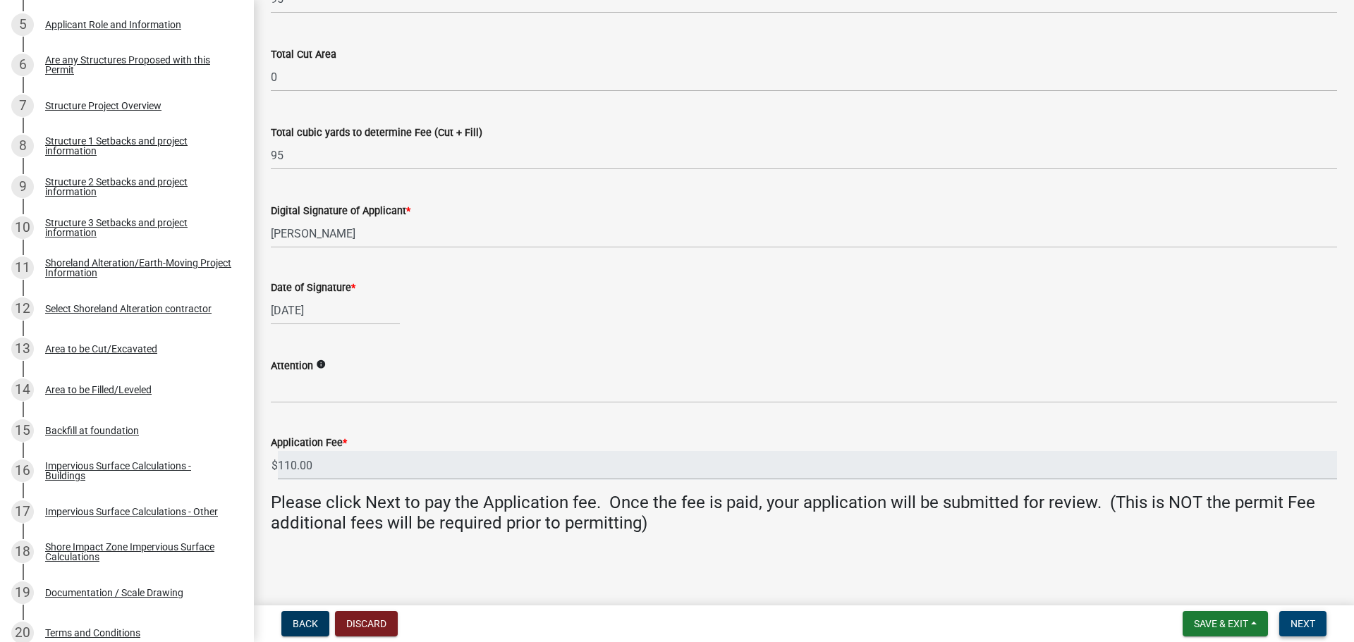
click at [1297, 623] on span "Next" at bounding box center [1302, 623] width 25 height 11
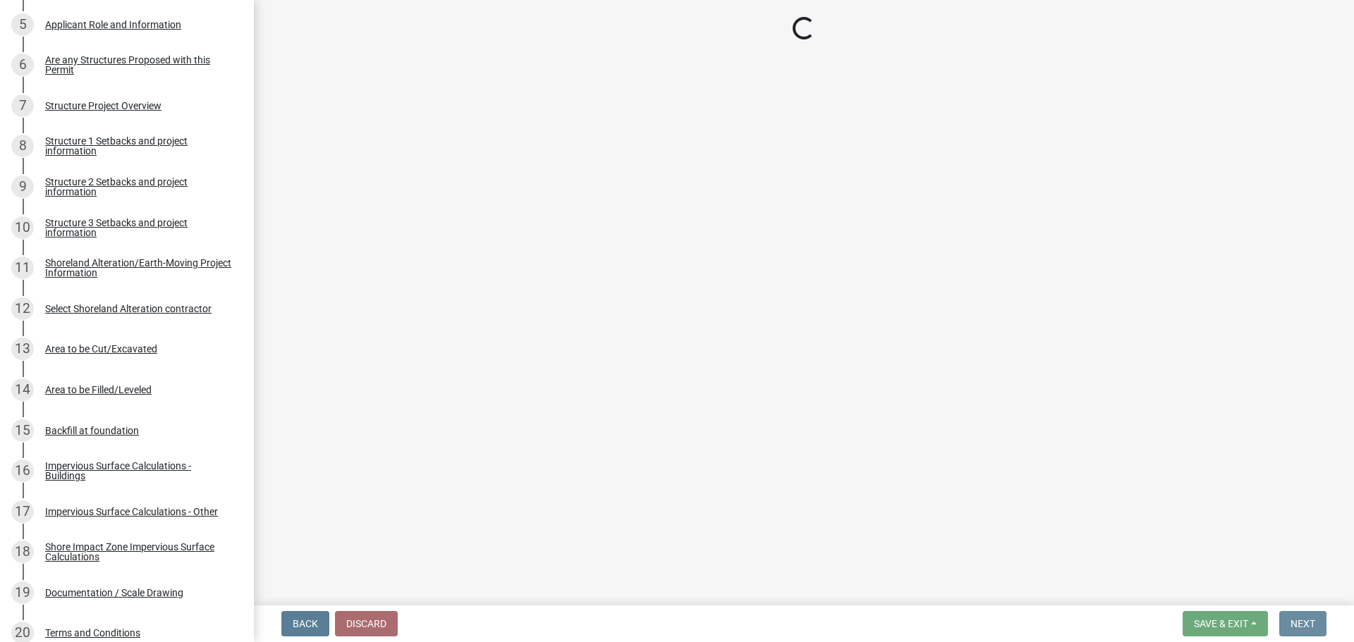
scroll to position [0, 0]
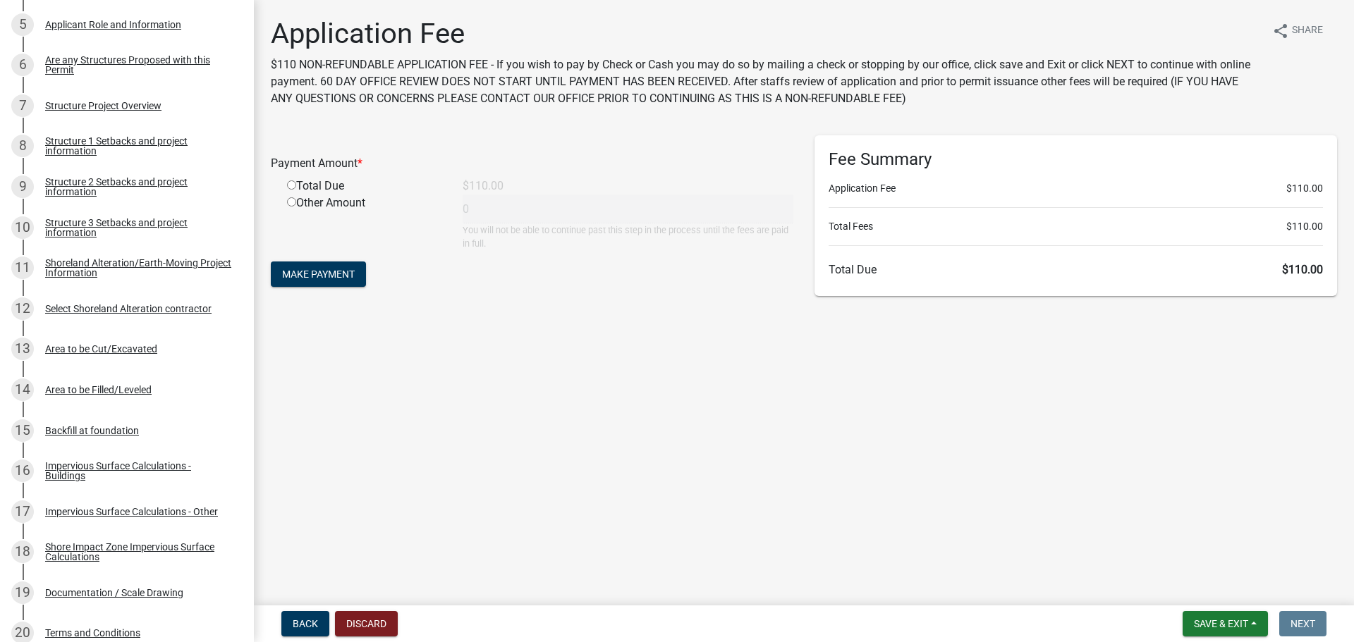
click at [293, 184] on input "radio" at bounding box center [291, 185] width 9 height 9
radio input "true"
type input "110"
click at [328, 275] on span "Make Payment" at bounding box center [318, 274] width 73 height 11
